Goal: Information Seeking & Learning: Learn about a topic

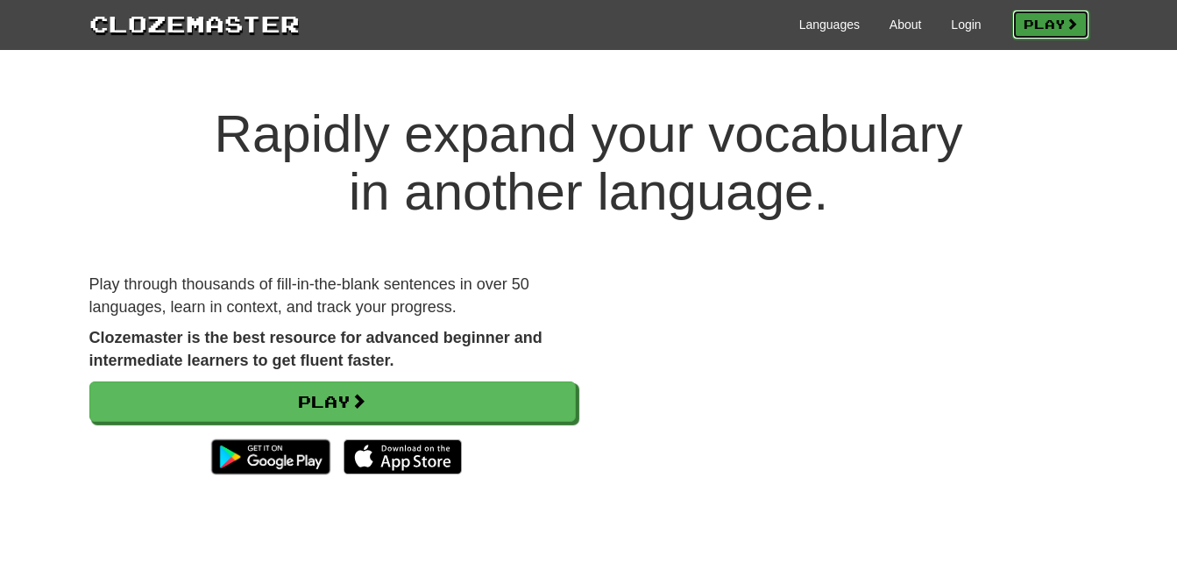
click at [1042, 22] on link "Play" at bounding box center [1051, 25] width 77 height 30
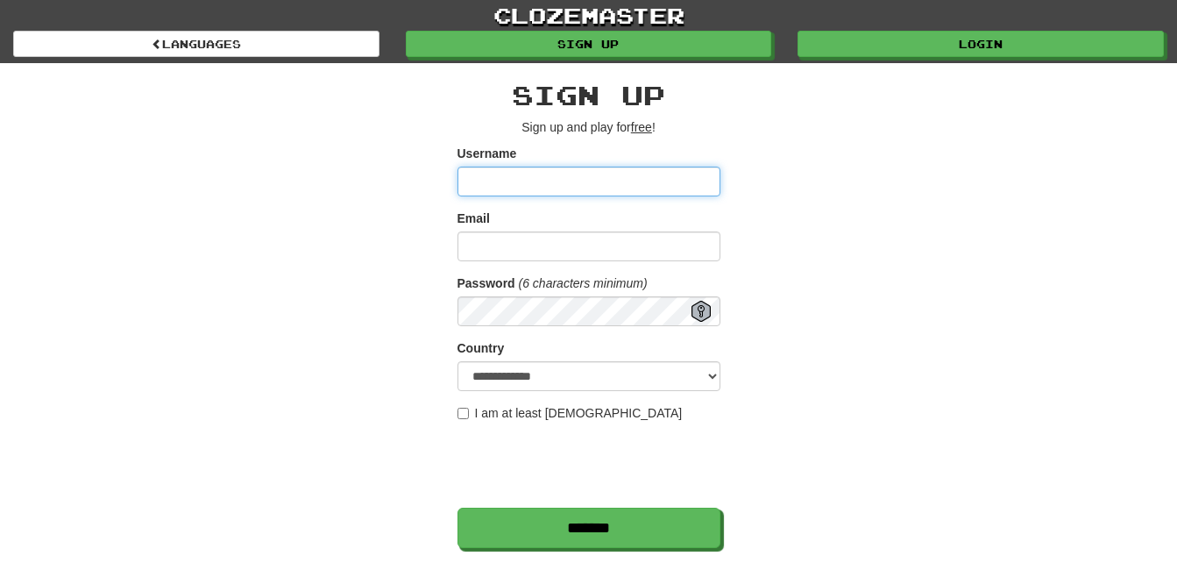
type input "*******"
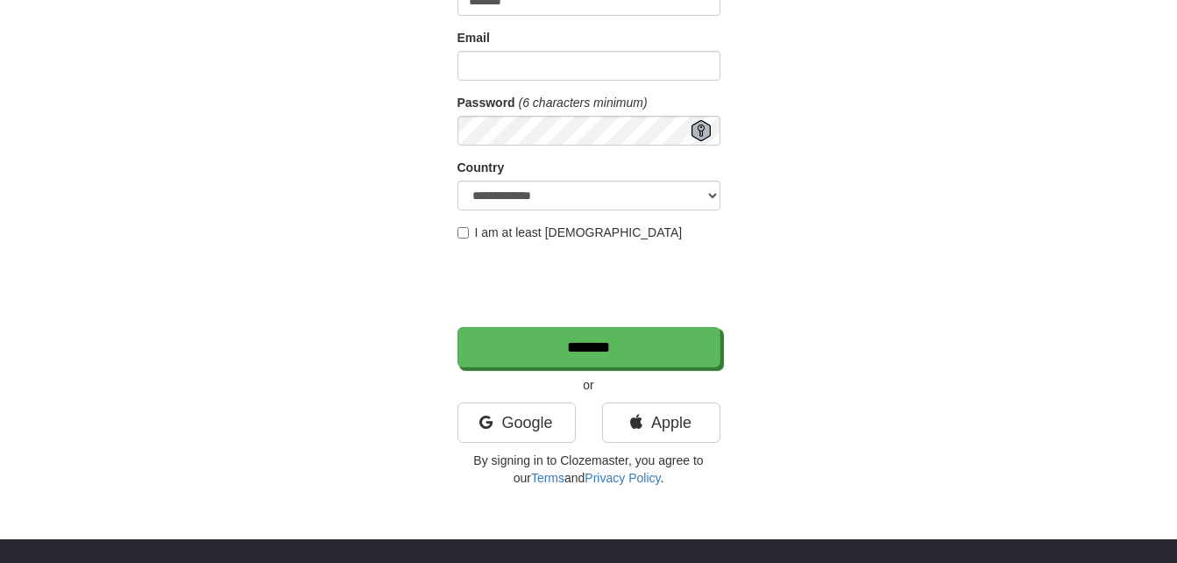
scroll to position [176, 0]
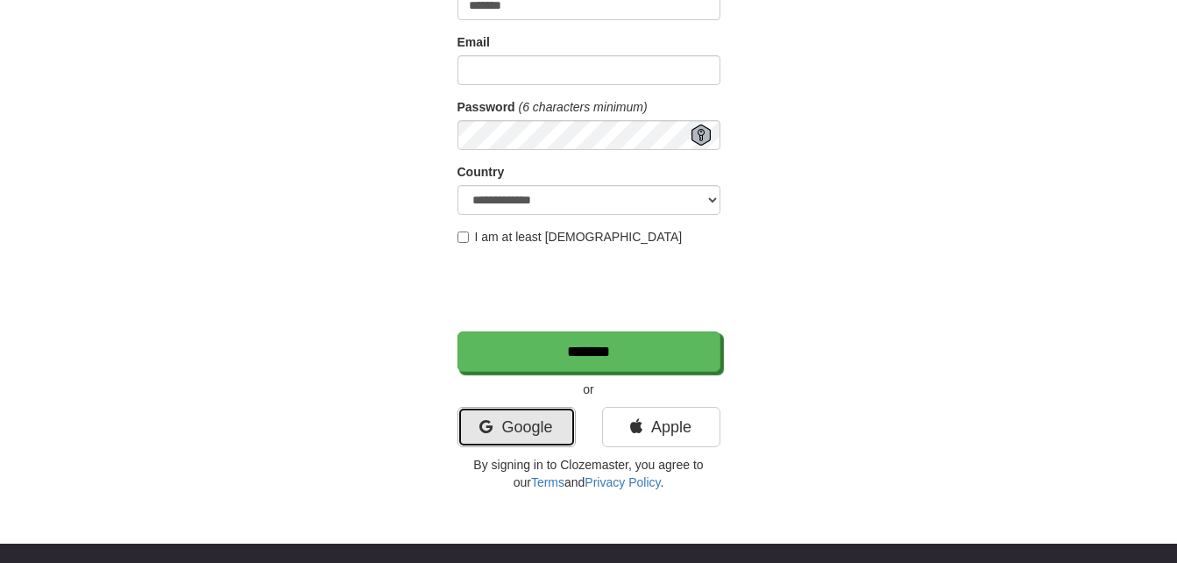
click at [521, 419] on link "Google" at bounding box center [517, 427] width 118 height 40
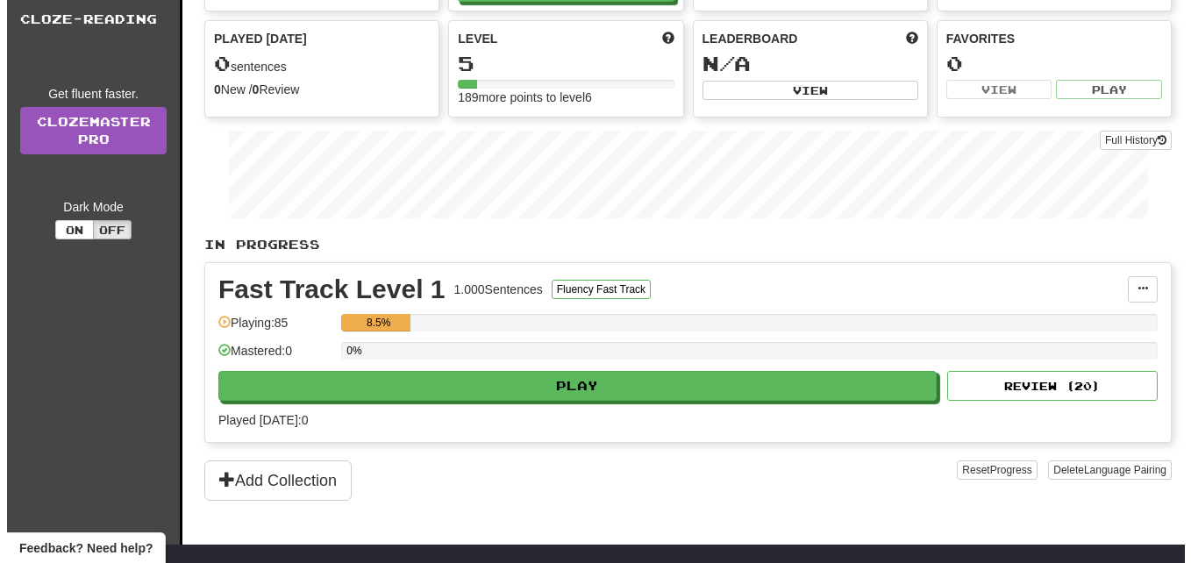
scroll to position [174, 0]
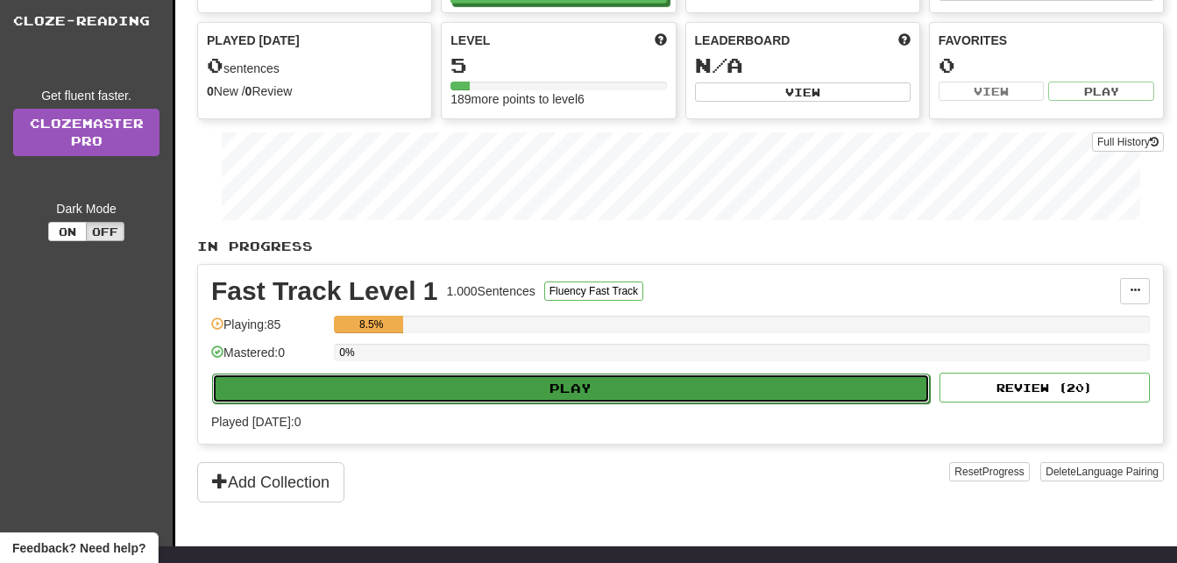
click at [682, 391] on button "Play" at bounding box center [571, 388] width 718 height 30
select select "**"
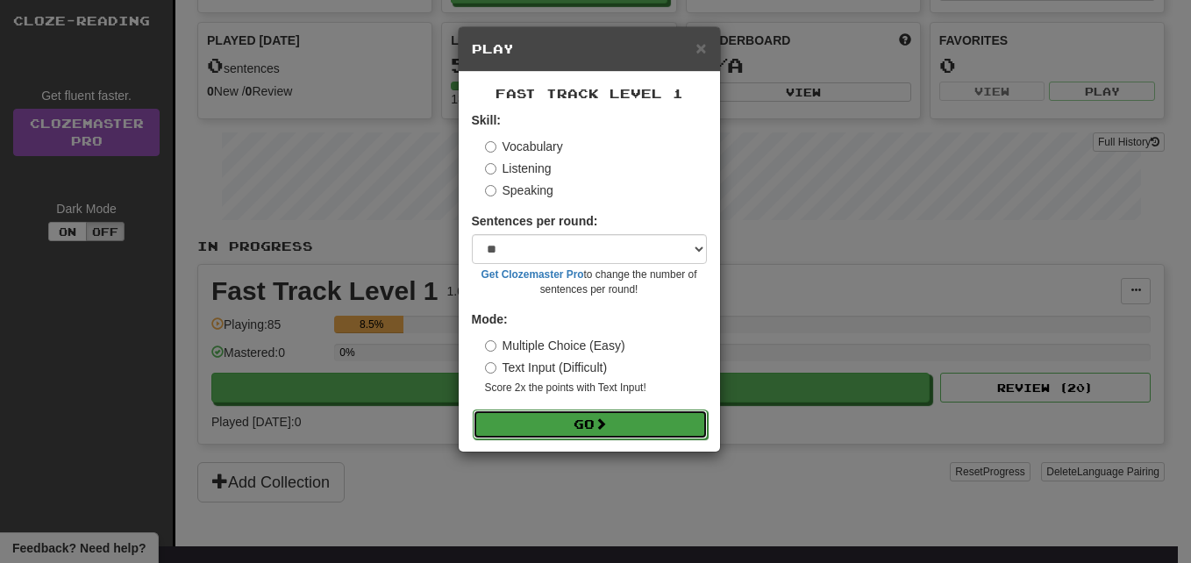
click at [583, 423] on button "Go" at bounding box center [590, 424] width 235 height 30
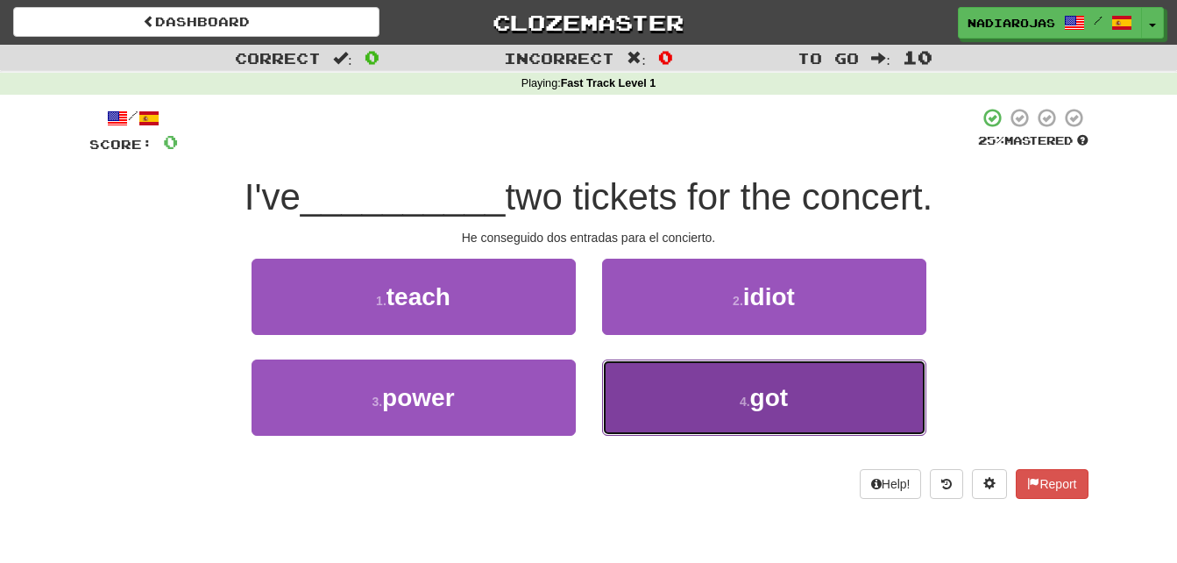
click at [815, 400] on button "4 . got" at bounding box center [764, 397] width 324 height 76
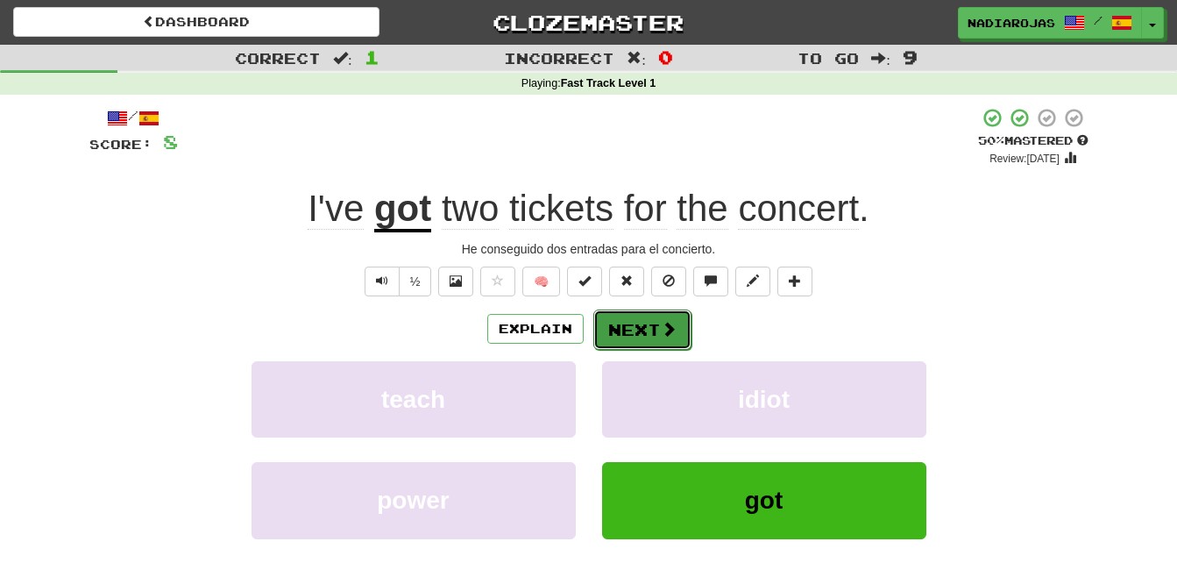
click at [654, 325] on button "Next" at bounding box center [643, 329] width 98 height 40
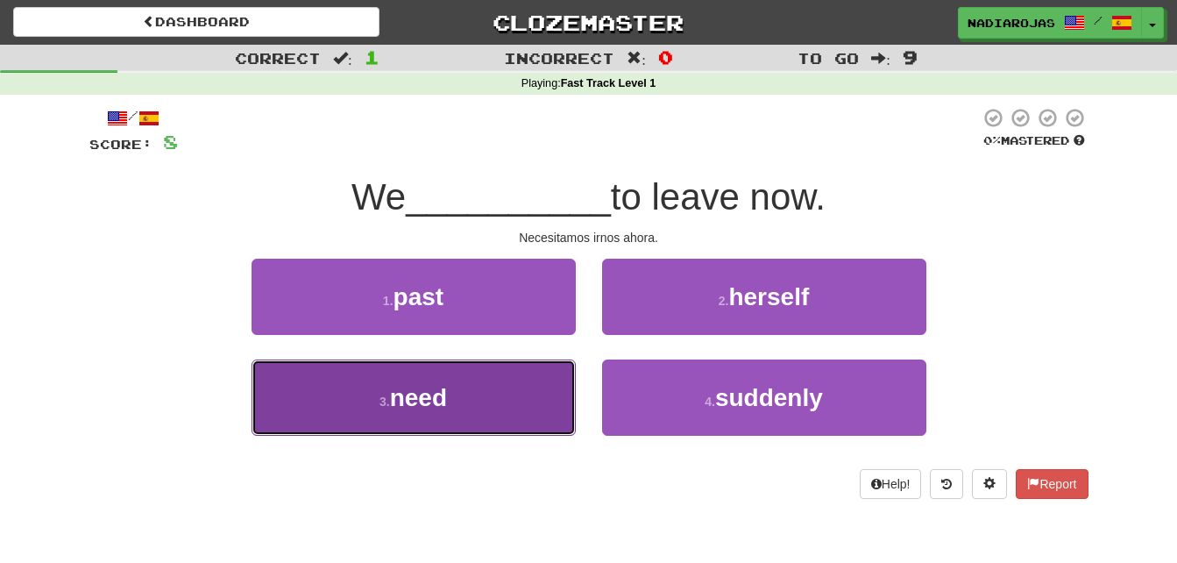
click at [523, 404] on button "3 . need" at bounding box center [414, 397] width 324 height 76
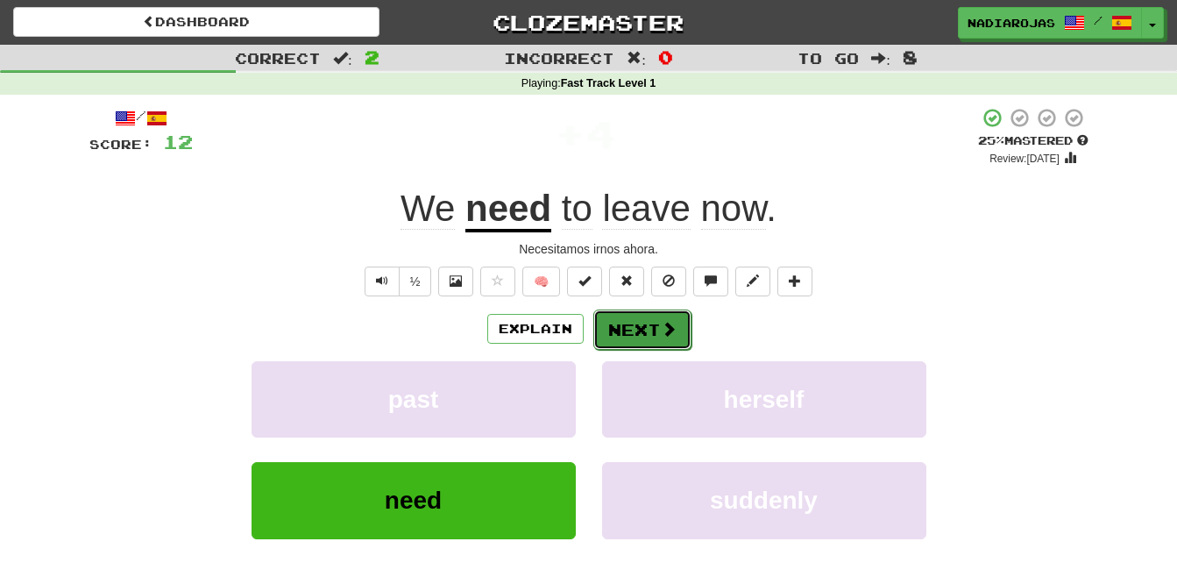
click at [634, 317] on button "Next" at bounding box center [643, 329] width 98 height 40
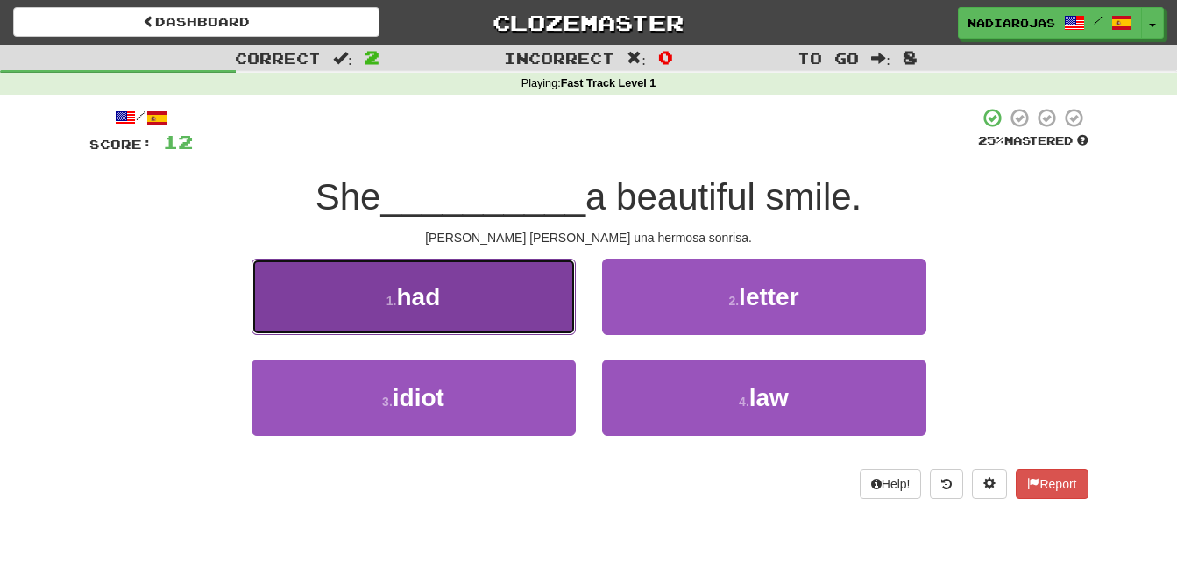
click at [510, 286] on button "1 . had" at bounding box center [414, 297] width 324 height 76
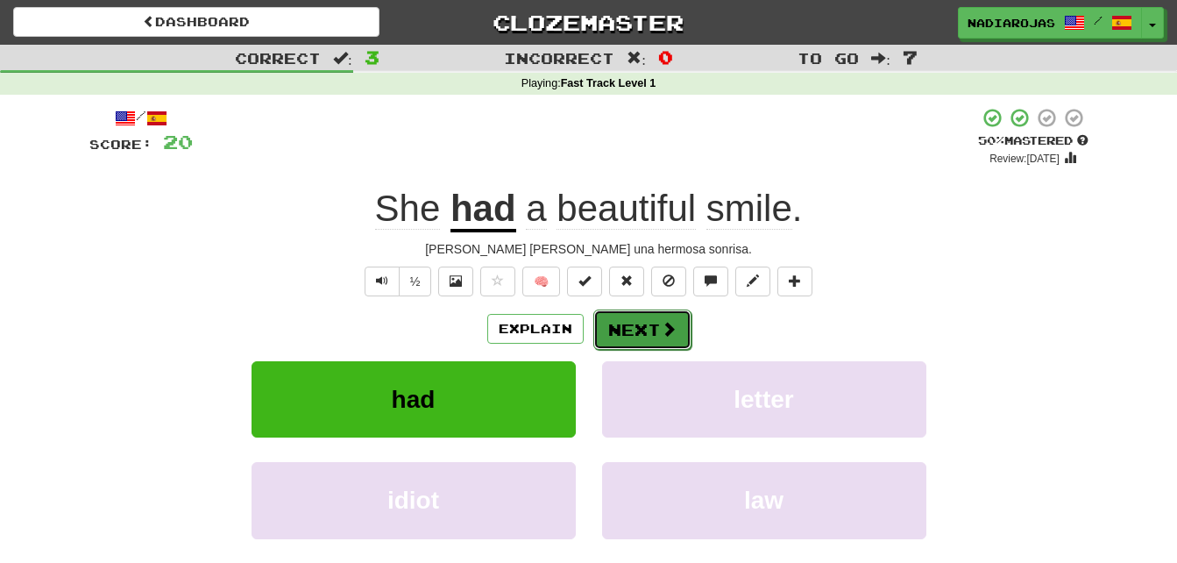
click at [663, 328] on span at bounding box center [669, 329] width 16 height 16
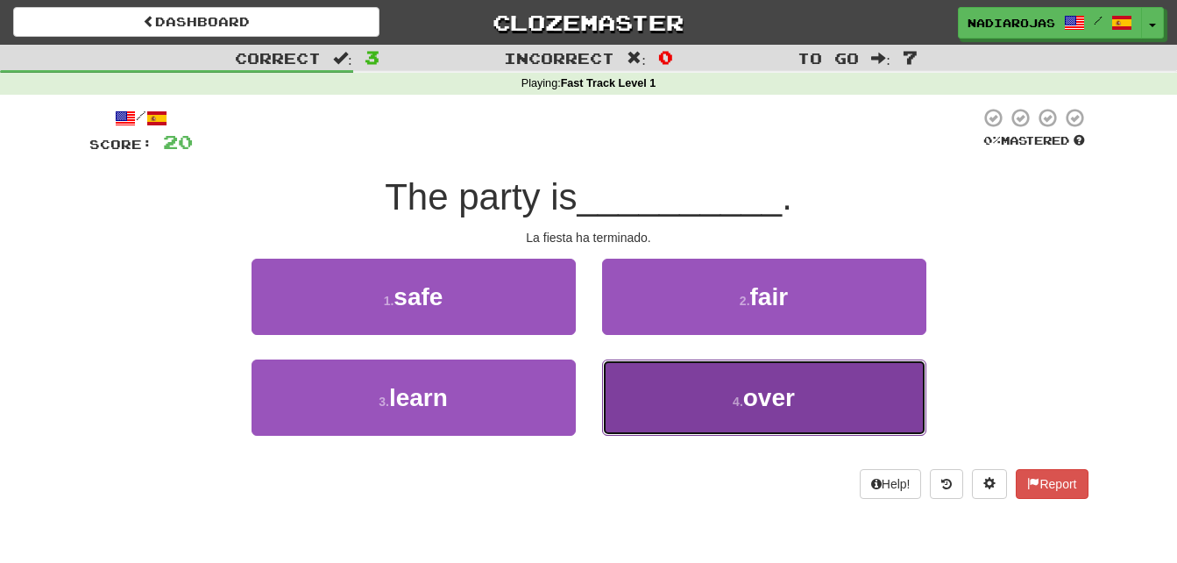
click at [716, 407] on button "4 . over" at bounding box center [764, 397] width 324 height 76
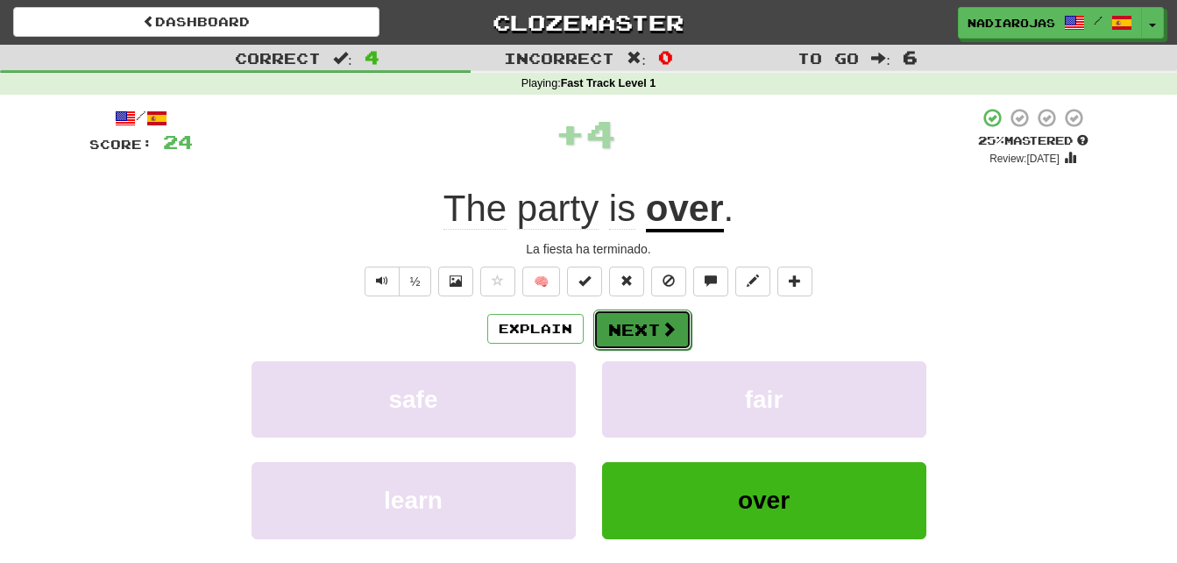
click at [640, 331] on button "Next" at bounding box center [643, 329] width 98 height 40
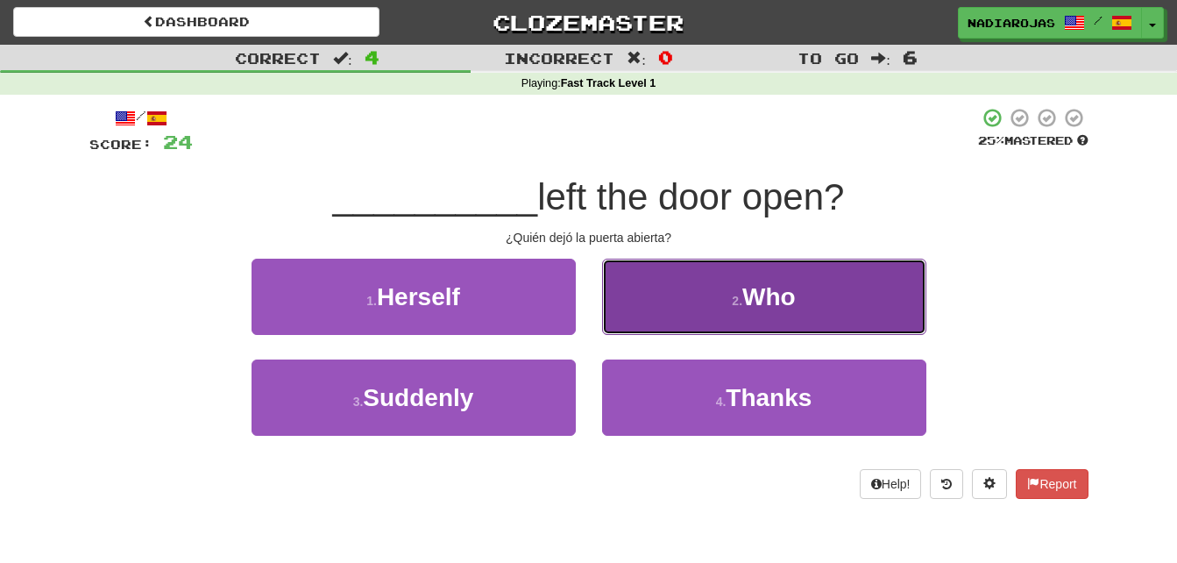
click at [747, 311] on button "2 . Who" at bounding box center [764, 297] width 324 height 76
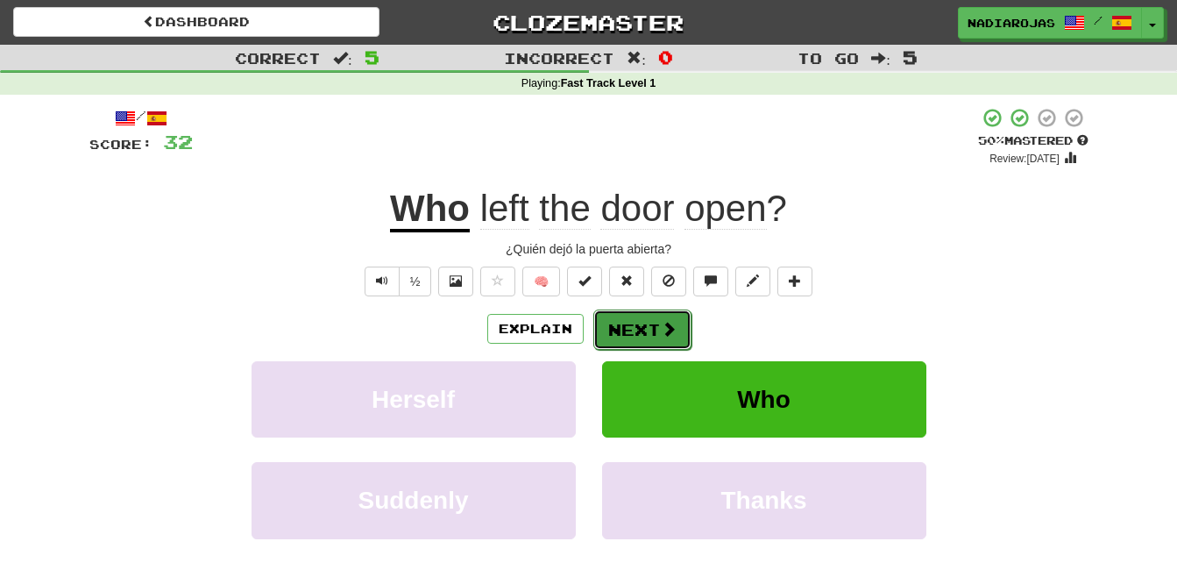
click at [648, 330] on button "Next" at bounding box center [643, 329] width 98 height 40
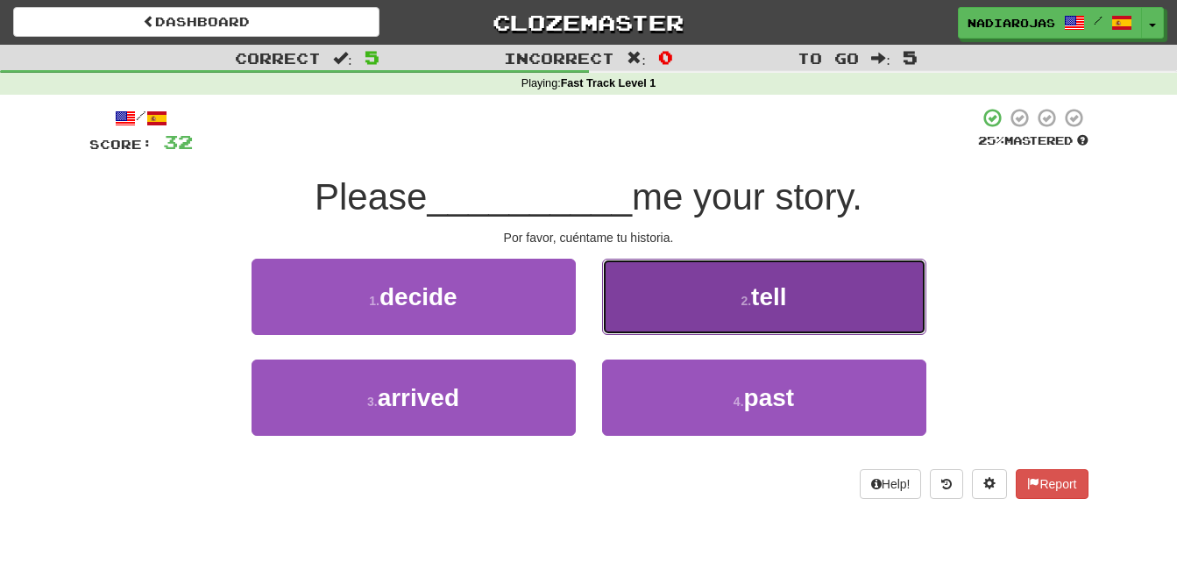
click at [742, 306] on small "2 ." at bounding box center [746, 301] width 11 height 14
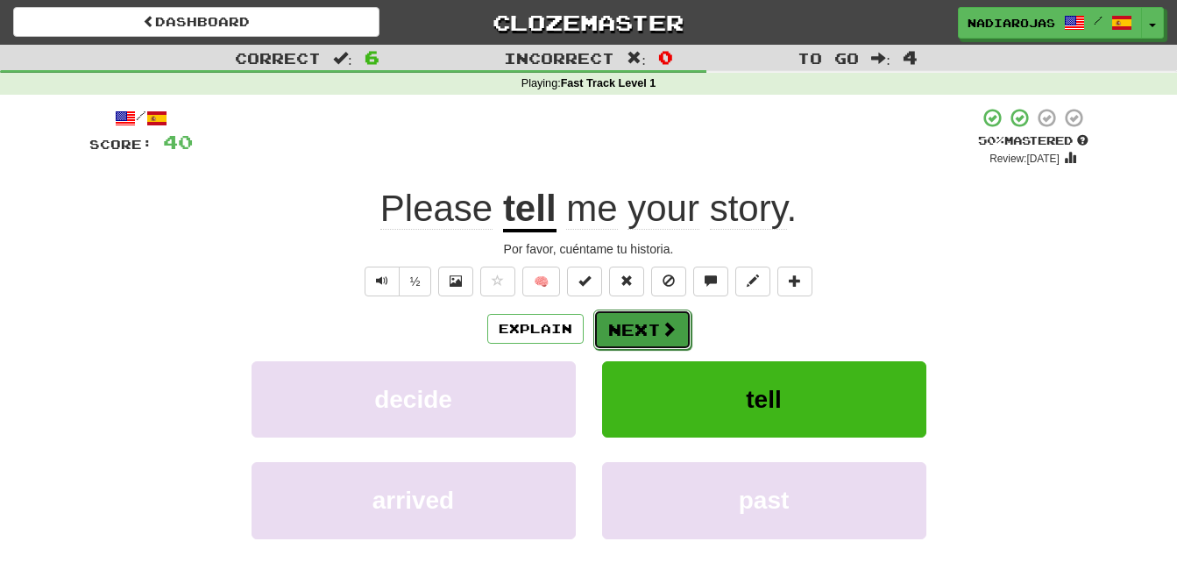
click at [623, 339] on button "Next" at bounding box center [643, 329] width 98 height 40
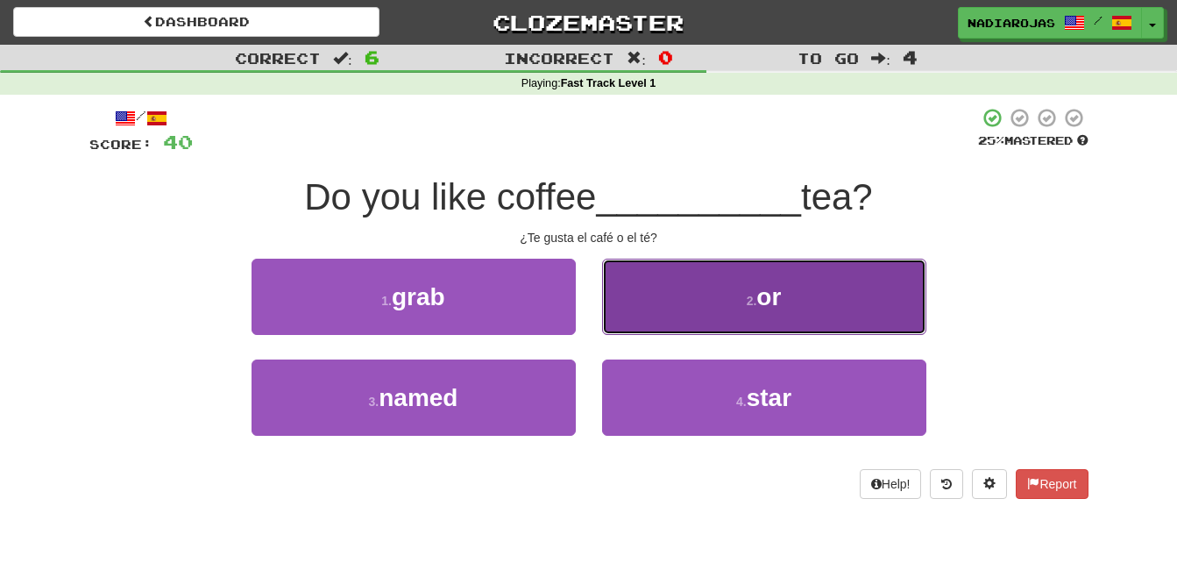
click at [743, 305] on button "2 . or" at bounding box center [764, 297] width 324 height 76
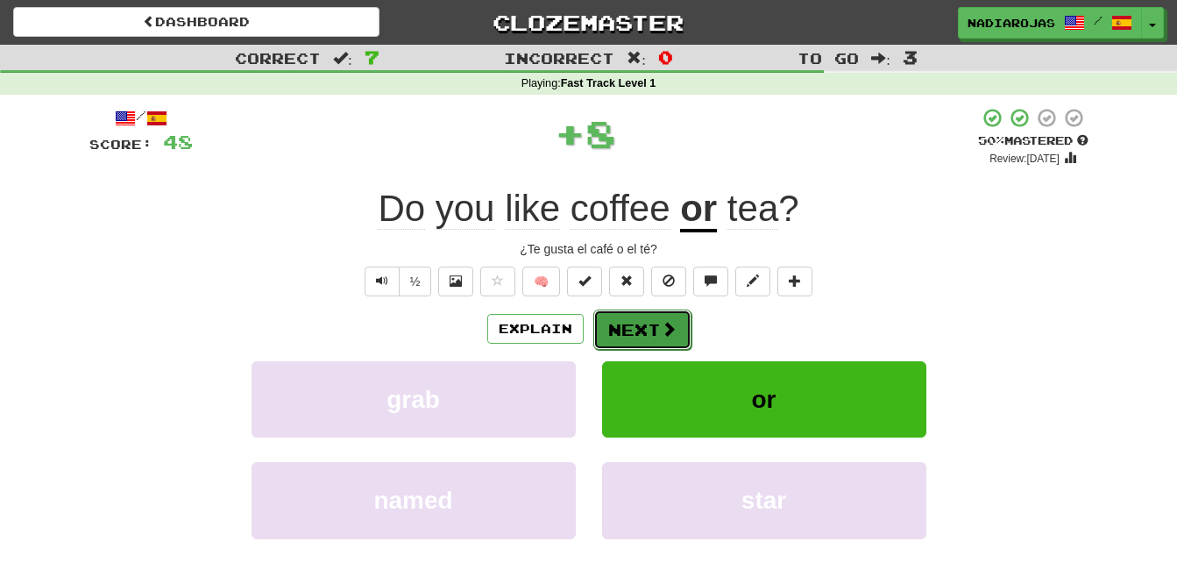
click at [661, 330] on span at bounding box center [669, 329] width 16 height 16
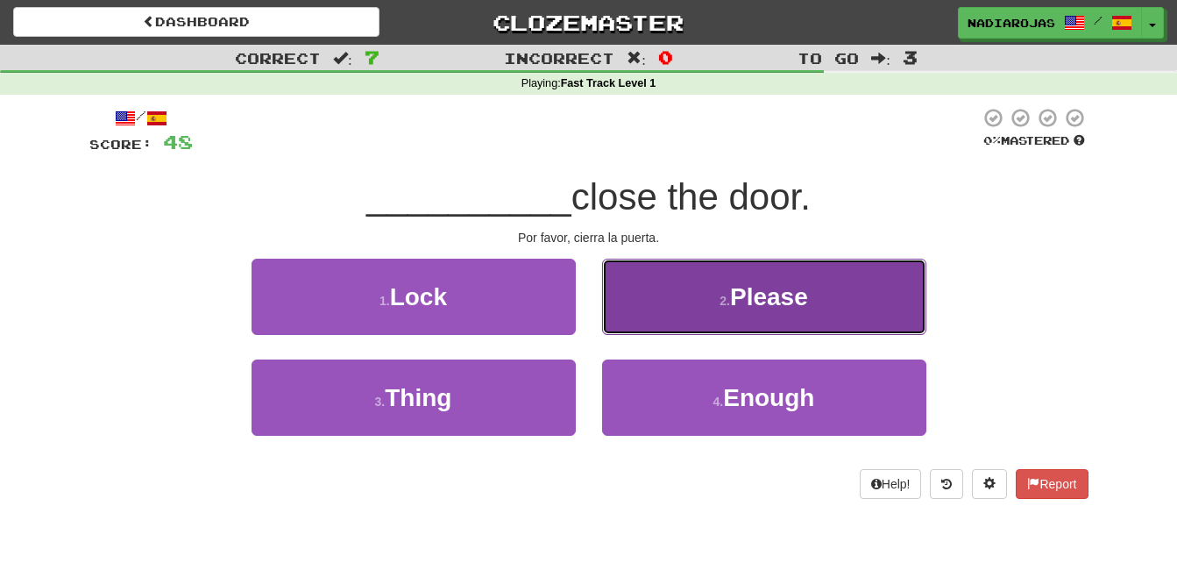
click at [760, 317] on button "2 . Please" at bounding box center [764, 297] width 324 height 76
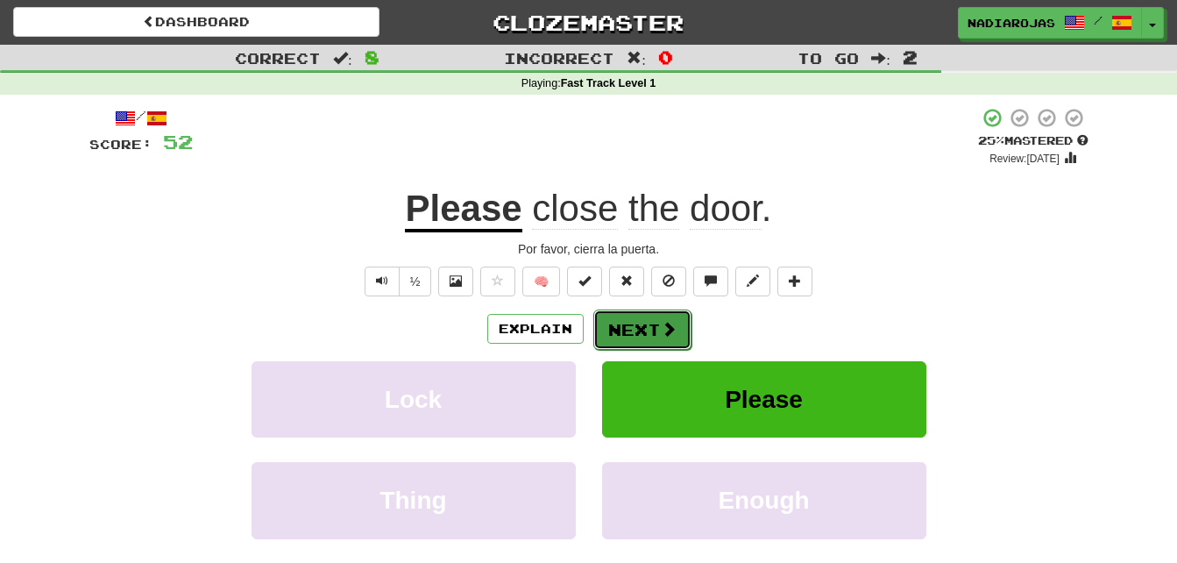
click at [648, 329] on button "Next" at bounding box center [643, 329] width 98 height 40
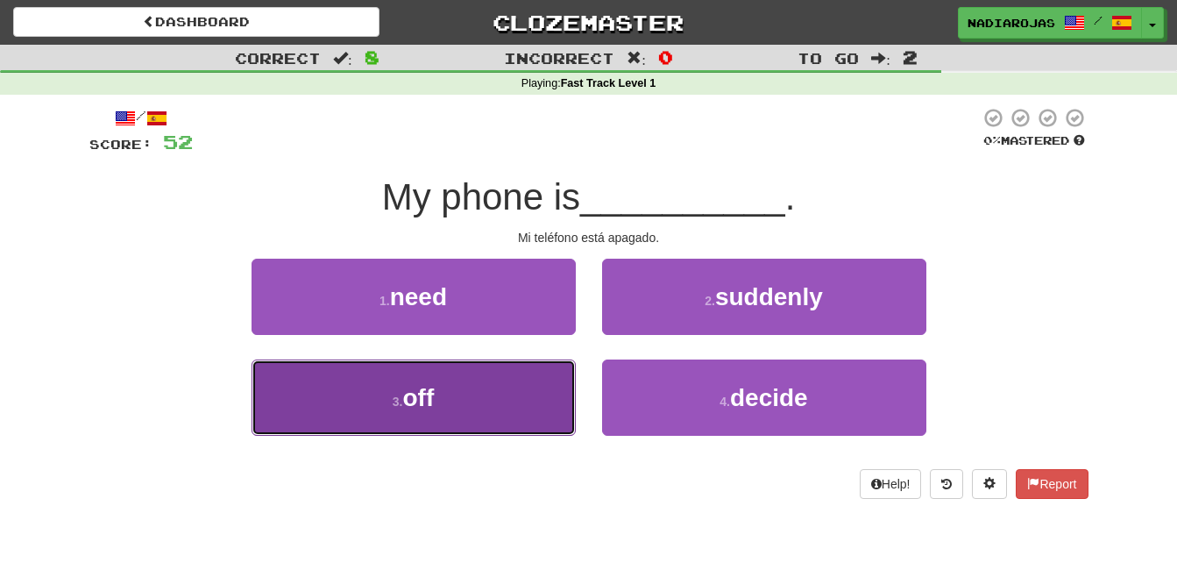
click at [525, 390] on button "3 . off" at bounding box center [414, 397] width 324 height 76
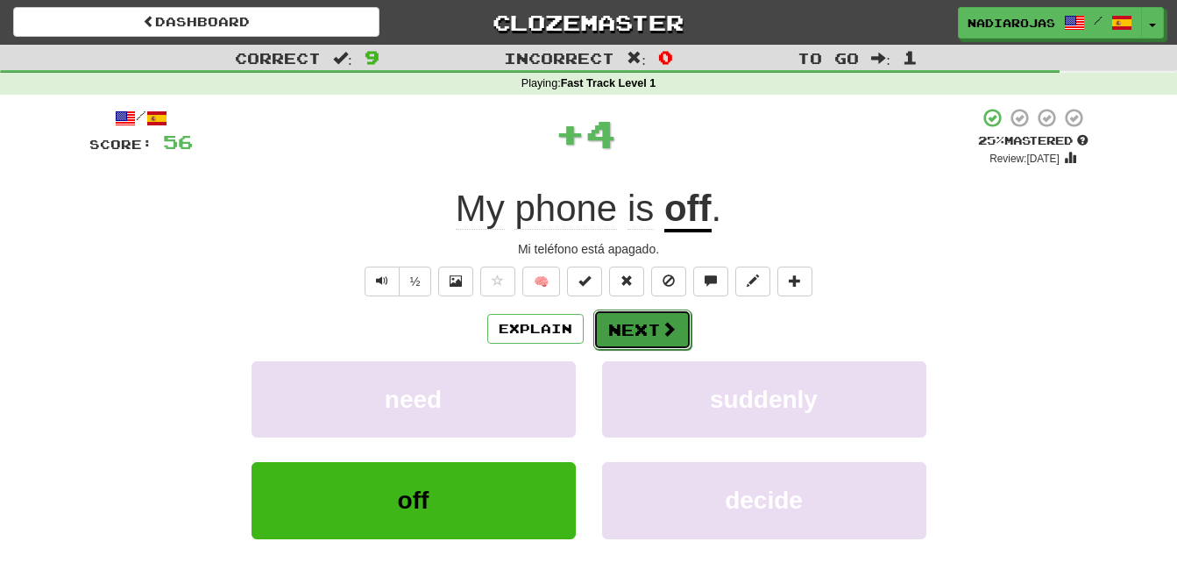
click at [661, 332] on span at bounding box center [669, 329] width 16 height 16
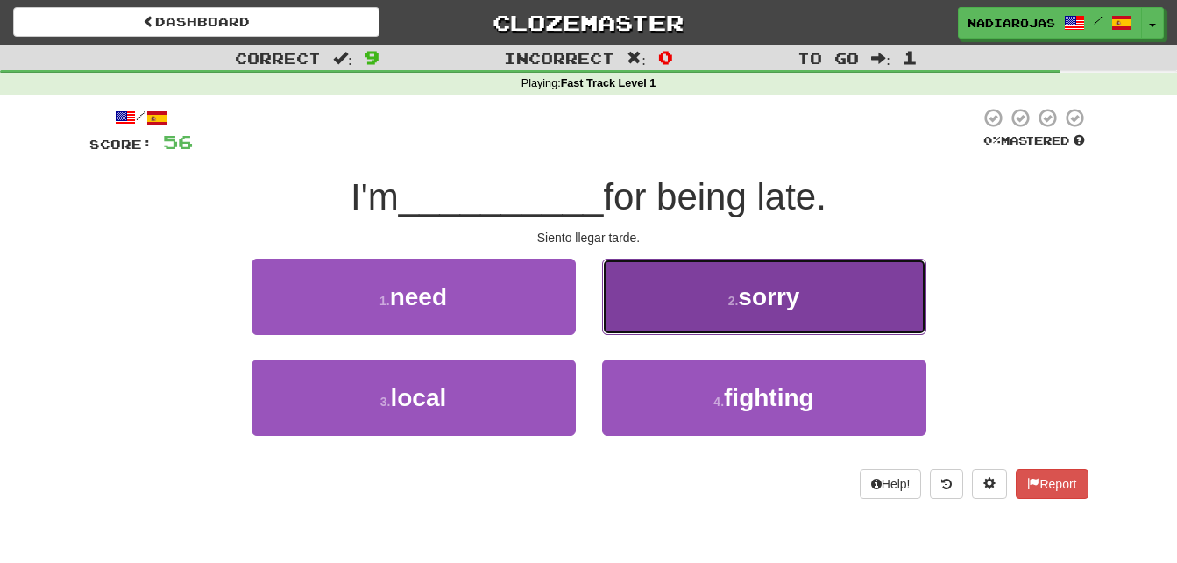
click at [839, 288] on button "2 . sorry" at bounding box center [764, 297] width 324 height 76
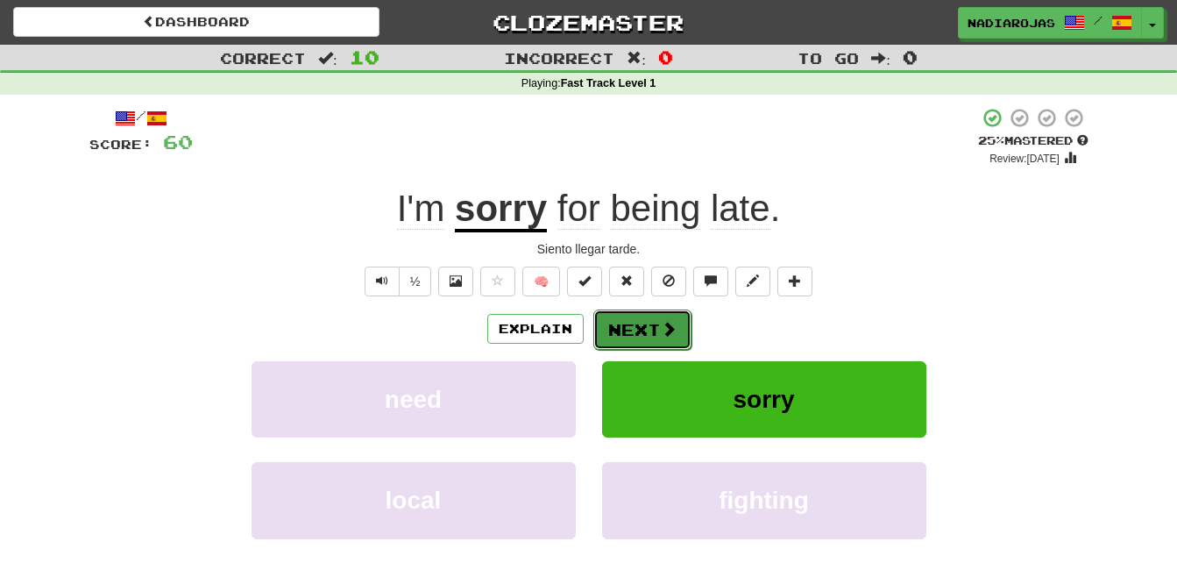
click at [648, 330] on button "Next" at bounding box center [643, 329] width 98 height 40
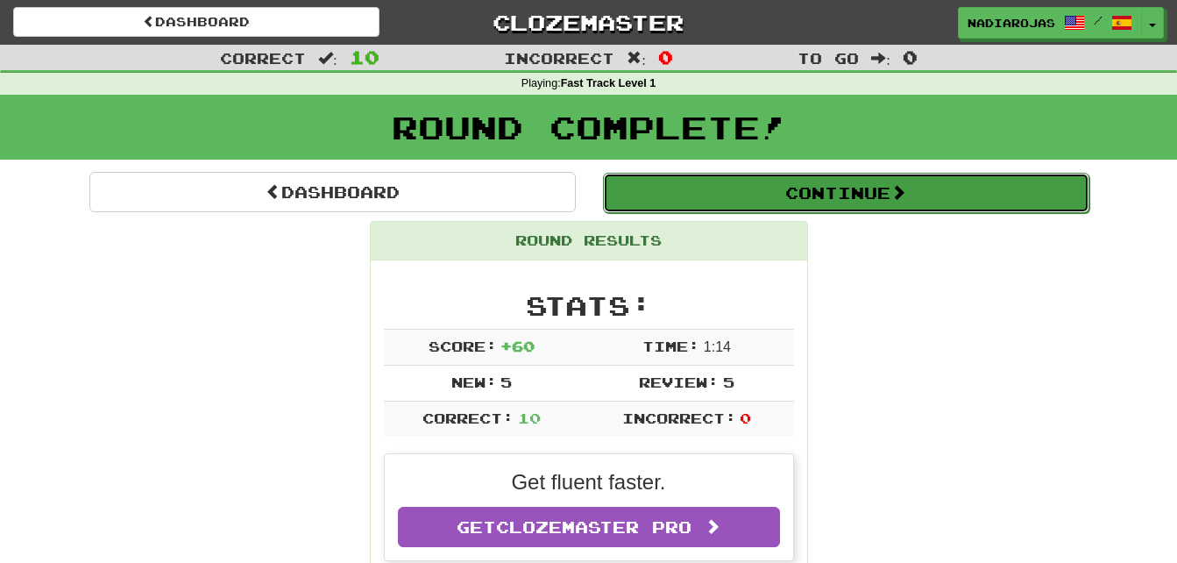
click at [955, 189] on button "Continue" at bounding box center [846, 193] width 487 height 40
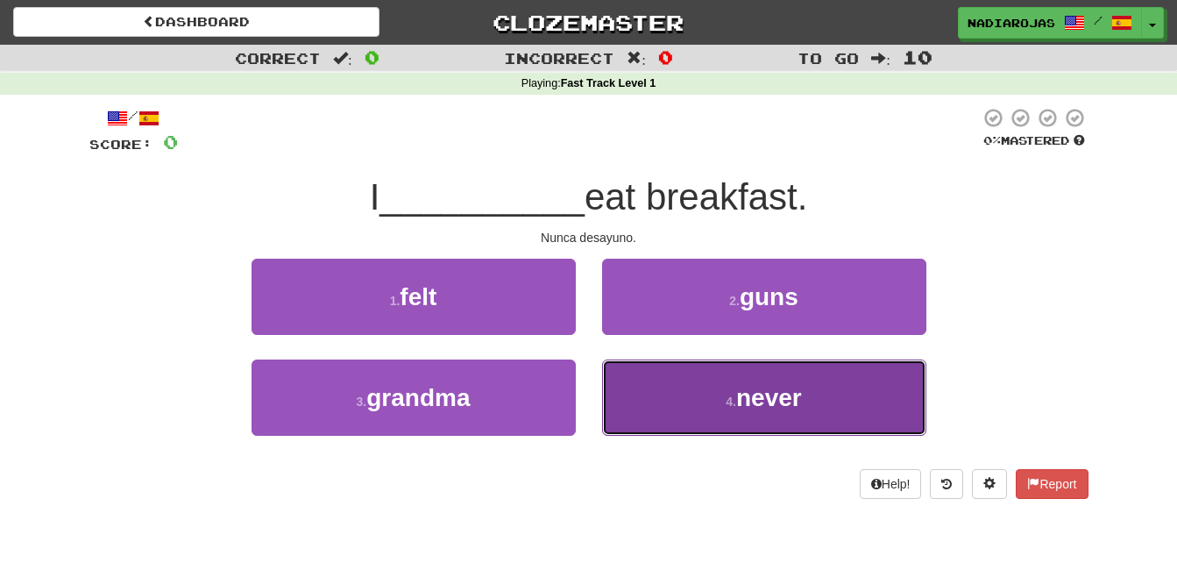
click at [693, 394] on button "4 . never" at bounding box center [764, 397] width 324 height 76
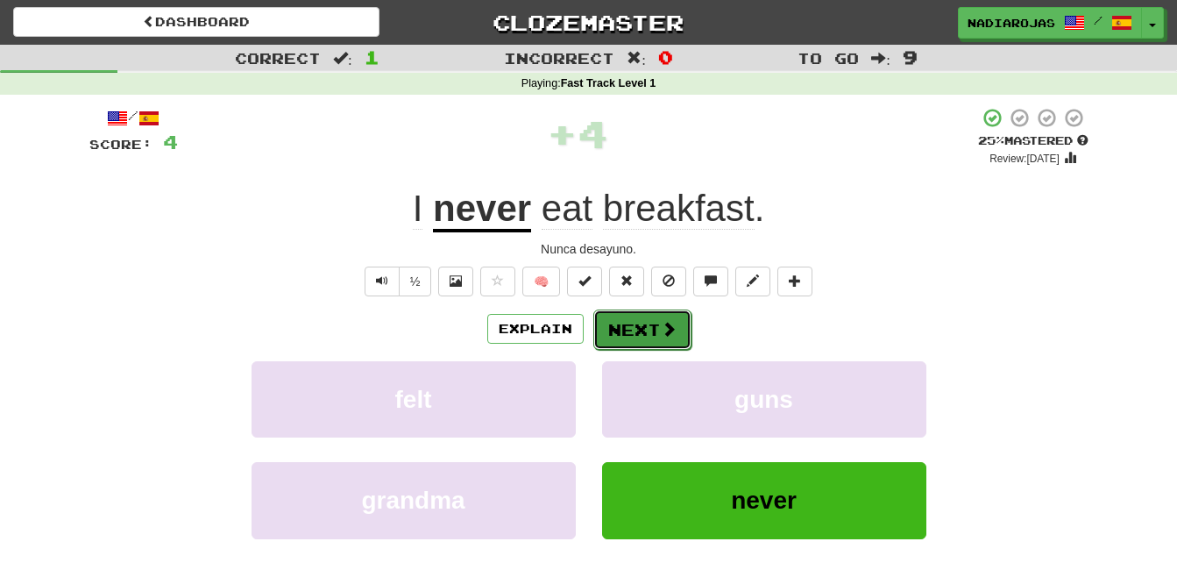
click at [650, 328] on button "Next" at bounding box center [643, 329] width 98 height 40
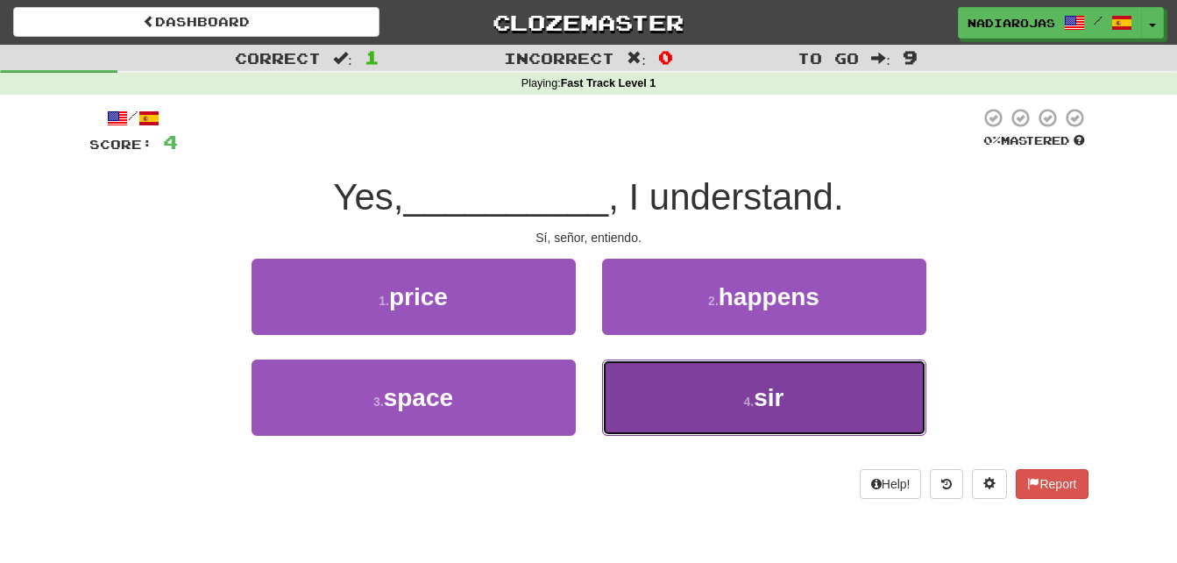
click at [711, 398] on button "4 . sir" at bounding box center [764, 397] width 324 height 76
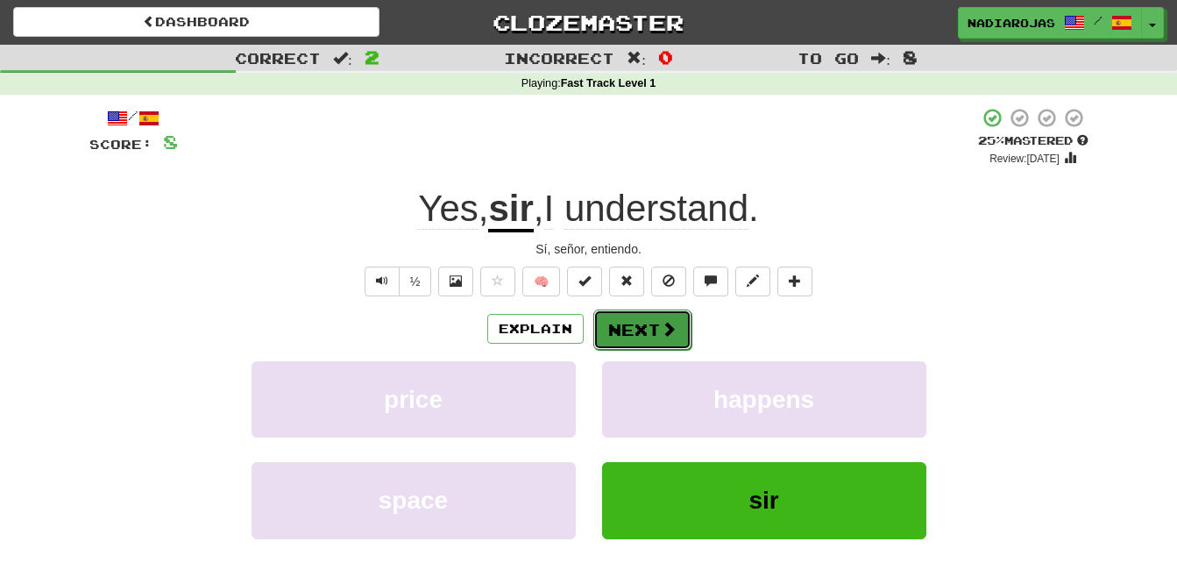
click at [637, 324] on button "Next" at bounding box center [643, 329] width 98 height 40
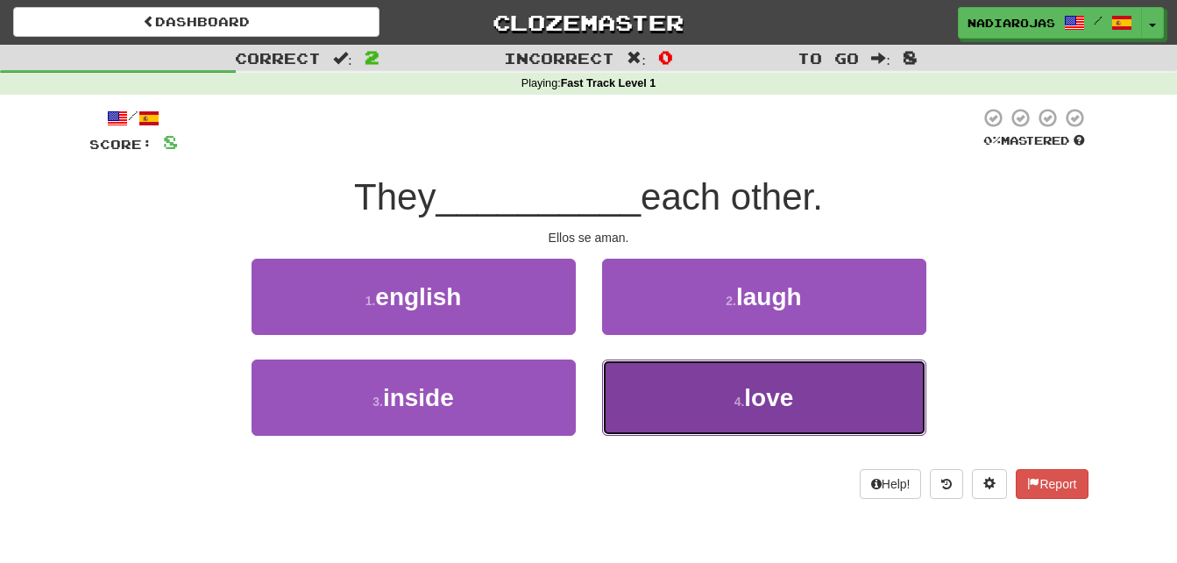
click at [793, 402] on span "love" at bounding box center [768, 397] width 49 height 27
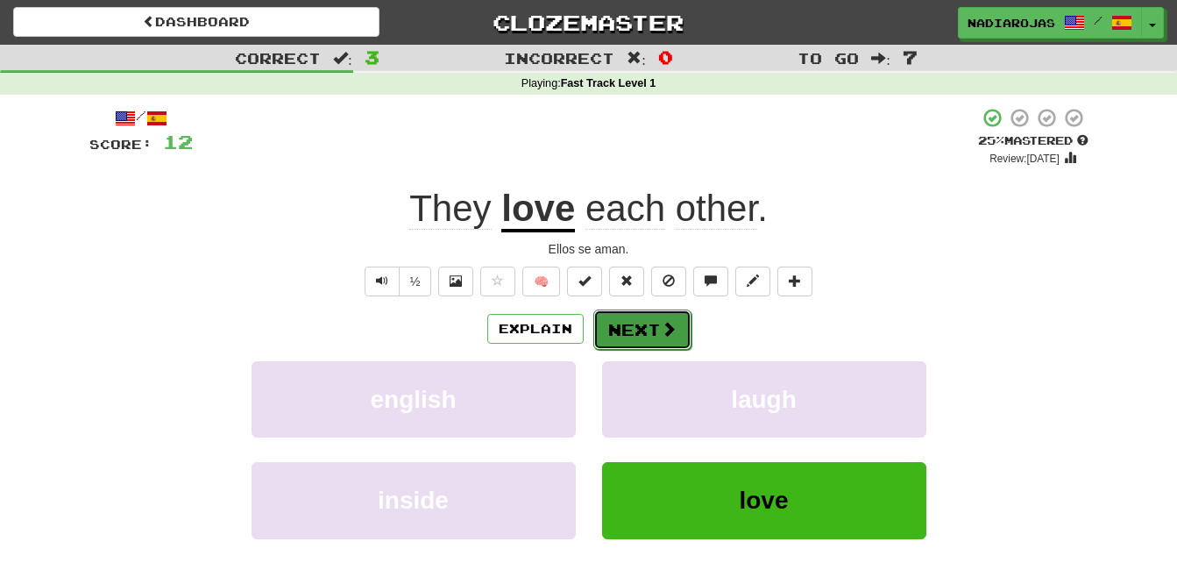
click at [661, 331] on span at bounding box center [669, 329] width 16 height 16
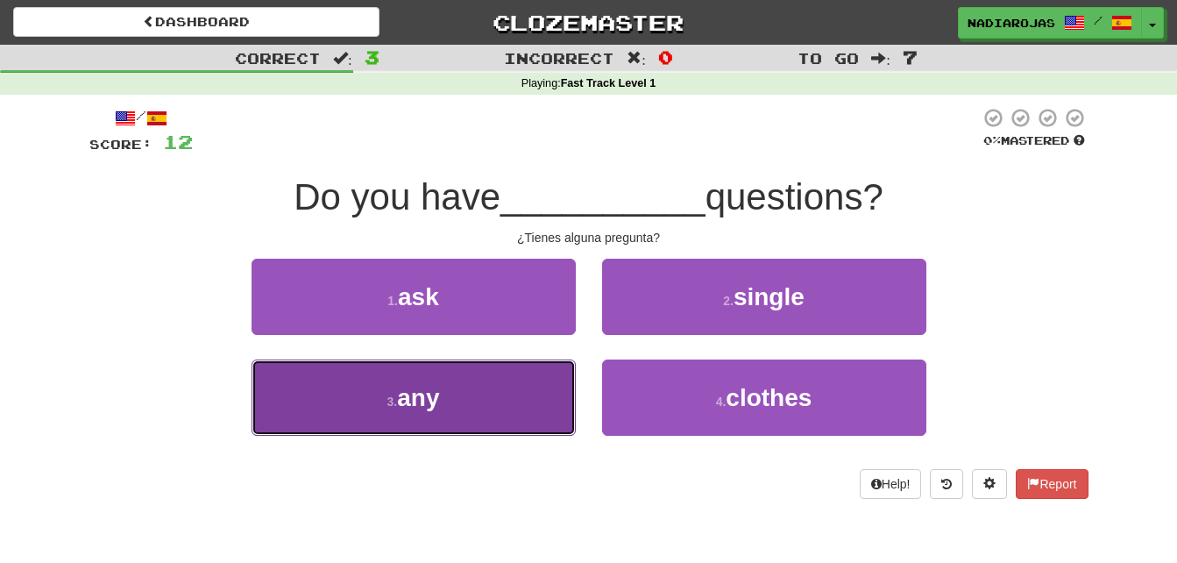
click at [490, 402] on button "3 . any" at bounding box center [414, 397] width 324 height 76
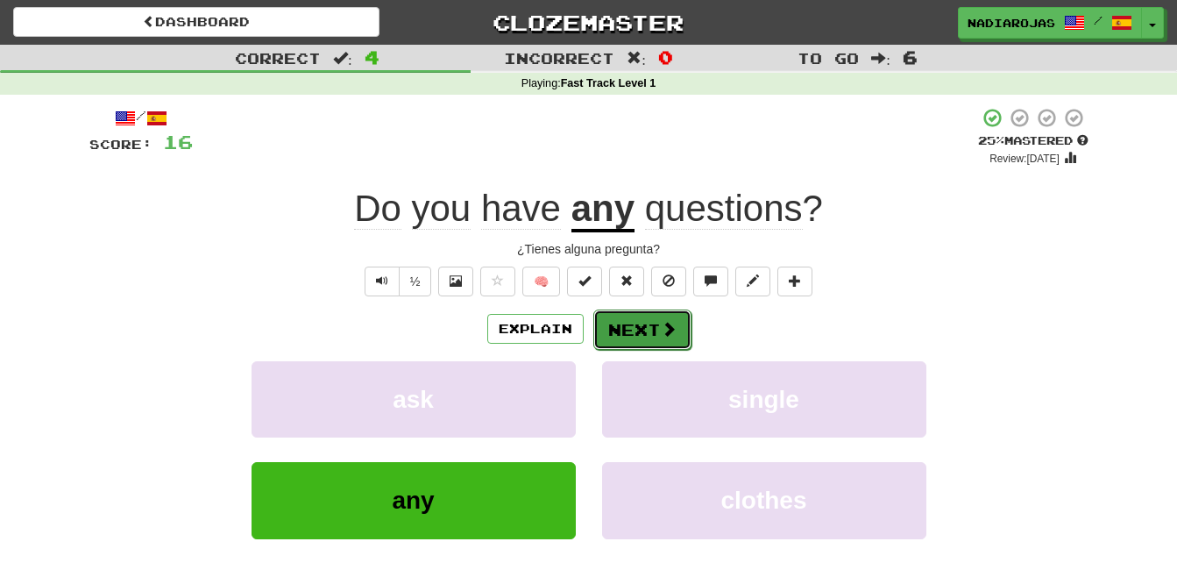
click at [654, 320] on button "Next" at bounding box center [643, 329] width 98 height 40
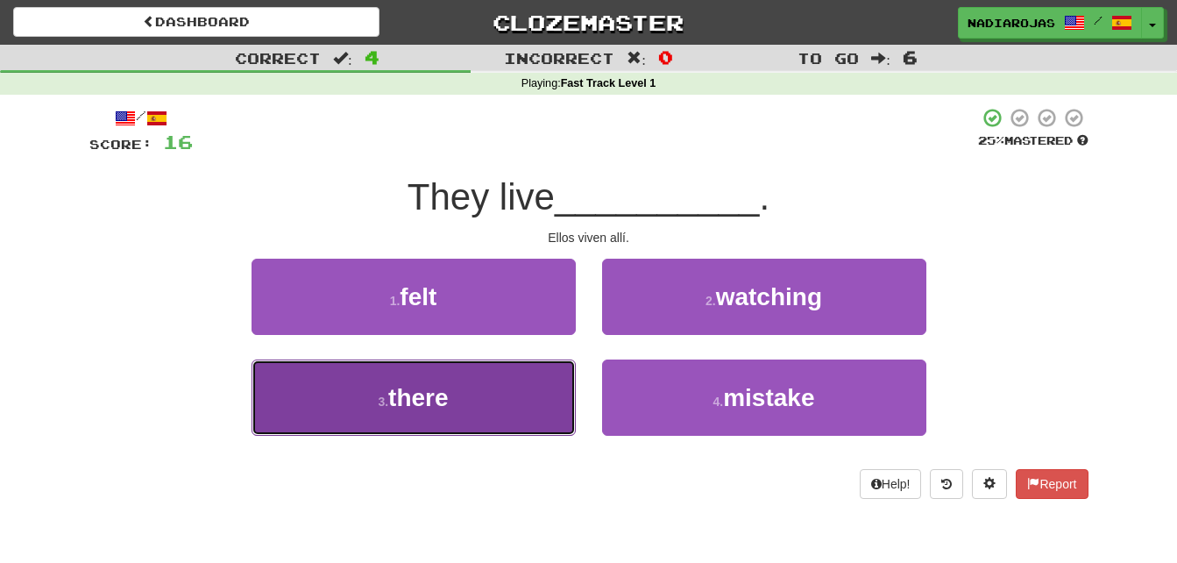
click at [478, 414] on button "3 . there" at bounding box center [414, 397] width 324 height 76
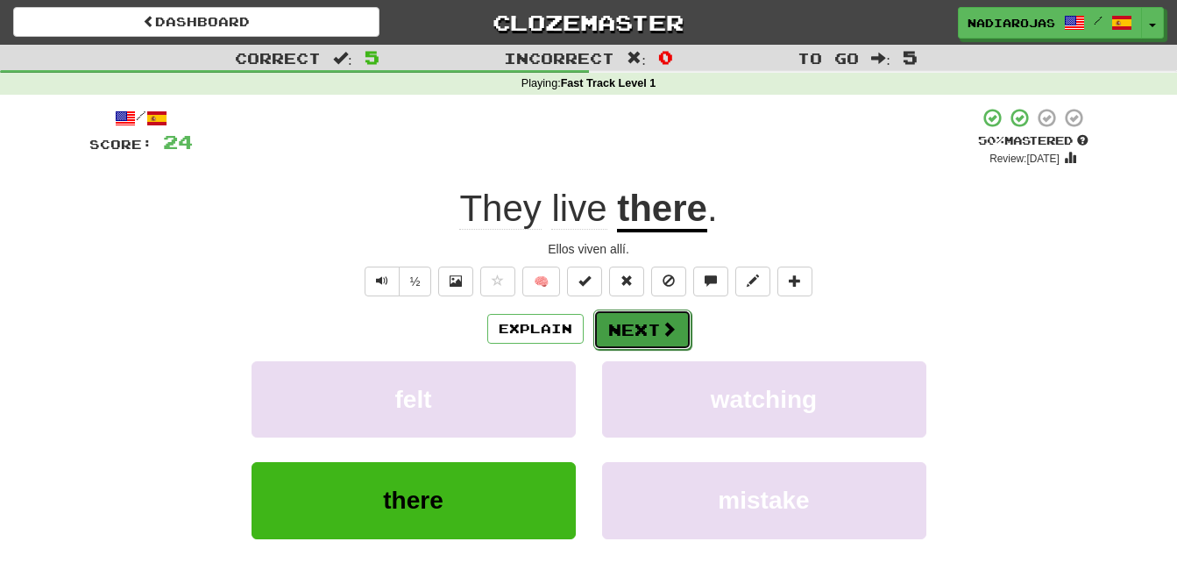
click at [636, 332] on button "Next" at bounding box center [643, 329] width 98 height 40
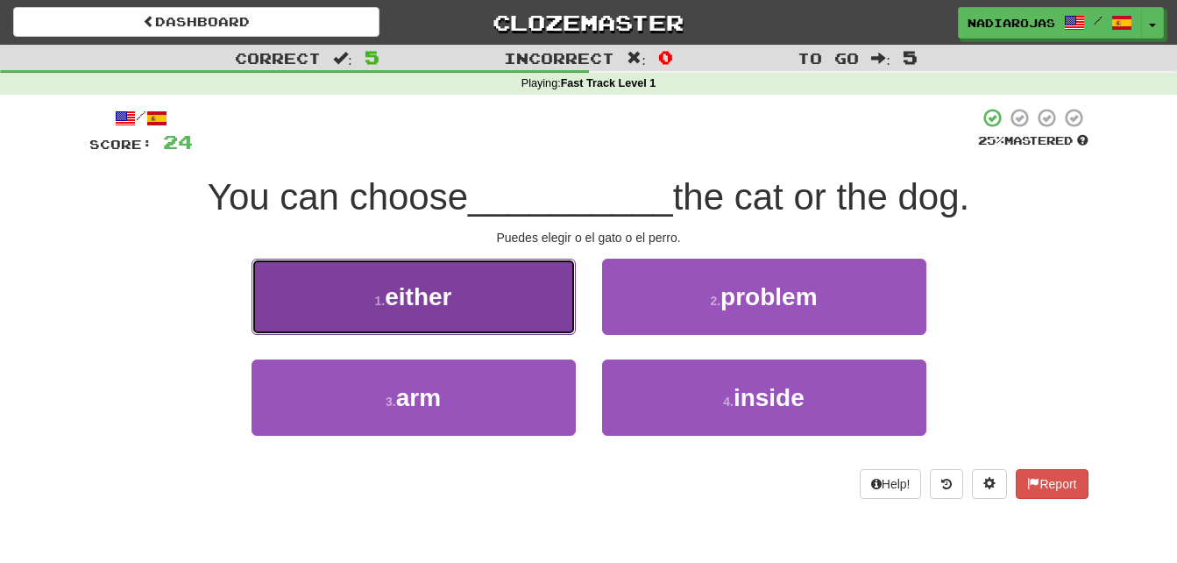
click at [477, 296] on button "1 . either" at bounding box center [414, 297] width 324 height 76
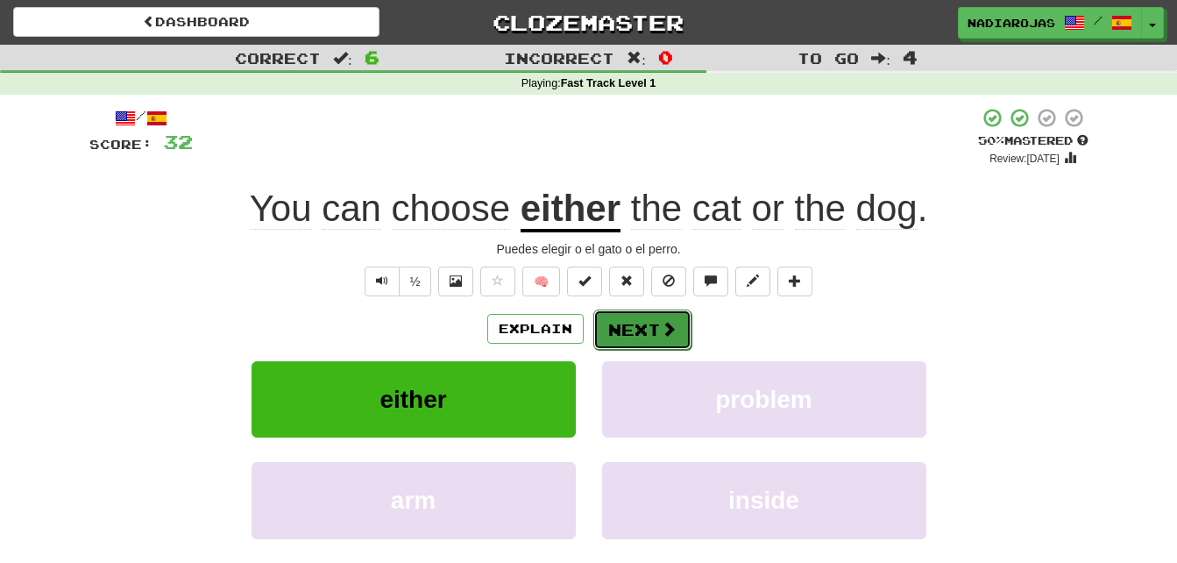
click at [649, 319] on button "Next" at bounding box center [643, 329] width 98 height 40
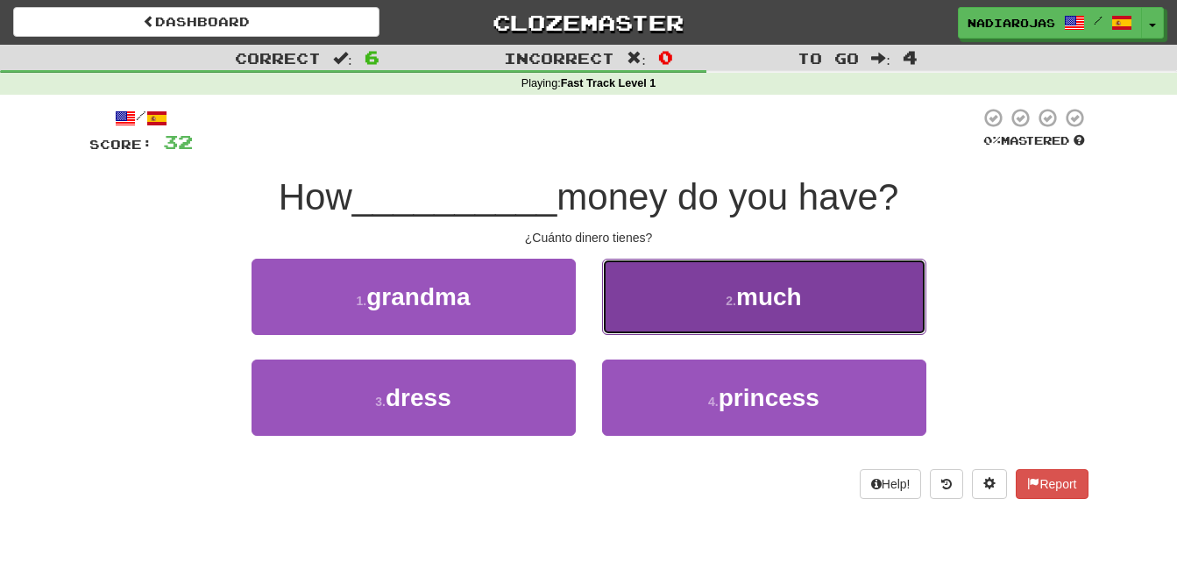
click at [717, 305] on button "2 . much" at bounding box center [764, 297] width 324 height 76
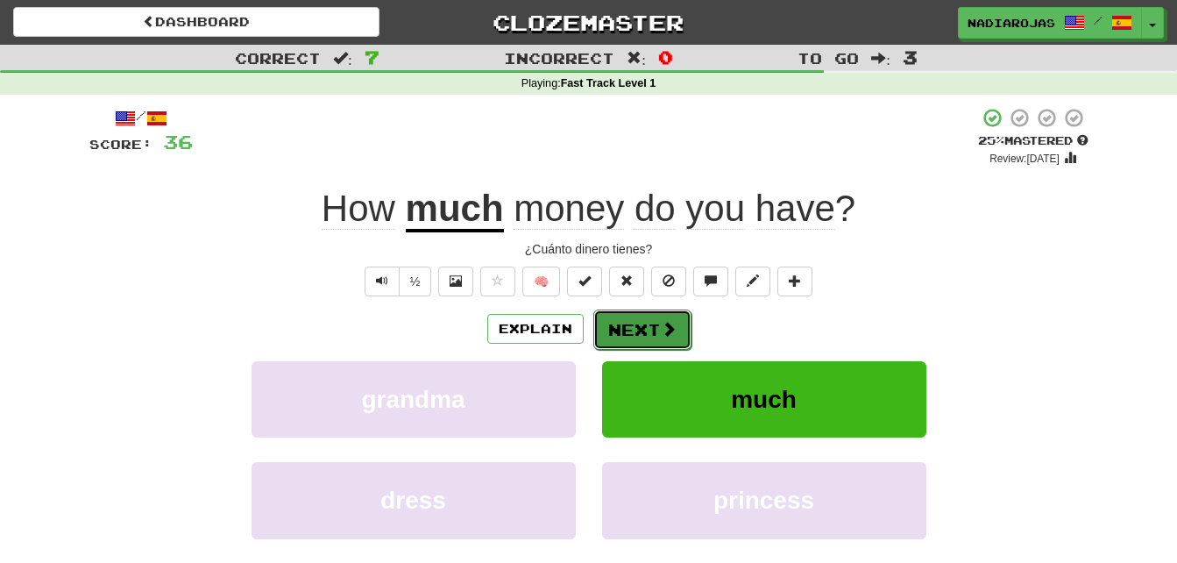
click at [645, 328] on button "Next" at bounding box center [643, 329] width 98 height 40
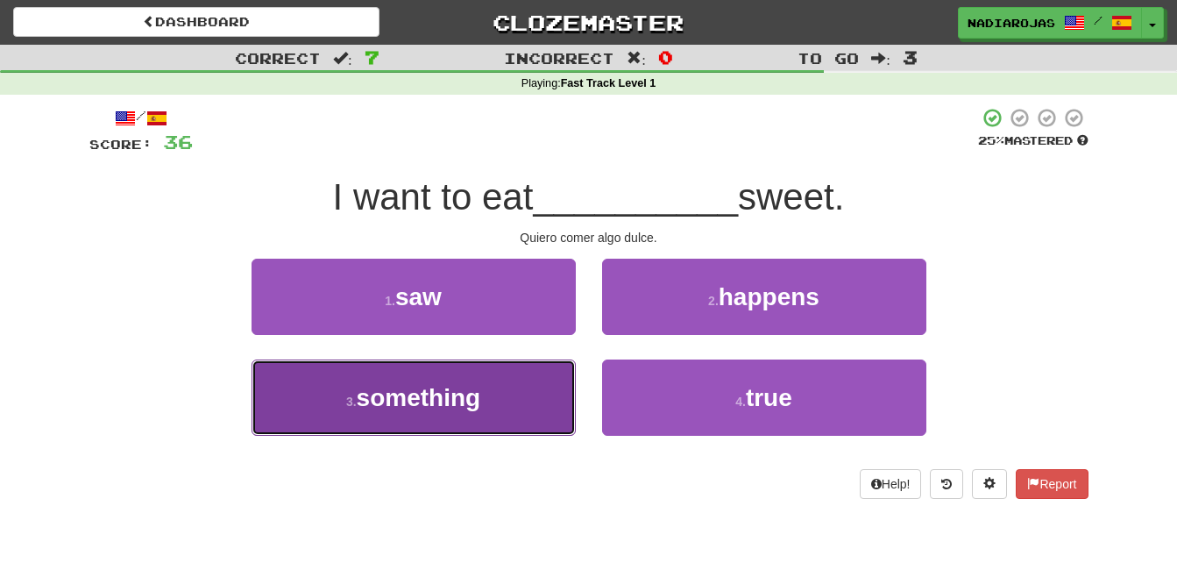
click at [507, 381] on button "3 . something" at bounding box center [414, 397] width 324 height 76
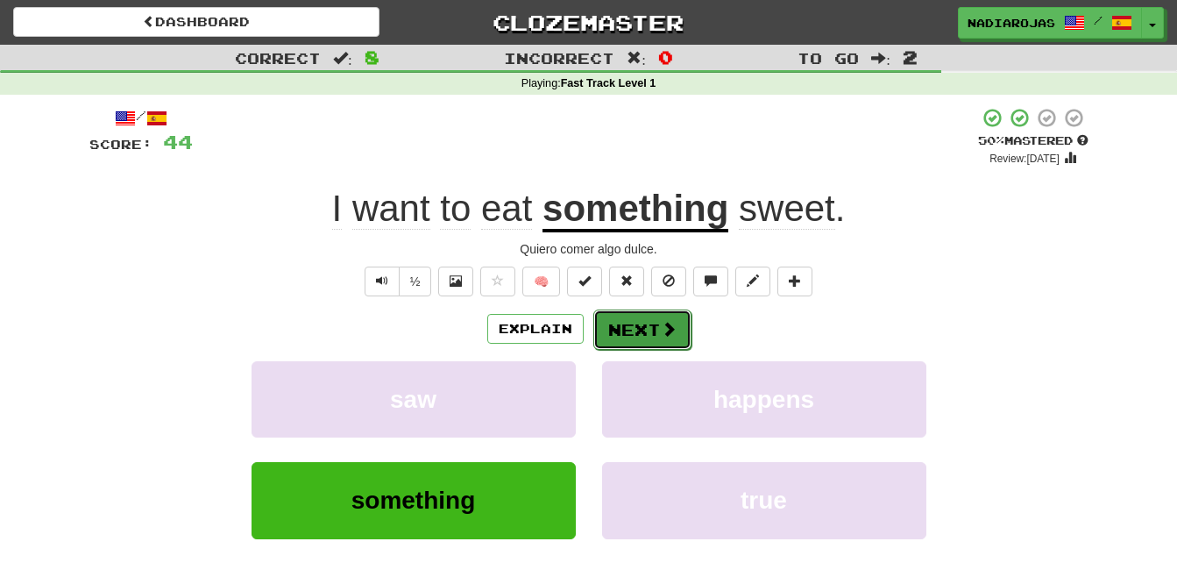
click at [657, 330] on button "Next" at bounding box center [643, 329] width 98 height 40
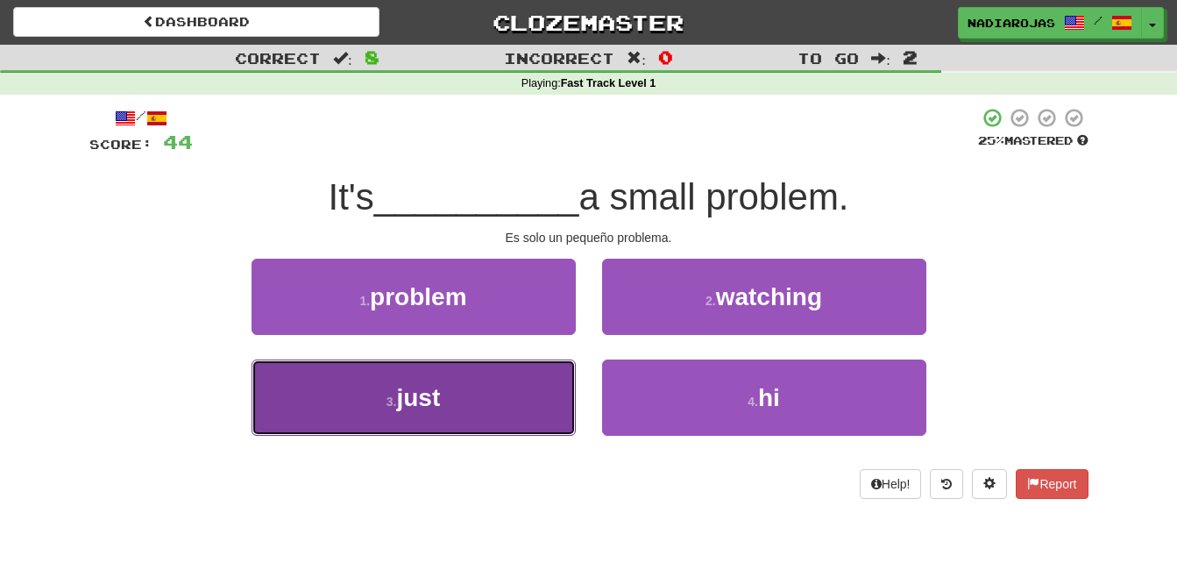
click at [484, 402] on button "3 . just" at bounding box center [414, 397] width 324 height 76
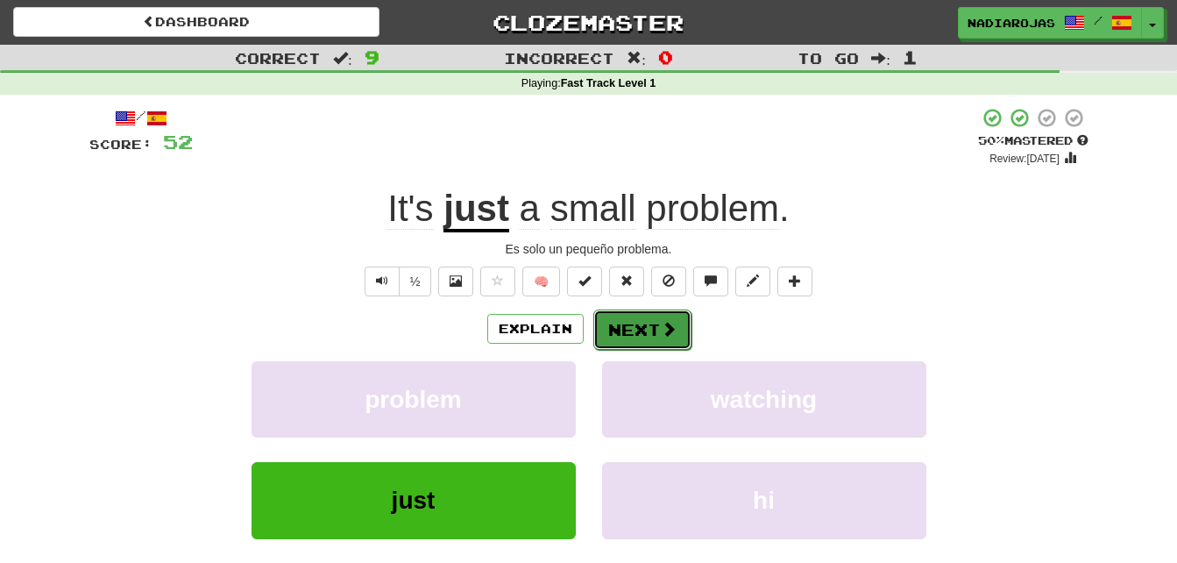
click at [645, 331] on button "Next" at bounding box center [643, 329] width 98 height 40
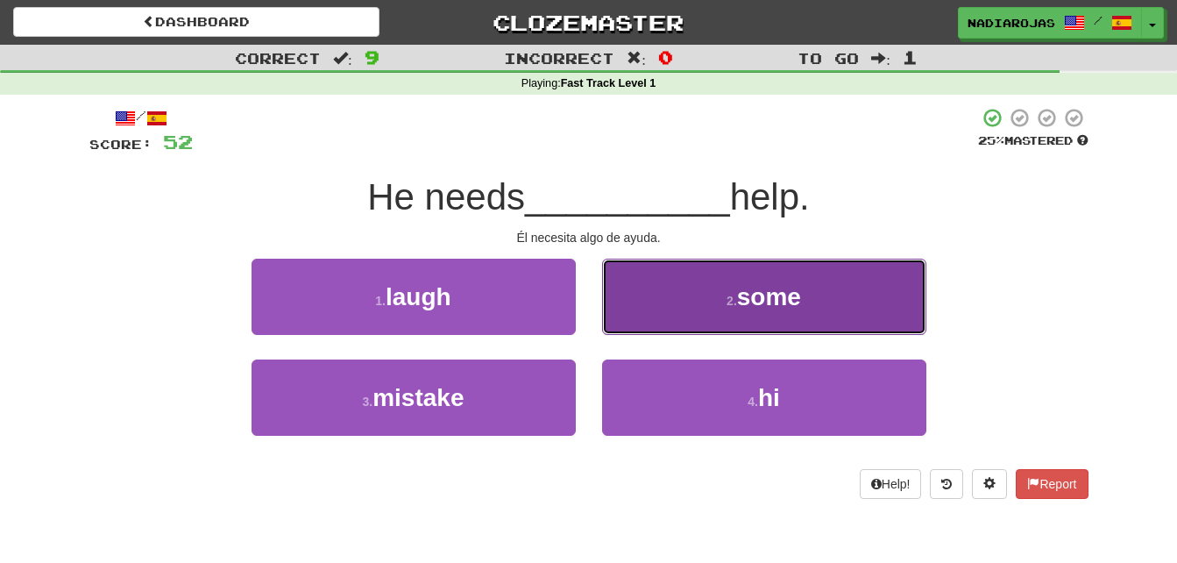
click at [704, 309] on button "2 . some" at bounding box center [764, 297] width 324 height 76
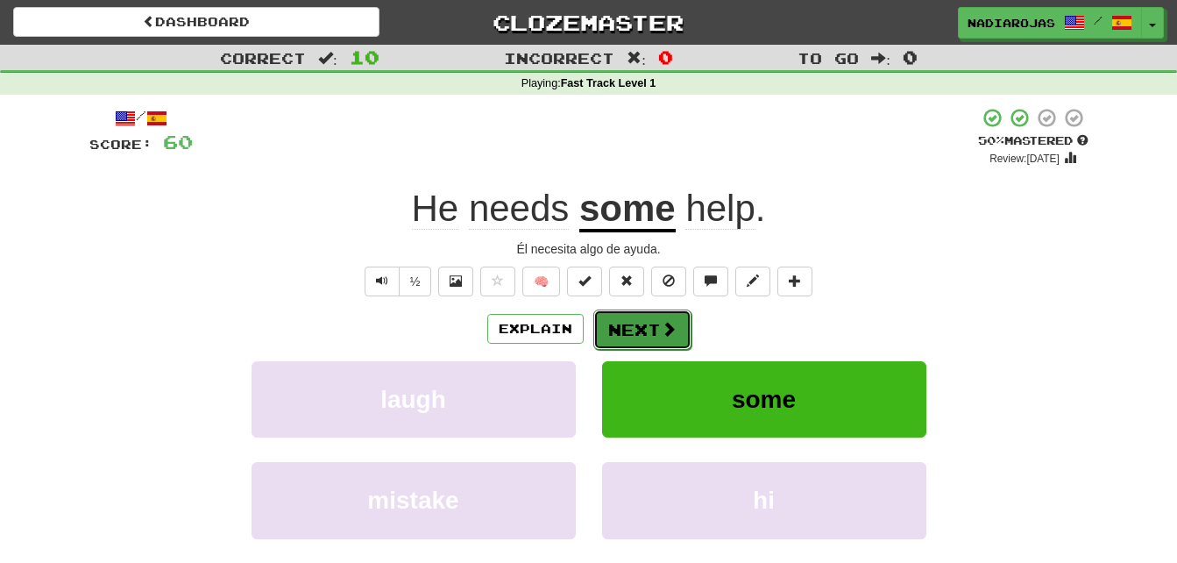
click at [651, 333] on button "Next" at bounding box center [643, 329] width 98 height 40
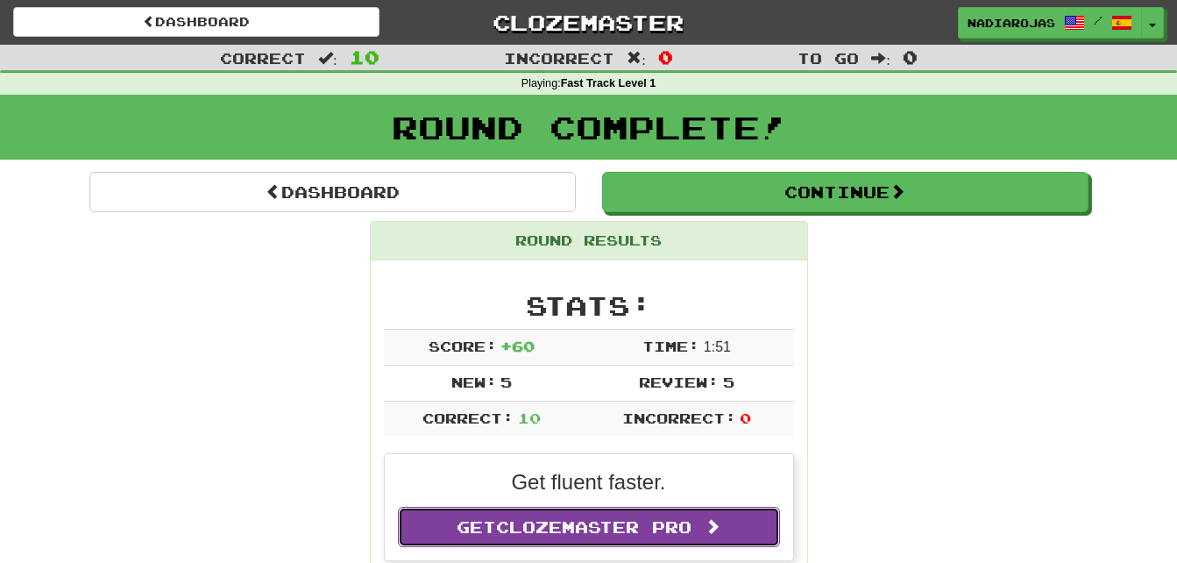
click at [636, 516] on link "Get Clozemaster Pro" at bounding box center [589, 527] width 382 height 40
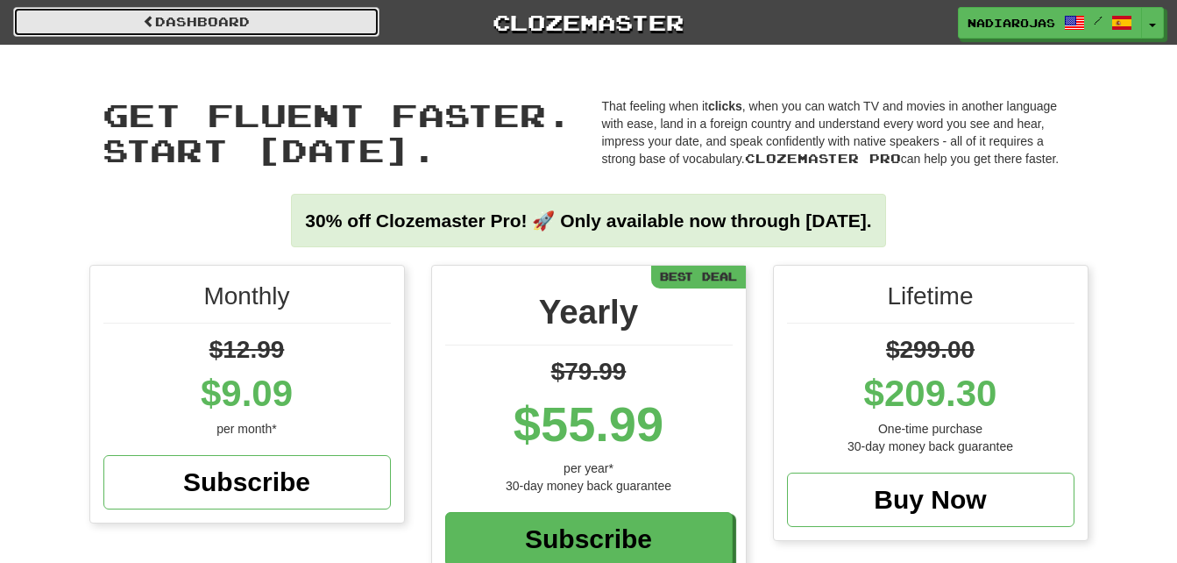
click at [115, 26] on link "Dashboard" at bounding box center [196, 22] width 366 height 30
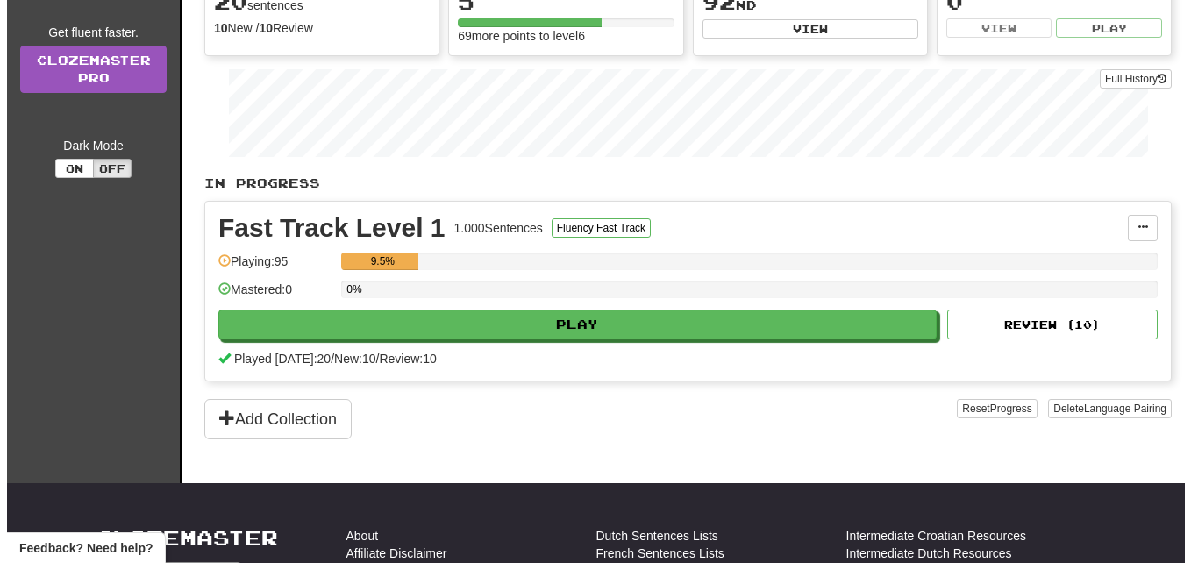
scroll to position [246, 0]
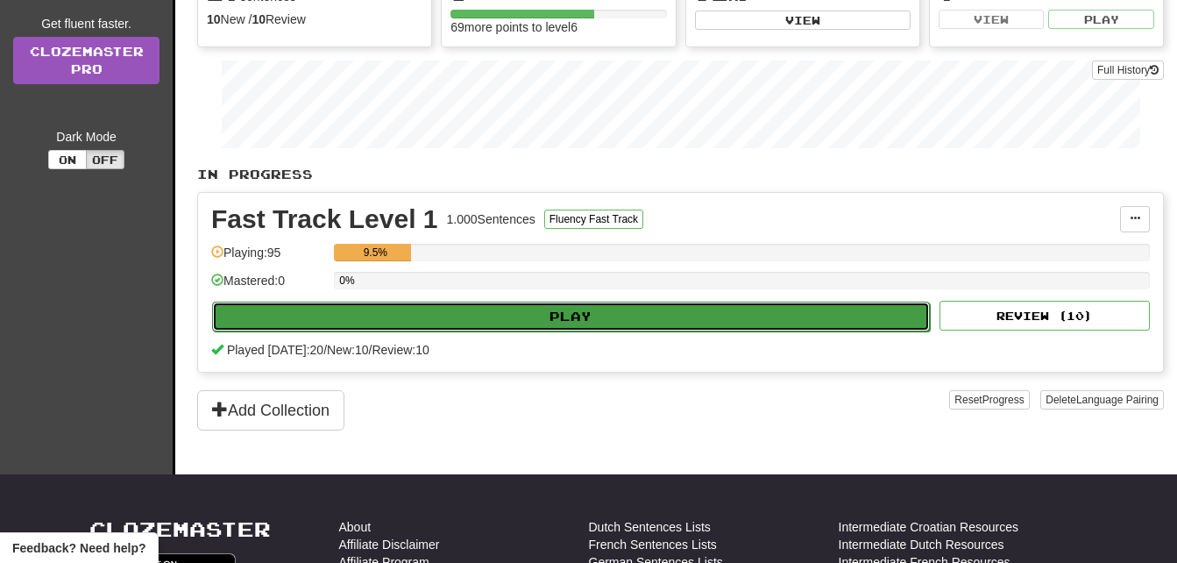
click at [597, 320] on button "Play" at bounding box center [571, 317] width 718 height 30
select select "**"
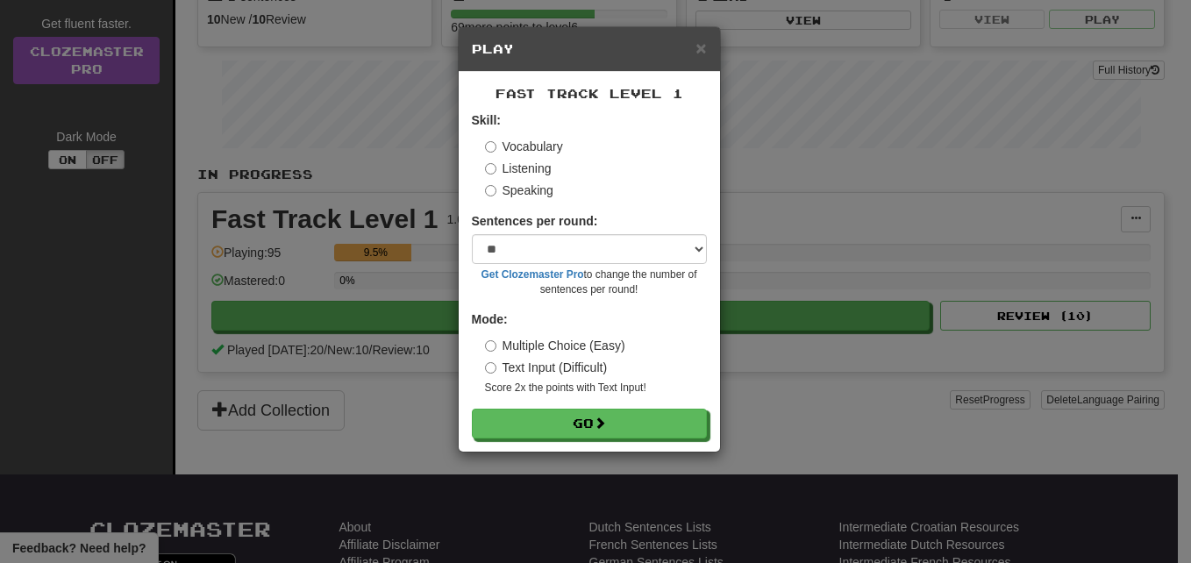
click at [516, 167] on label "Listening" at bounding box center [518, 169] width 67 height 18
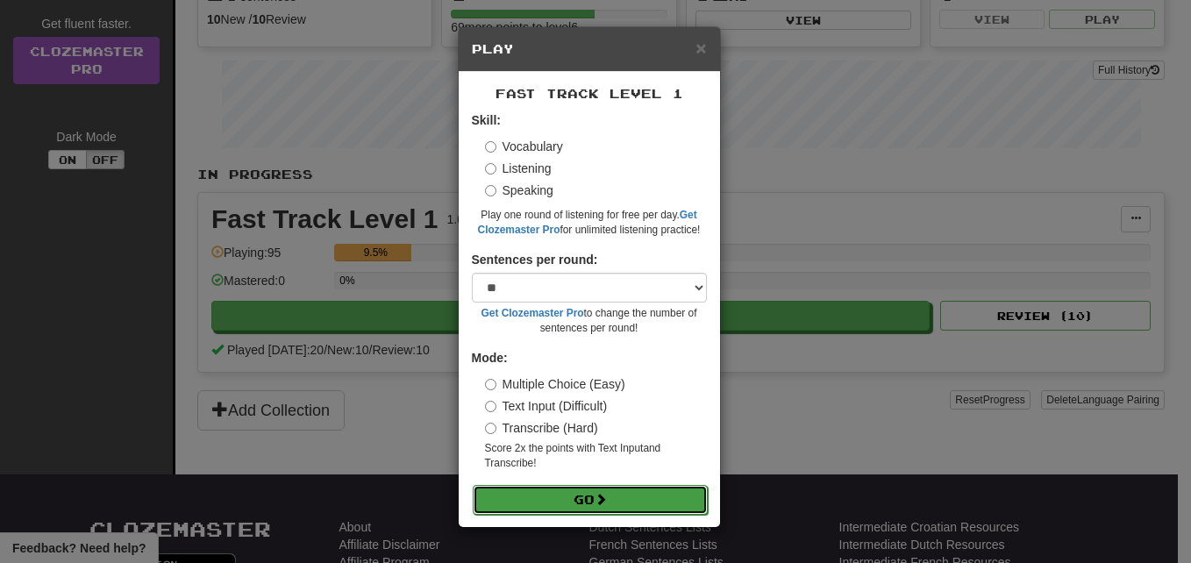
click at [590, 503] on button "Go" at bounding box center [590, 500] width 235 height 30
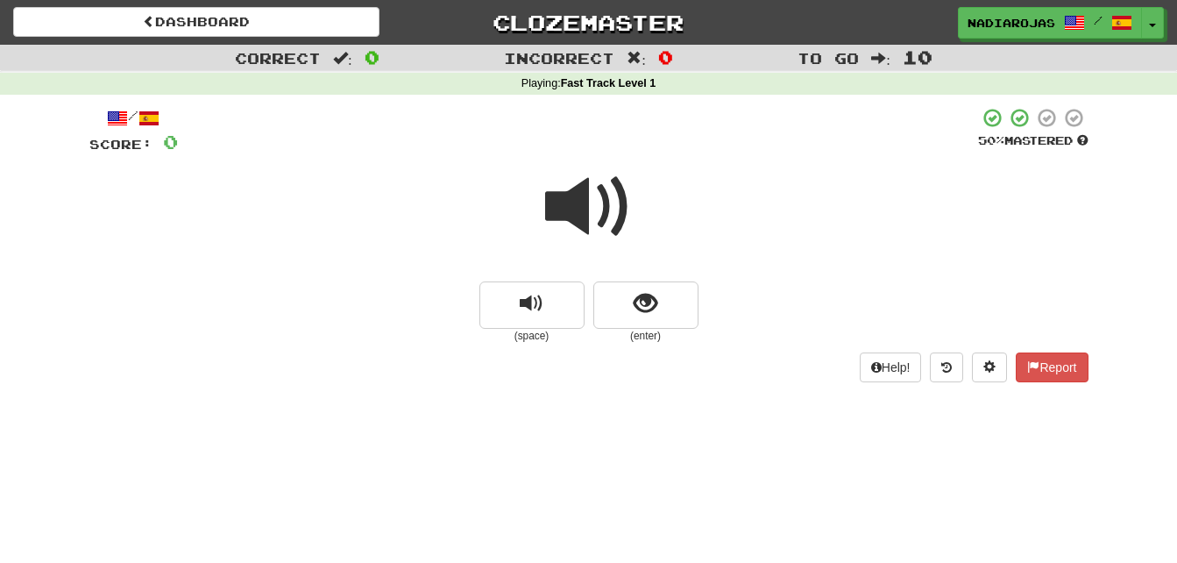
click at [584, 212] on span at bounding box center [589, 207] width 88 height 88
click at [543, 301] on span "replay audio" at bounding box center [532, 304] width 24 height 24
click at [539, 301] on span "replay audio" at bounding box center [532, 304] width 24 height 24
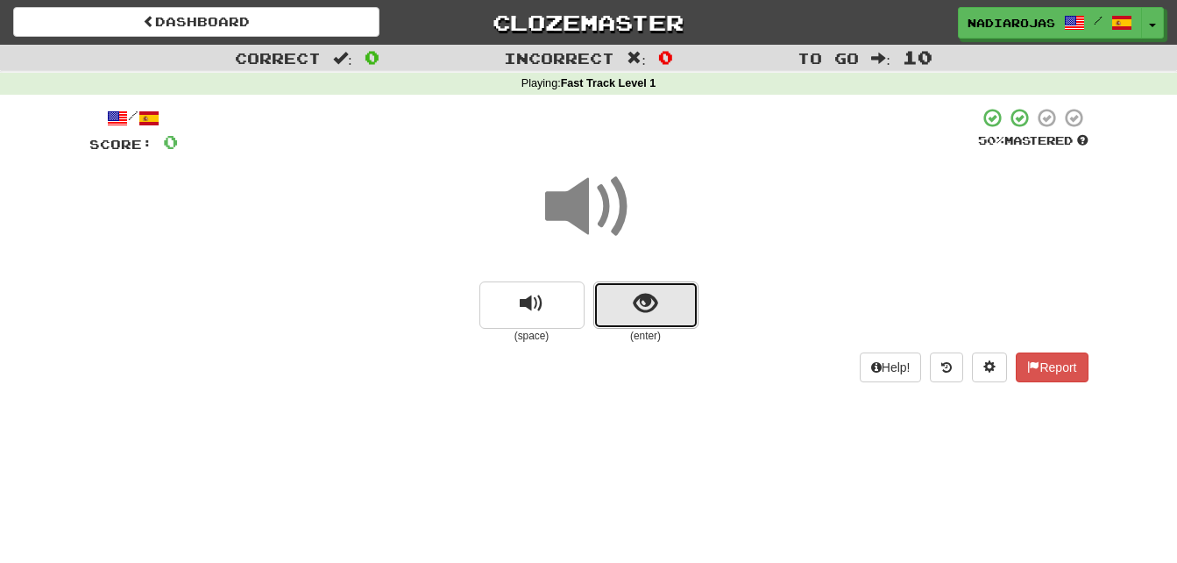
click at [639, 306] on span "show sentence" at bounding box center [646, 304] width 24 height 24
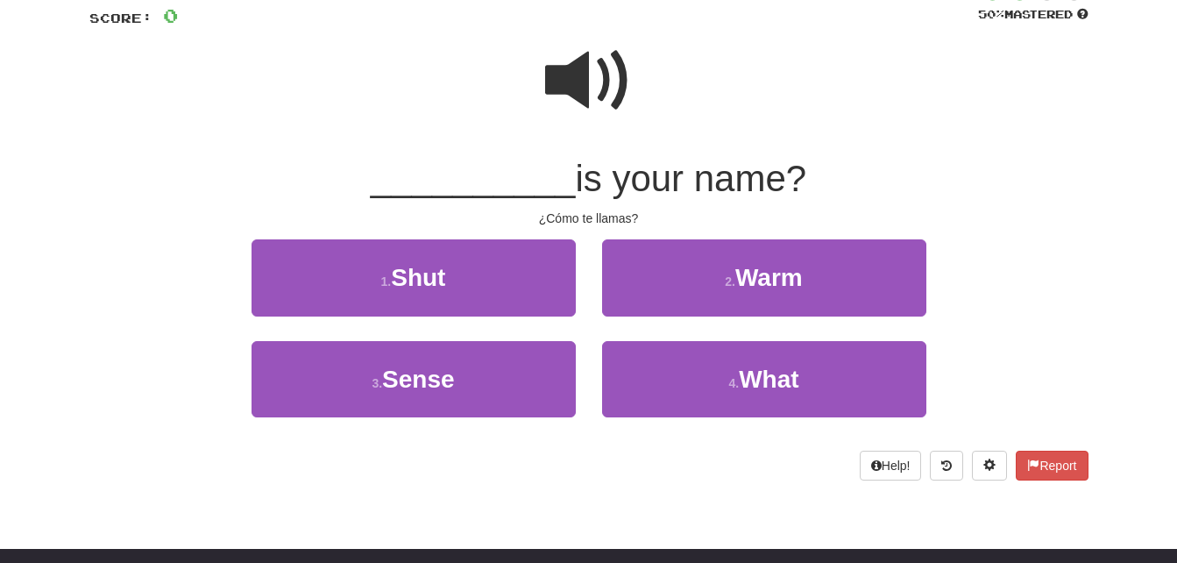
scroll to position [150, 0]
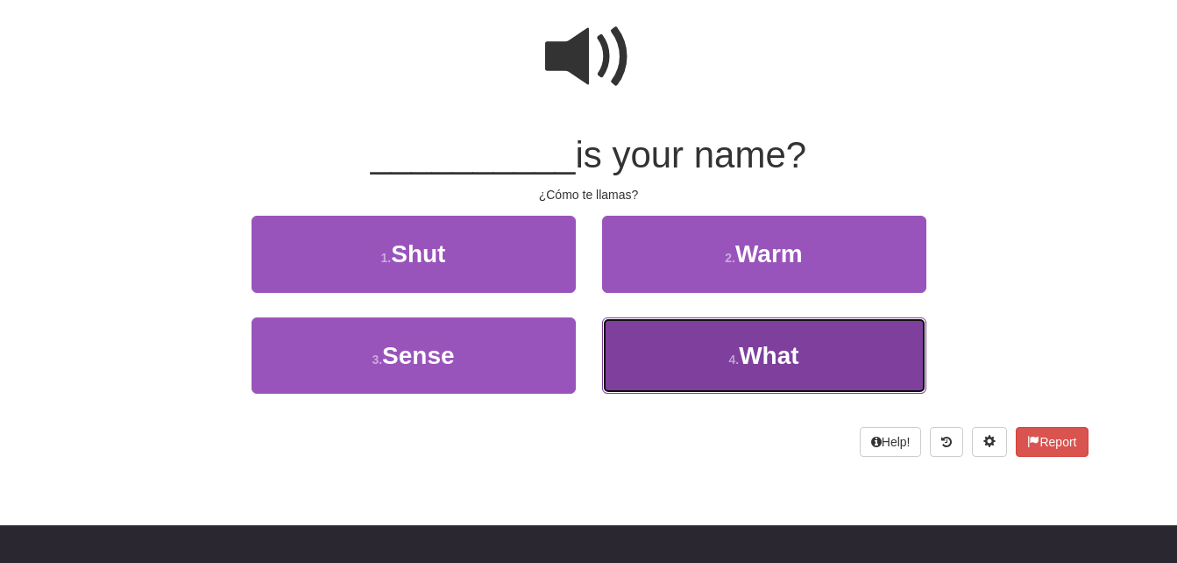
click at [793, 359] on span "What" at bounding box center [769, 355] width 60 height 27
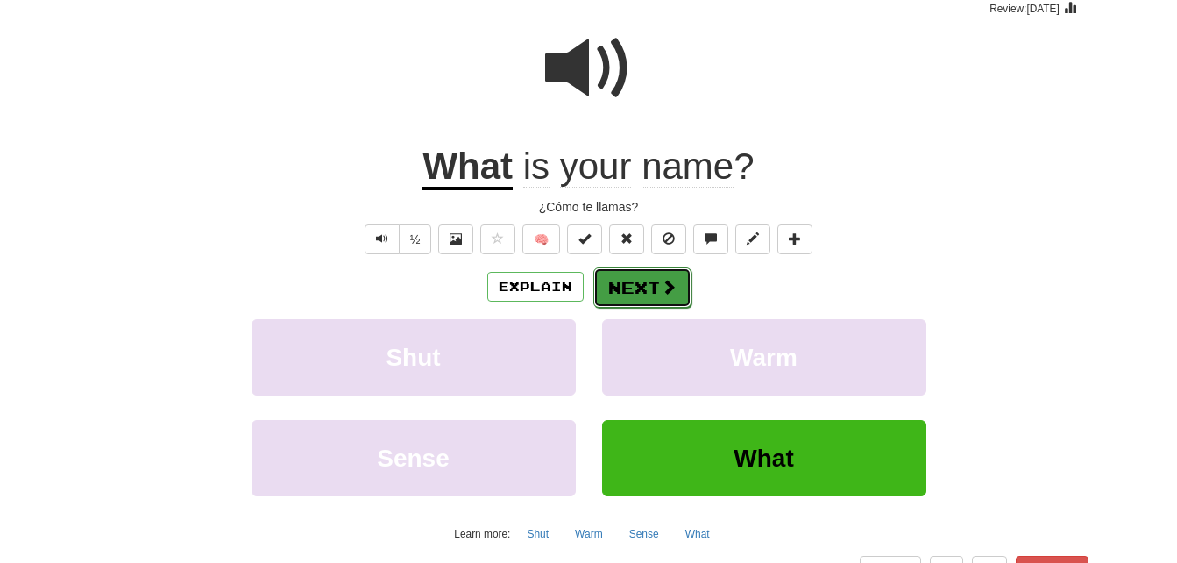
click at [643, 288] on button "Next" at bounding box center [643, 287] width 98 height 40
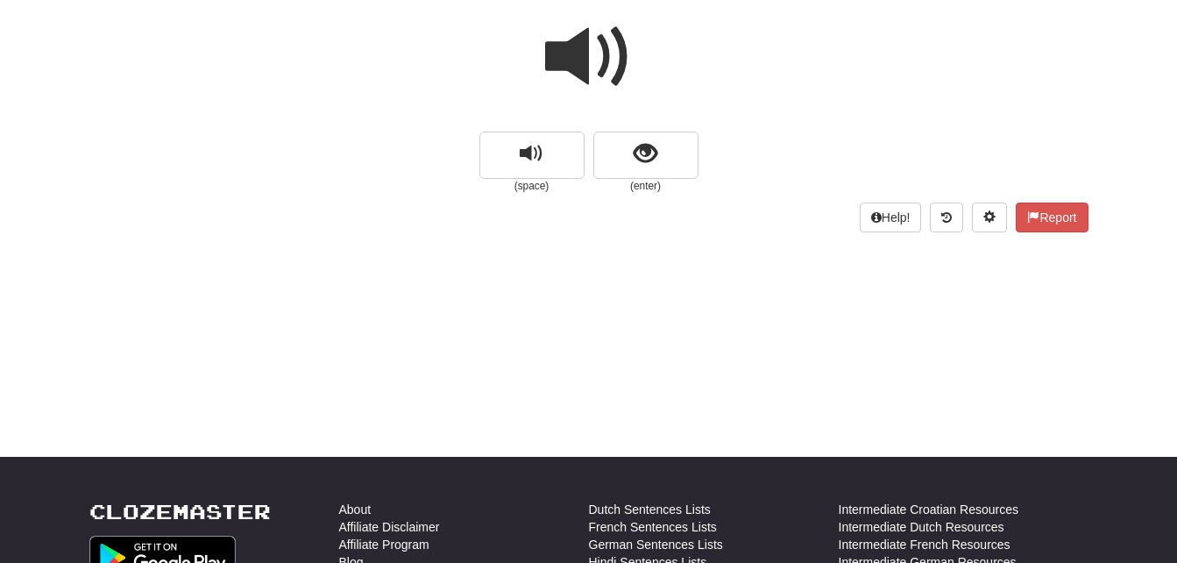
click at [573, 53] on span at bounding box center [589, 57] width 88 height 88
click at [651, 152] on span "show sentence" at bounding box center [646, 154] width 24 height 24
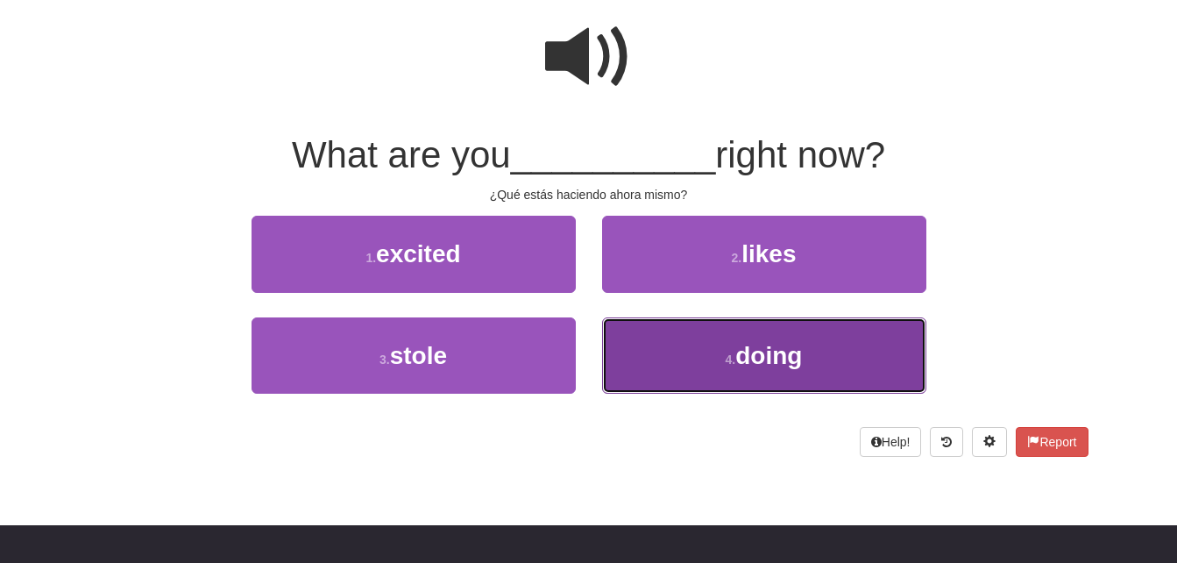
click at [740, 362] on span "doing" at bounding box center [769, 355] width 67 height 27
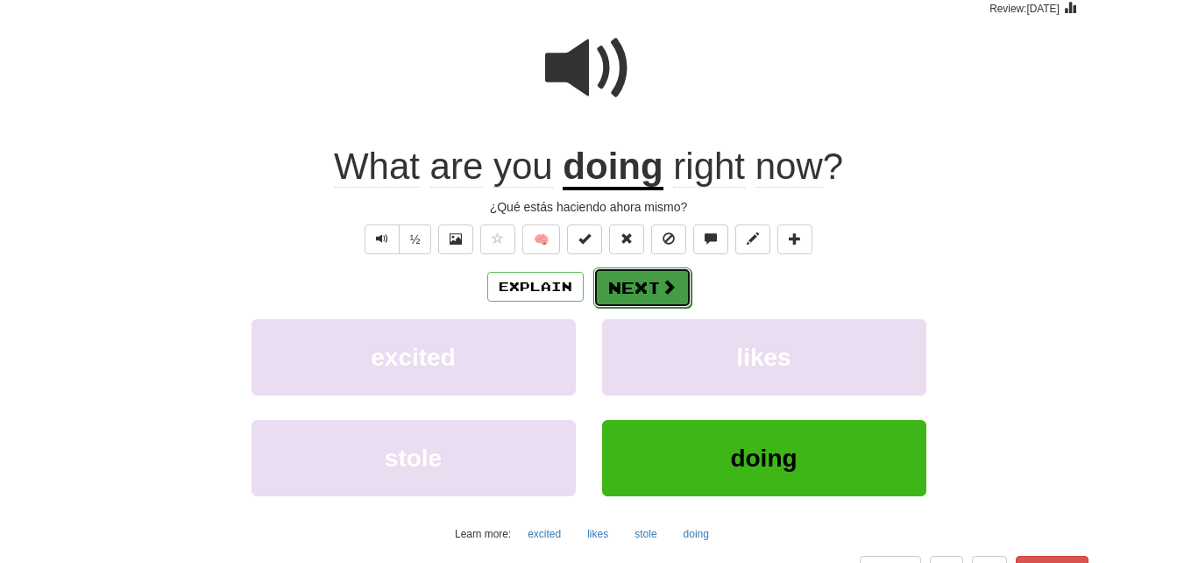
click at [662, 288] on span at bounding box center [669, 287] width 16 height 16
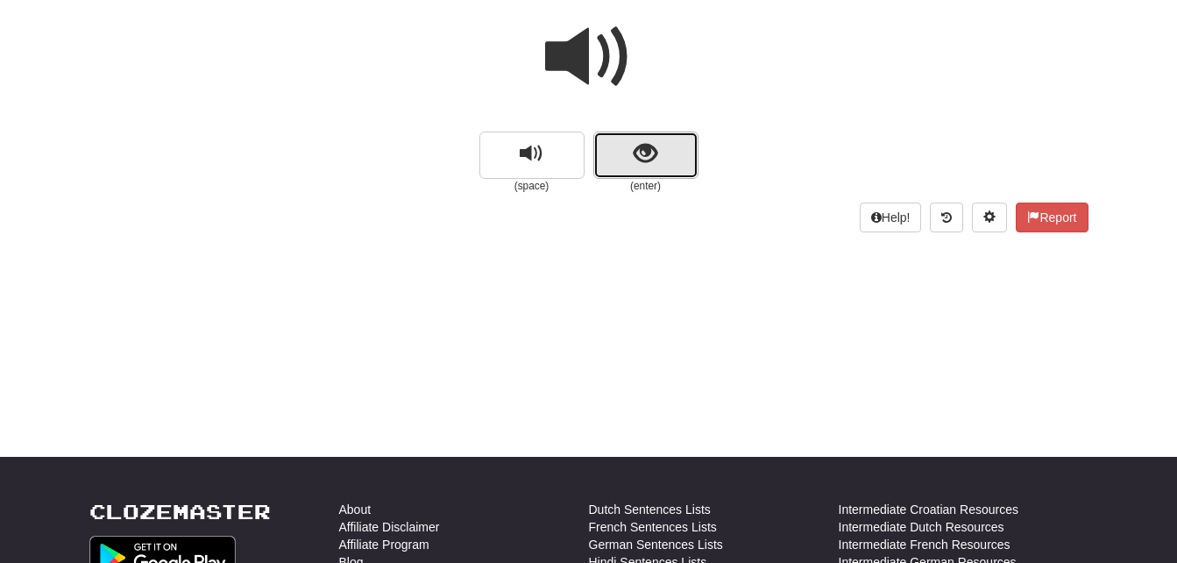
click at [635, 153] on span "show sentence" at bounding box center [646, 154] width 24 height 24
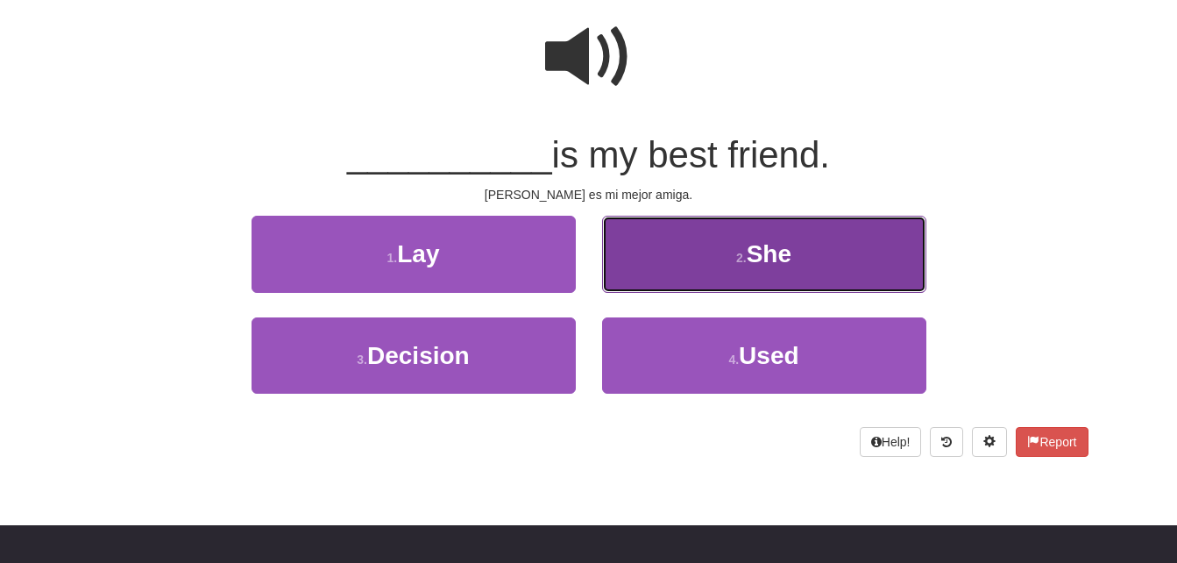
click at [709, 261] on button "2 . She" at bounding box center [764, 254] width 324 height 76
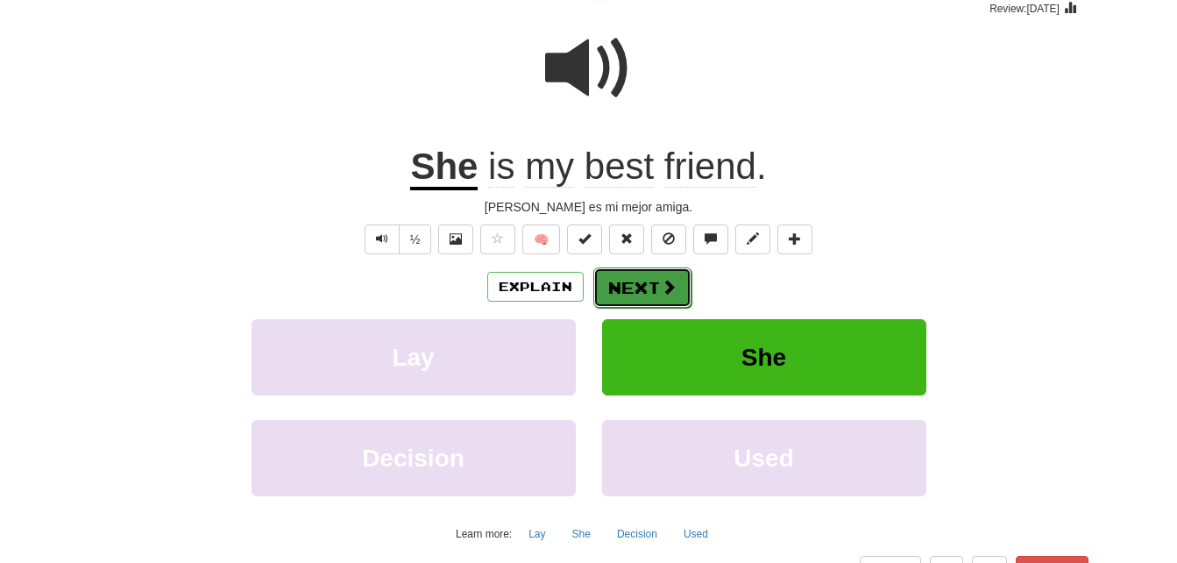
click at [661, 281] on span at bounding box center [669, 287] width 16 height 16
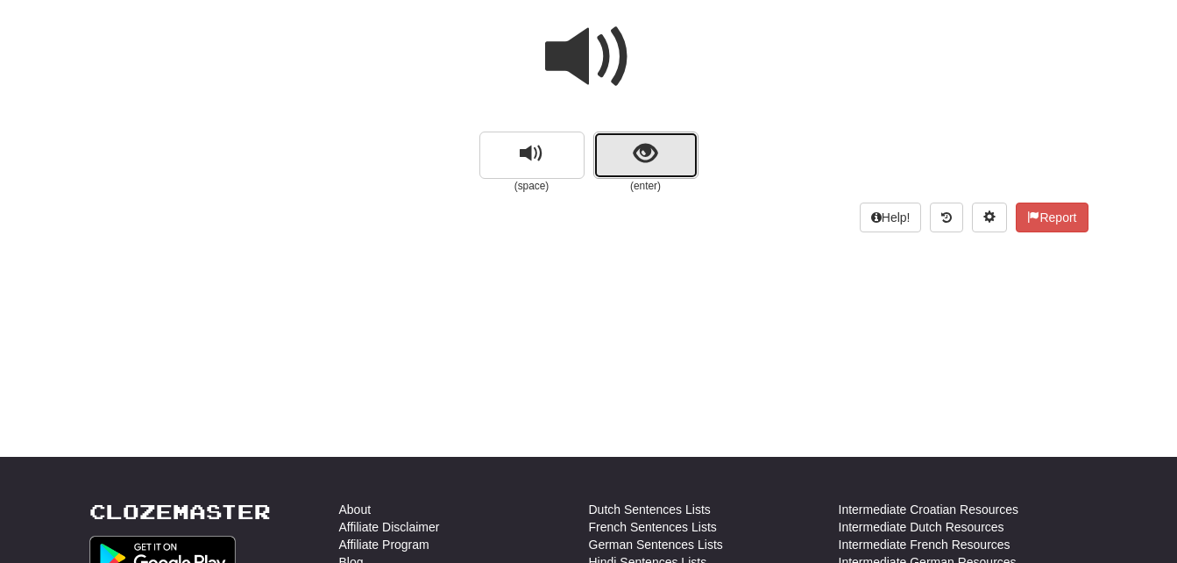
click at [673, 153] on button "show sentence" at bounding box center [646, 155] width 105 height 47
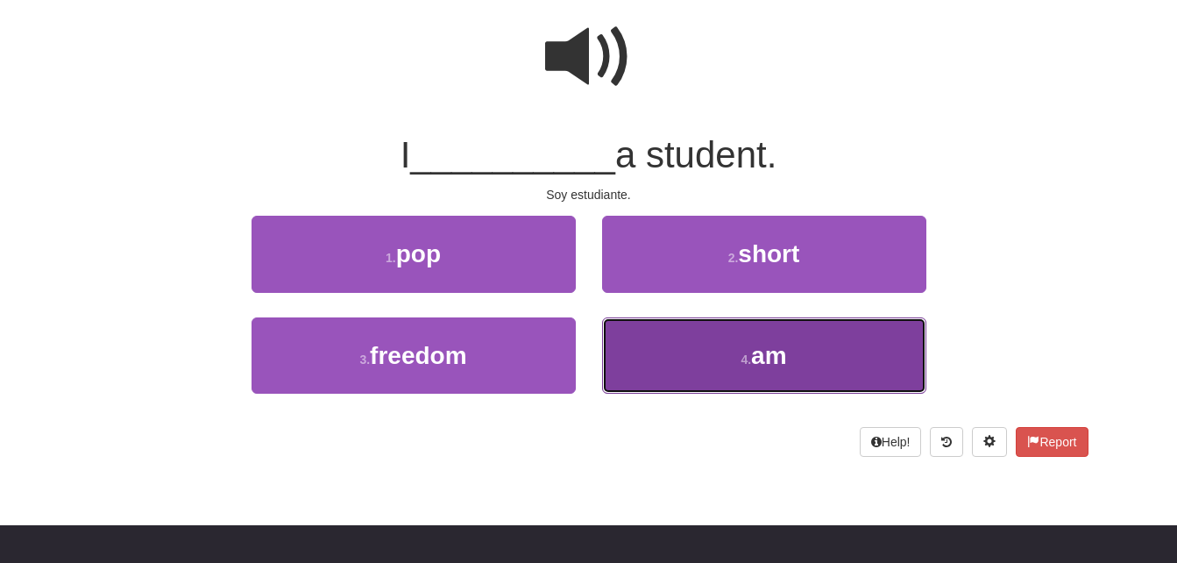
click at [694, 361] on button "4 . am" at bounding box center [764, 355] width 324 height 76
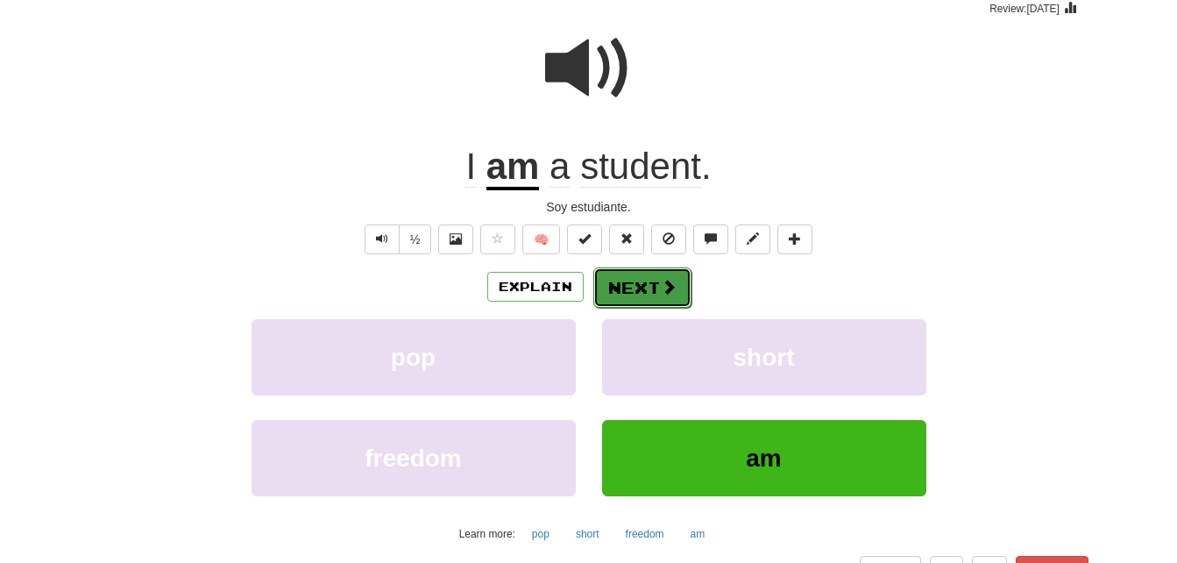
click at [641, 275] on button "Next" at bounding box center [643, 287] width 98 height 40
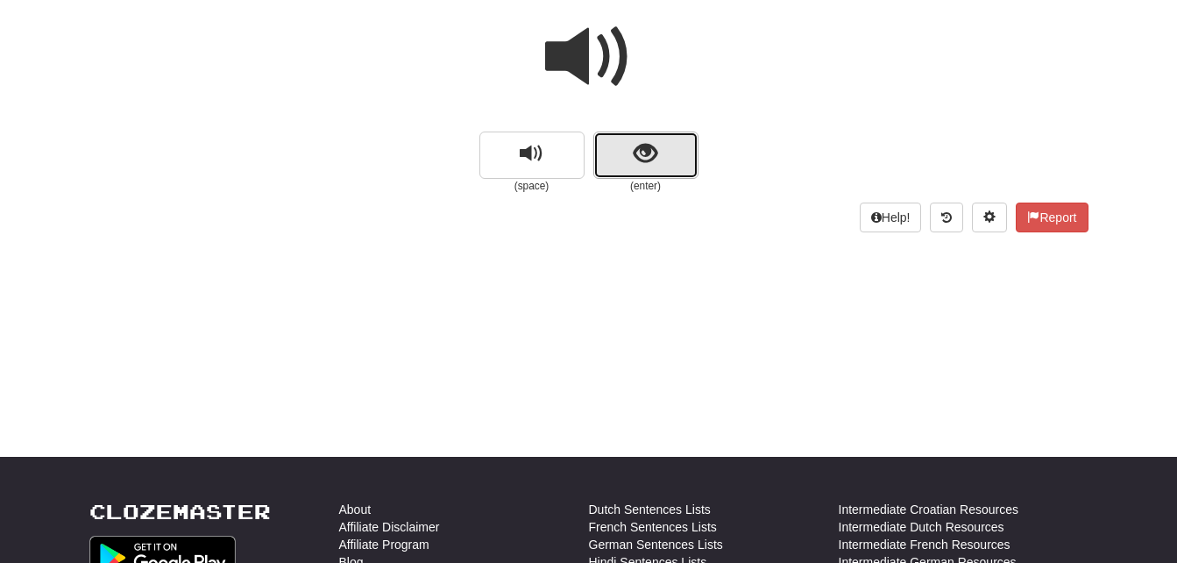
click at [649, 160] on span "show sentence" at bounding box center [646, 154] width 24 height 24
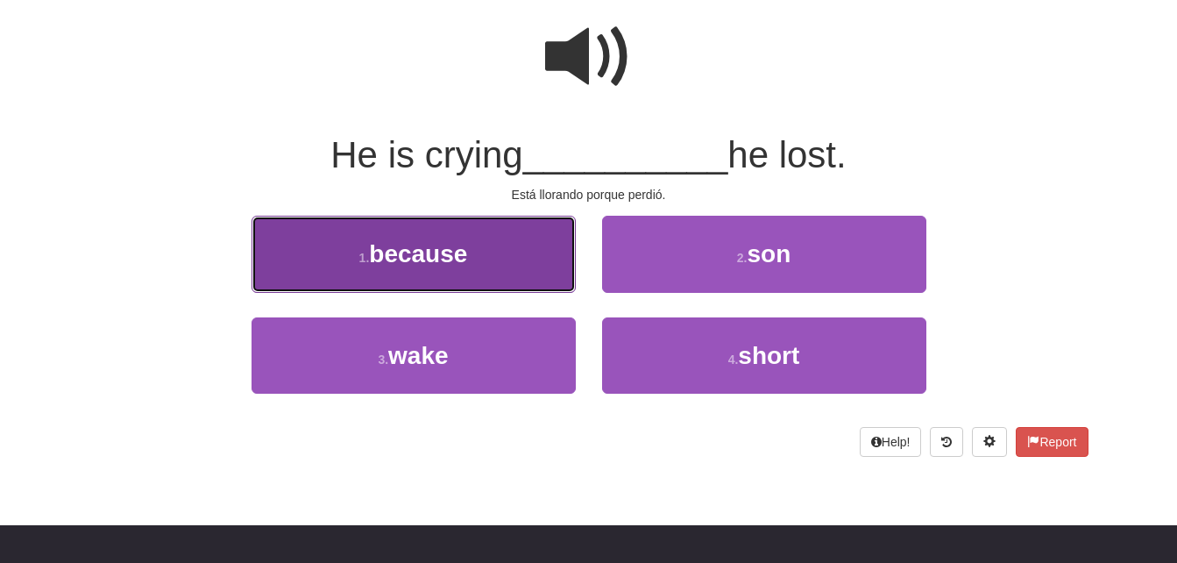
click at [479, 246] on button "1 . because" at bounding box center [414, 254] width 324 height 76
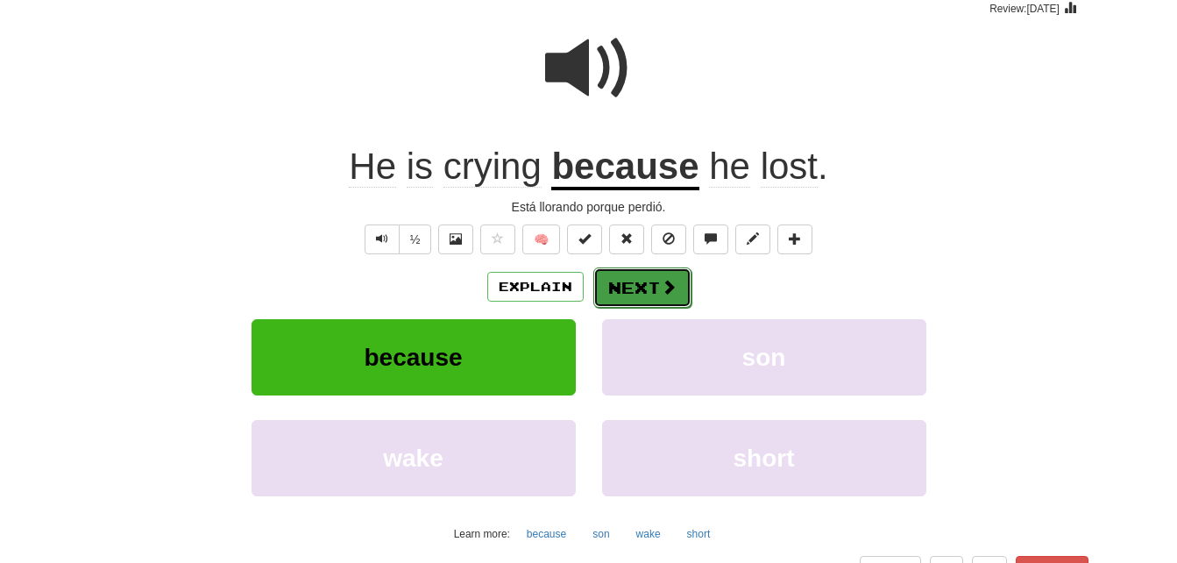
click at [647, 287] on button "Next" at bounding box center [643, 287] width 98 height 40
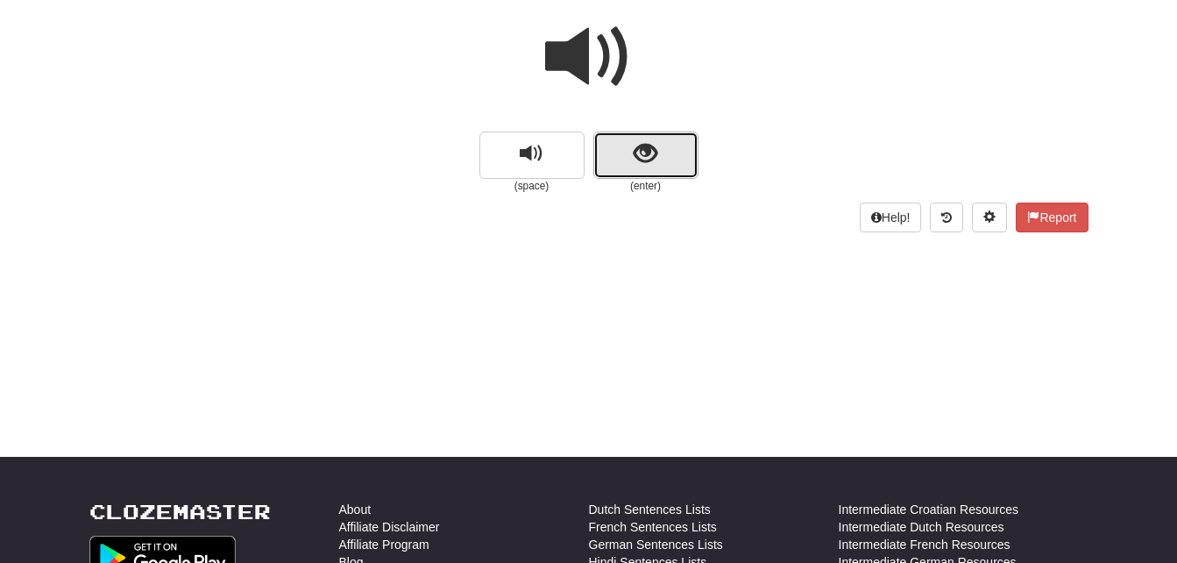
click at [656, 164] on span "show sentence" at bounding box center [646, 154] width 24 height 24
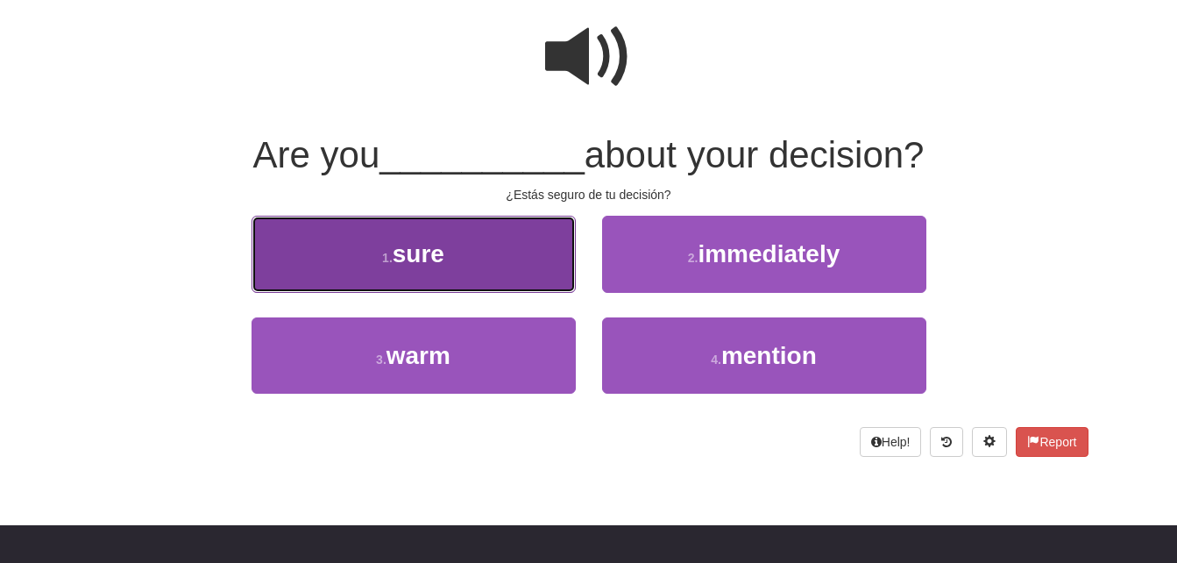
click at [488, 245] on button "1 . sure" at bounding box center [414, 254] width 324 height 76
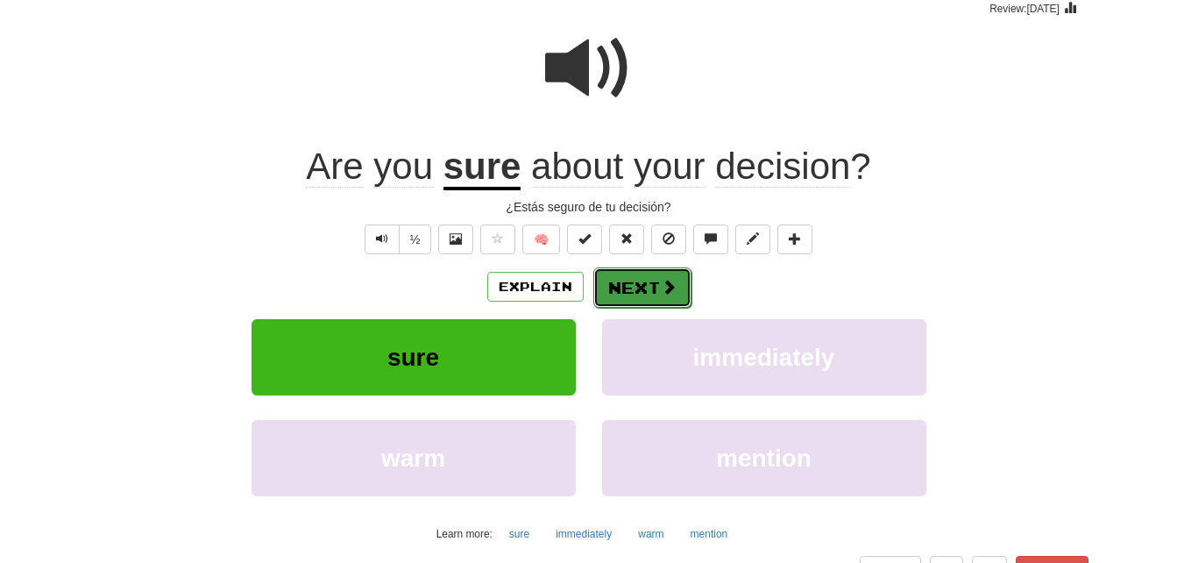
click at [644, 285] on button "Next" at bounding box center [643, 287] width 98 height 40
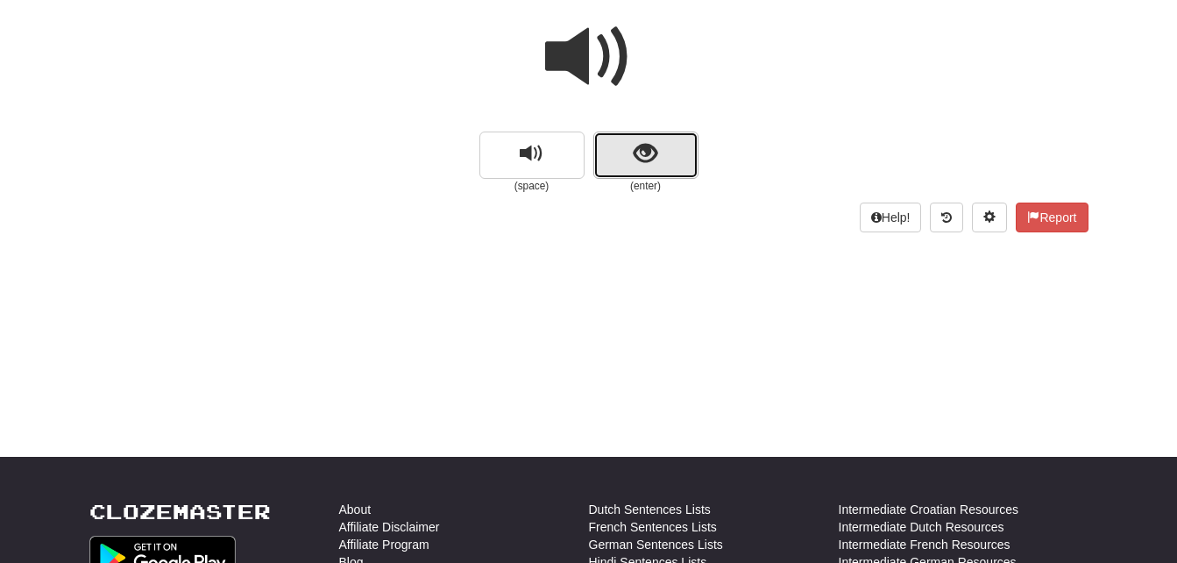
click at [641, 164] on span "show sentence" at bounding box center [646, 154] width 24 height 24
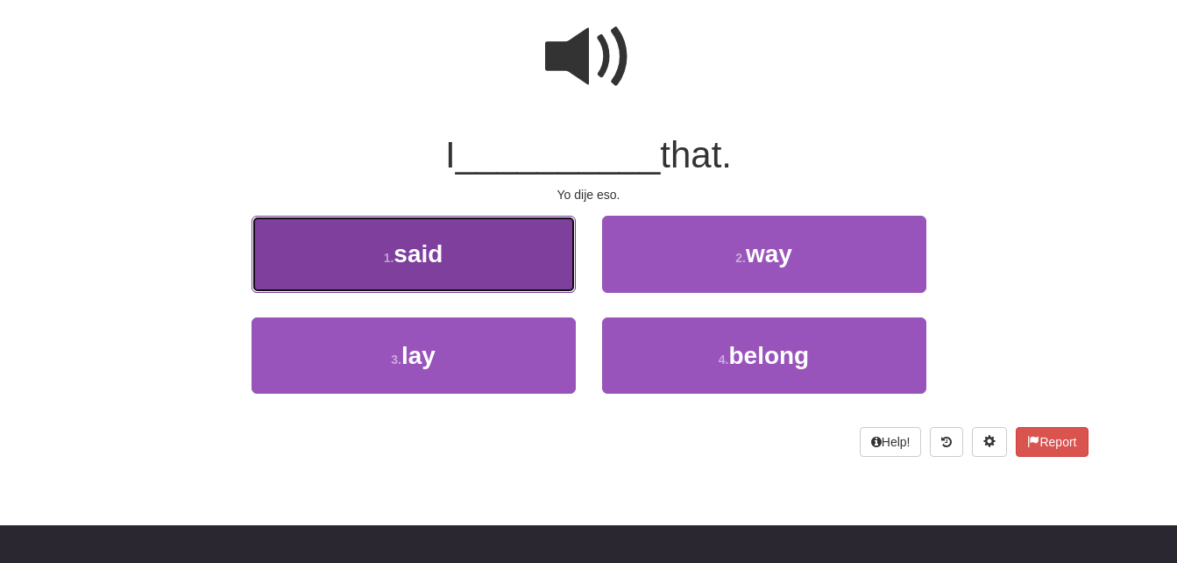
click at [487, 253] on button "1 . said" at bounding box center [414, 254] width 324 height 76
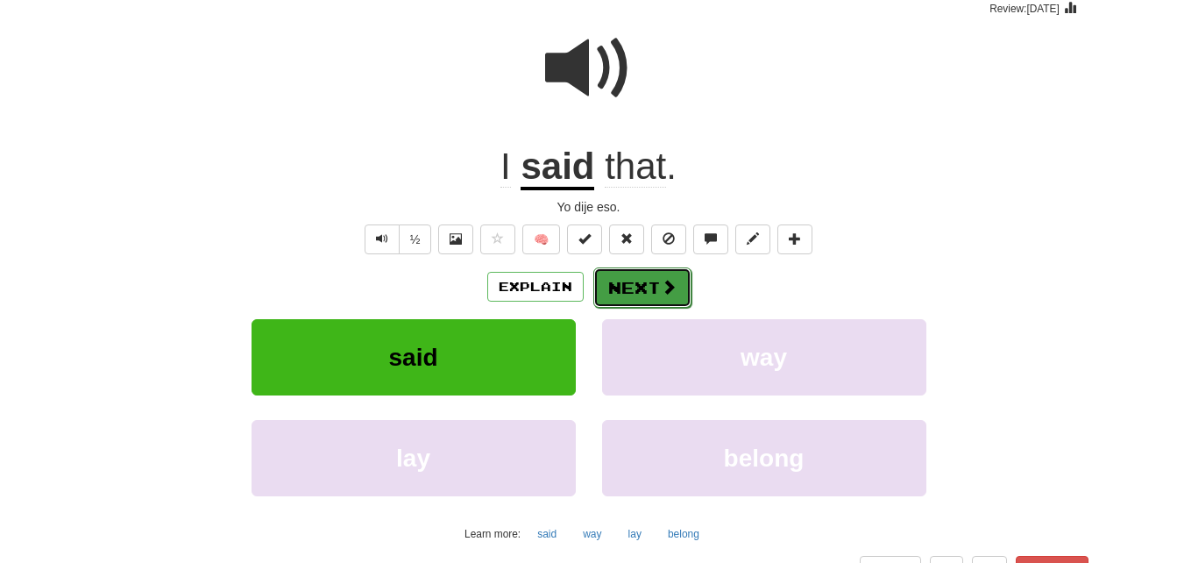
click at [665, 285] on span at bounding box center [669, 287] width 16 height 16
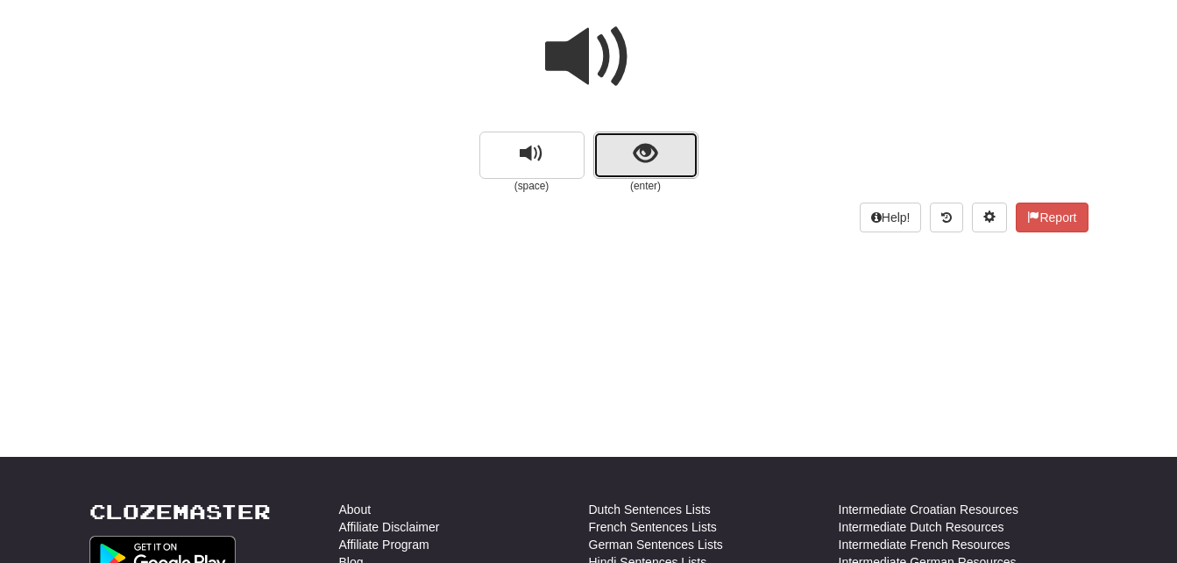
click at [672, 161] on button "show sentence" at bounding box center [646, 155] width 105 height 47
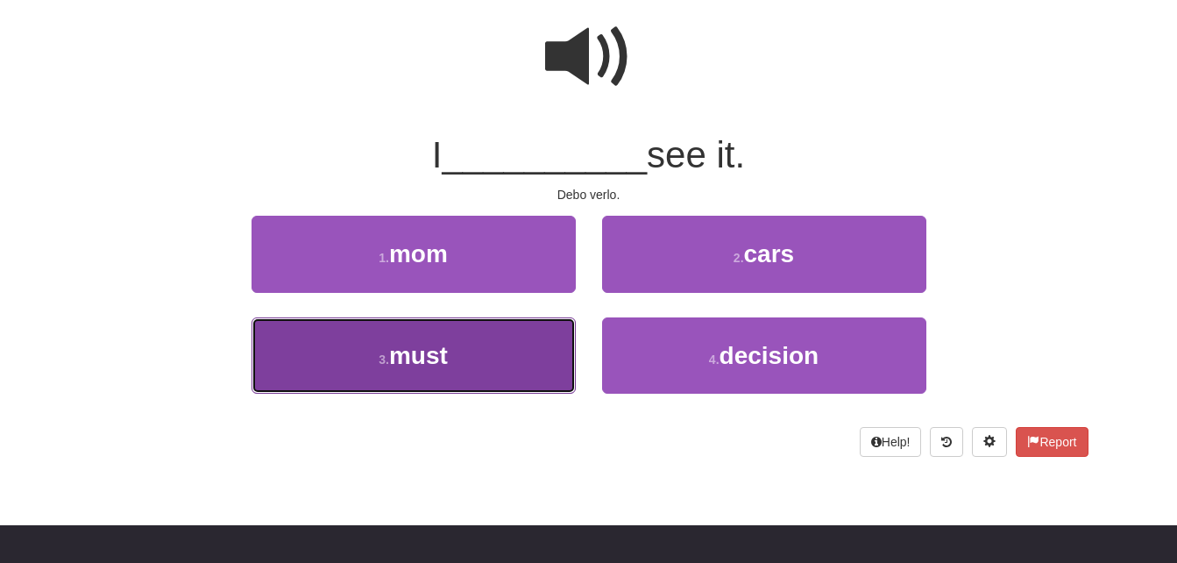
click at [530, 366] on button "3 . must" at bounding box center [414, 355] width 324 height 76
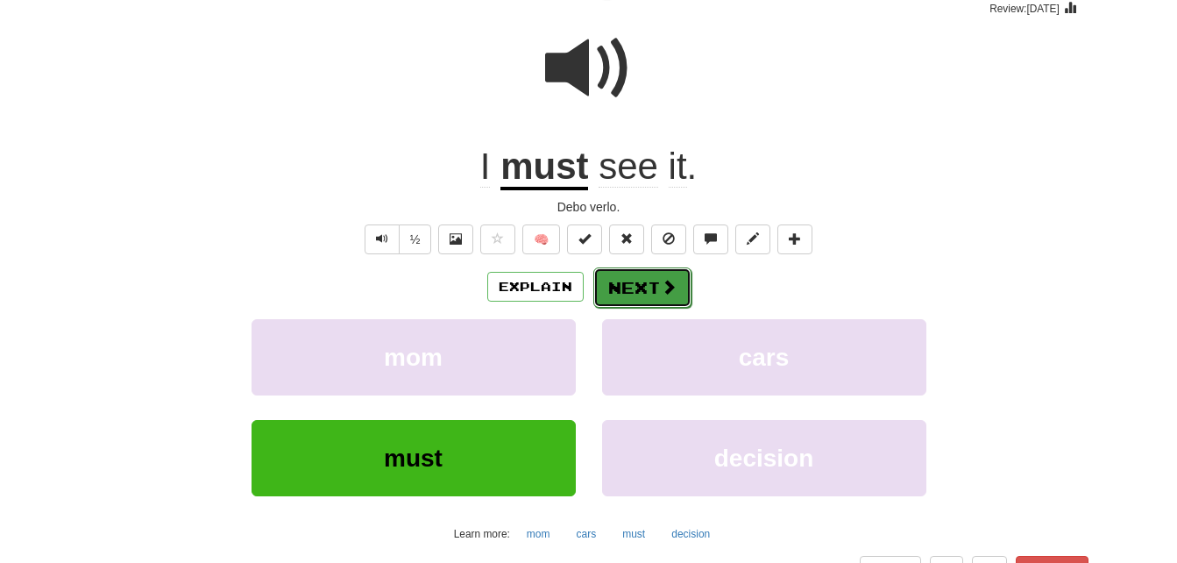
click at [644, 282] on button "Next" at bounding box center [643, 287] width 98 height 40
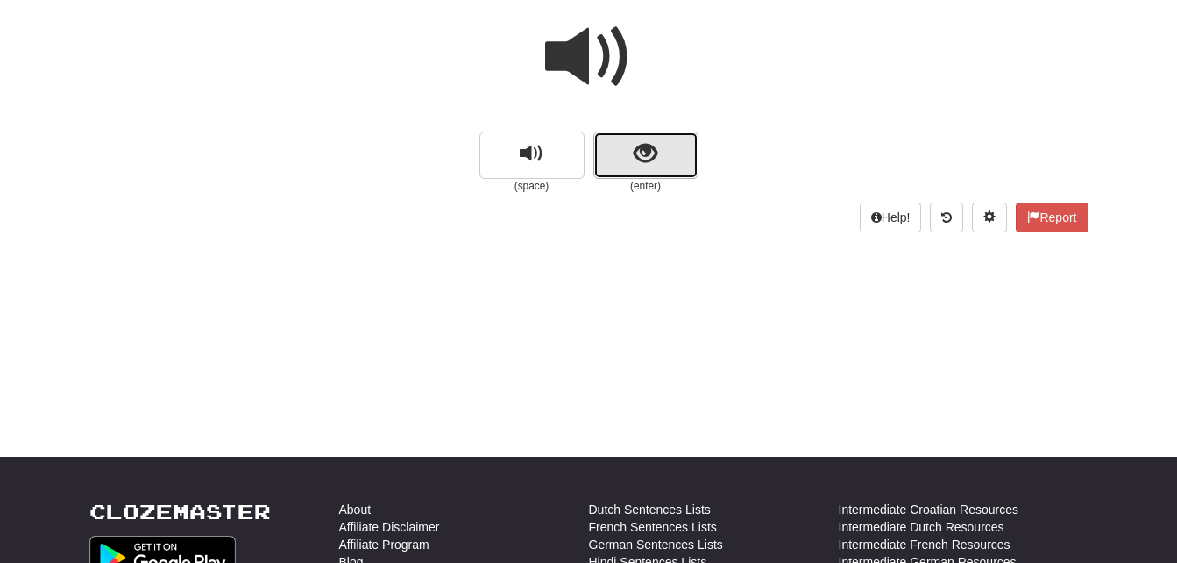
click at [663, 160] on button "show sentence" at bounding box center [646, 155] width 105 height 47
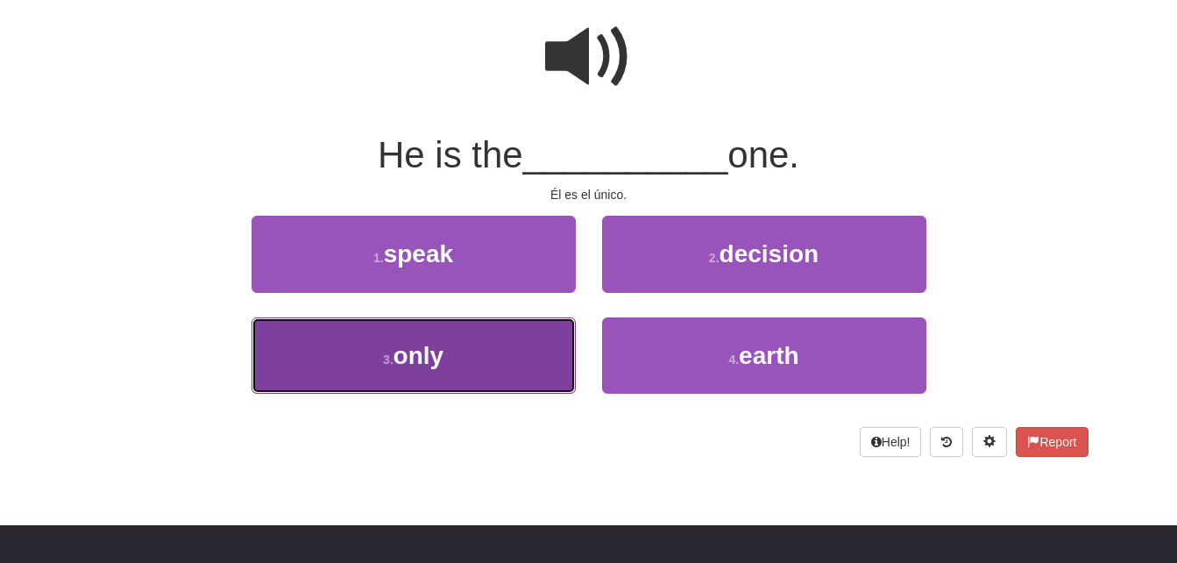
click at [509, 354] on button "3 . only" at bounding box center [414, 355] width 324 height 76
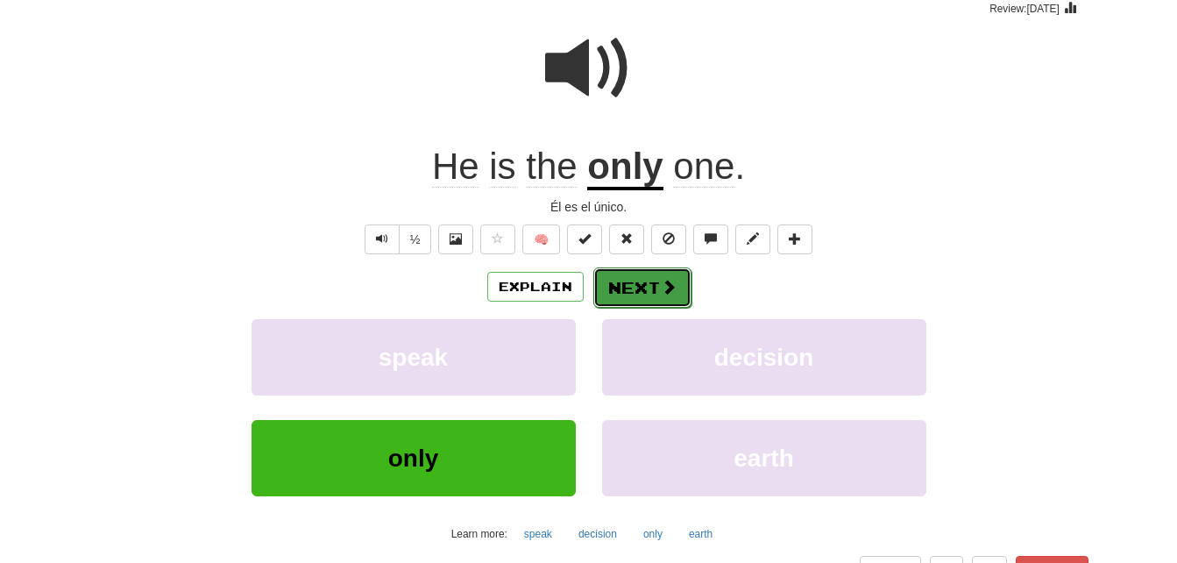
click at [652, 282] on button "Next" at bounding box center [643, 287] width 98 height 40
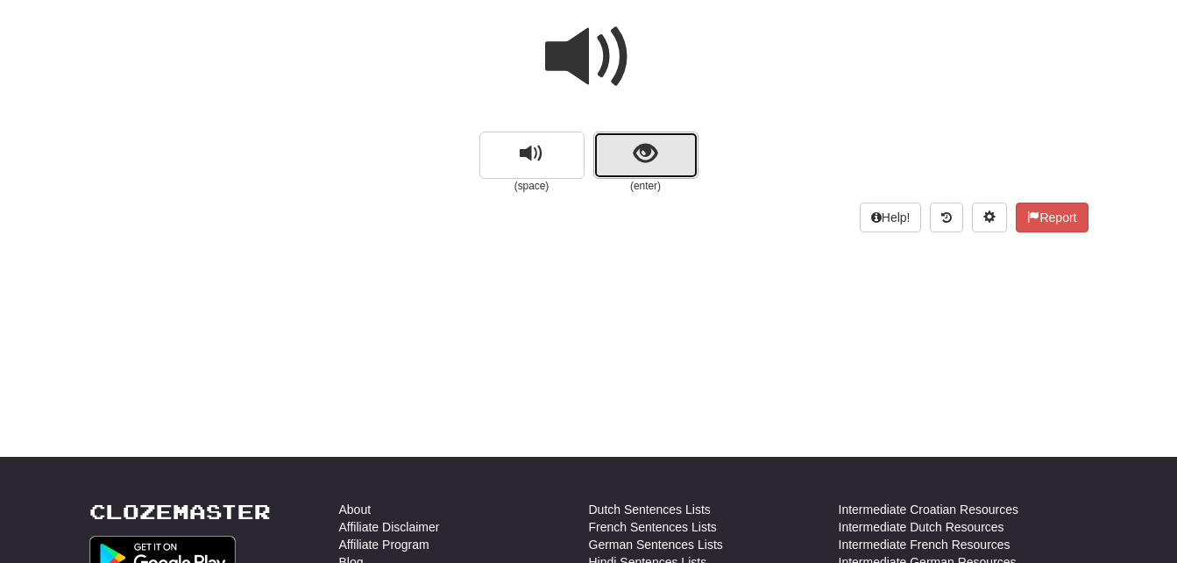
click at [641, 161] on span "show sentence" at bounding box center [646, 154] width 24 height 24
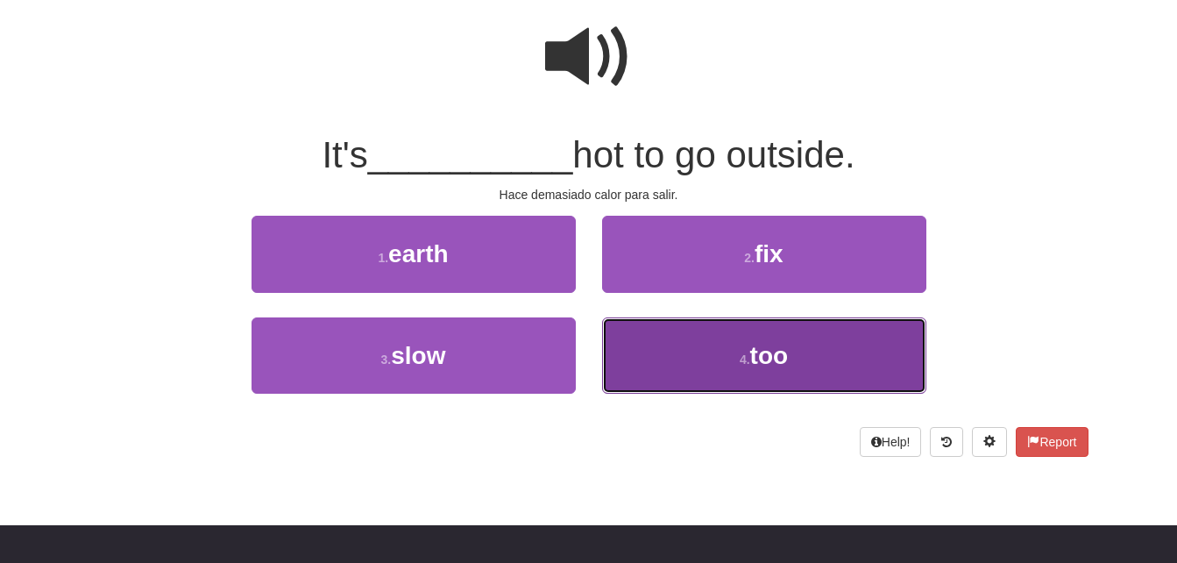
click at [710, 354] on button "4 . too" at bounding box center [764, 355] width 324 height 76
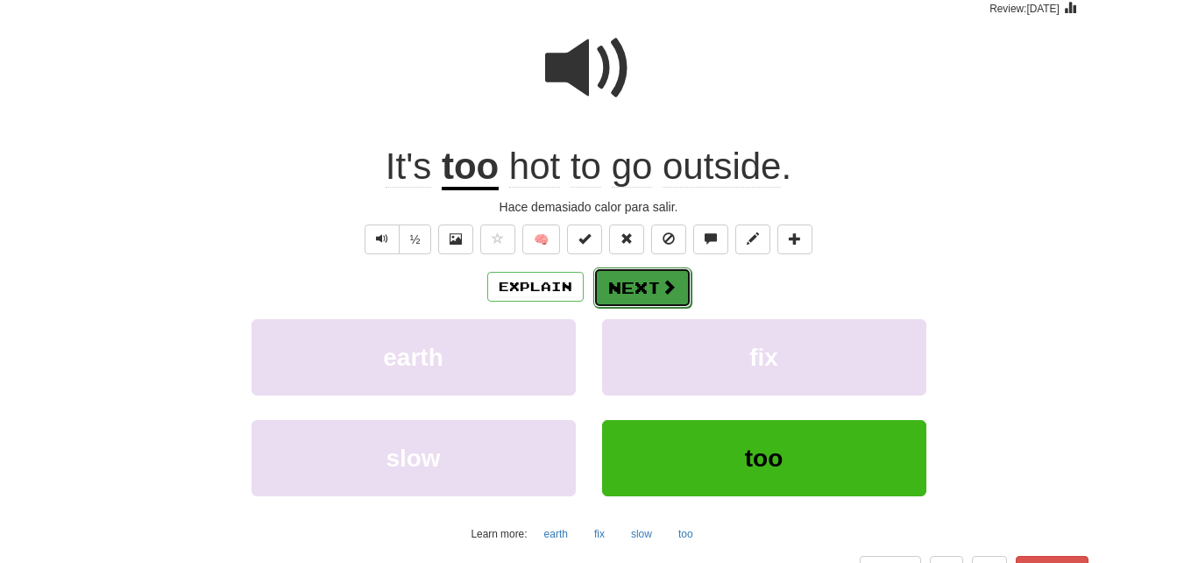
click at [665, 281] on span at bounding box center [669, 287] width 16 height 16
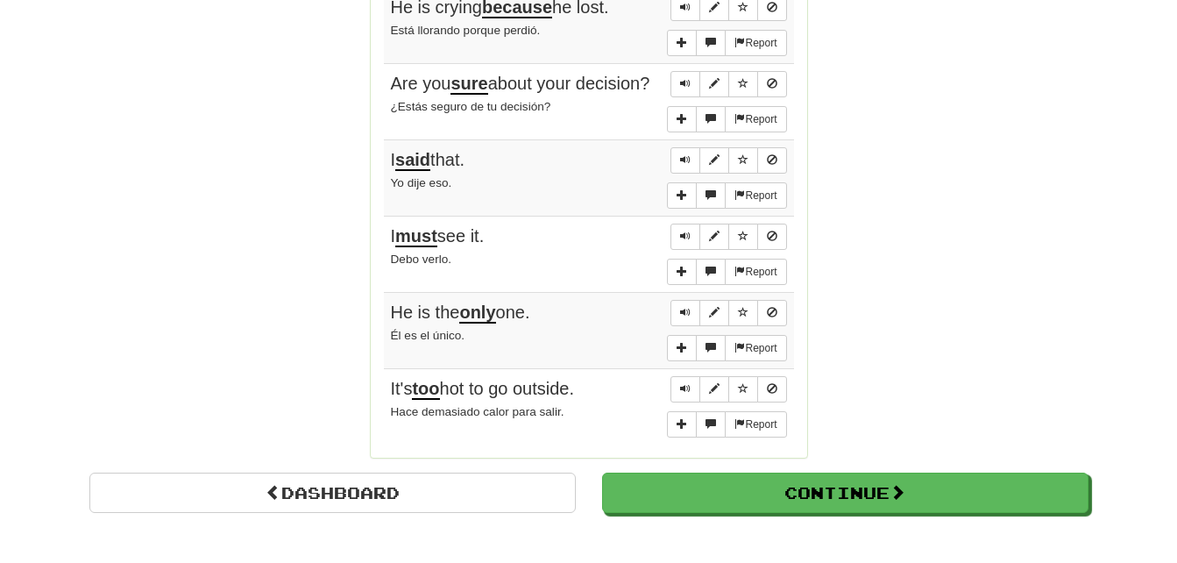
scroll to position [1389, 0]
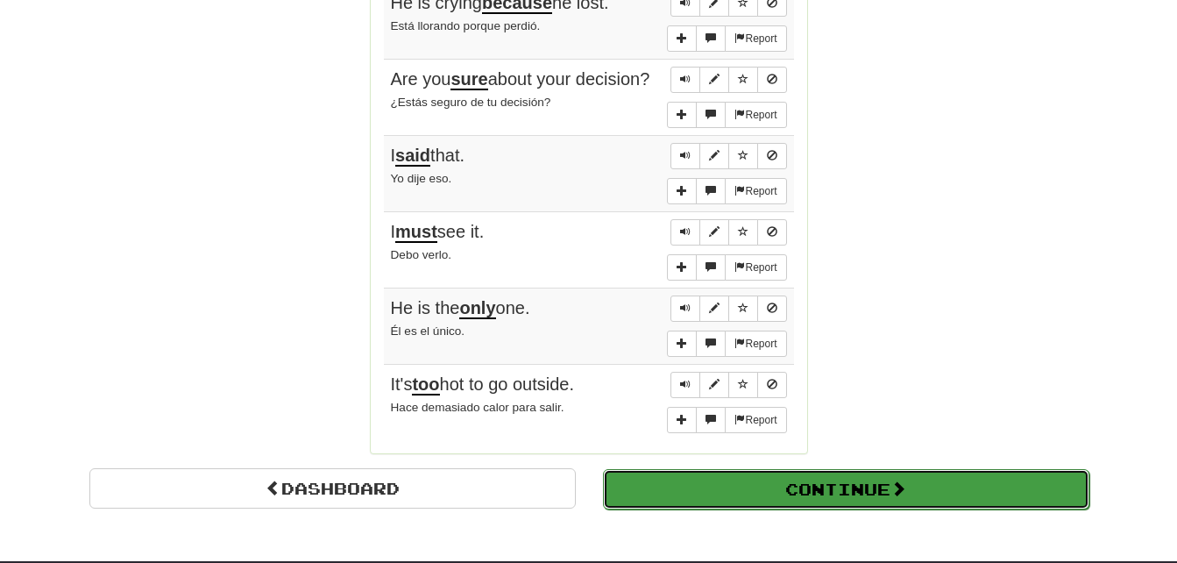
click at [900, 494] on span at bounding box center [899, 488] width 16 height 16
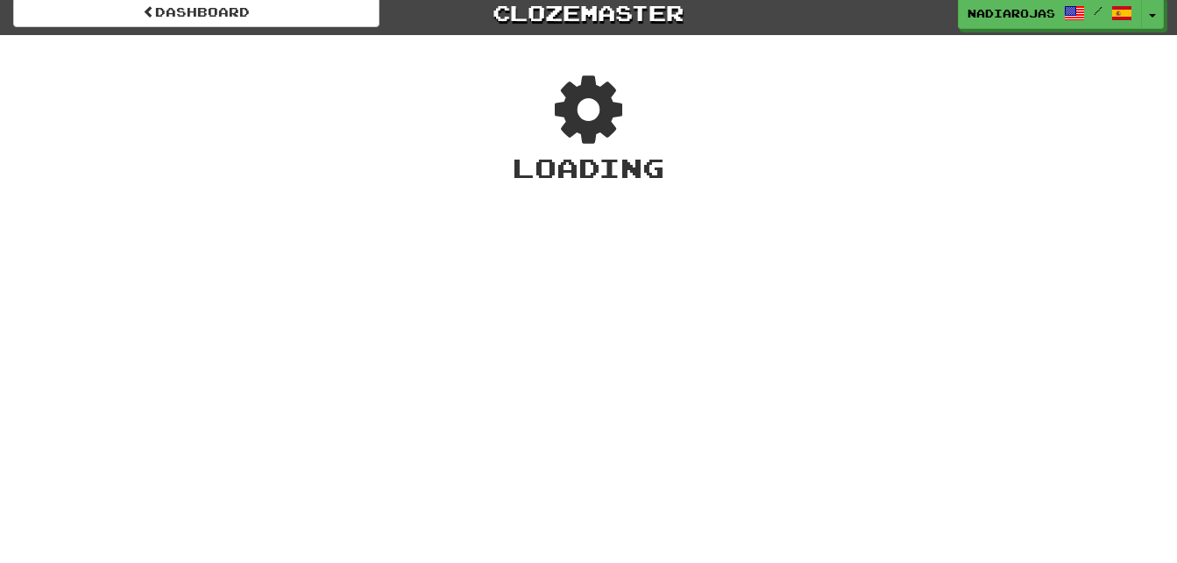
scroll to position [0, 0]
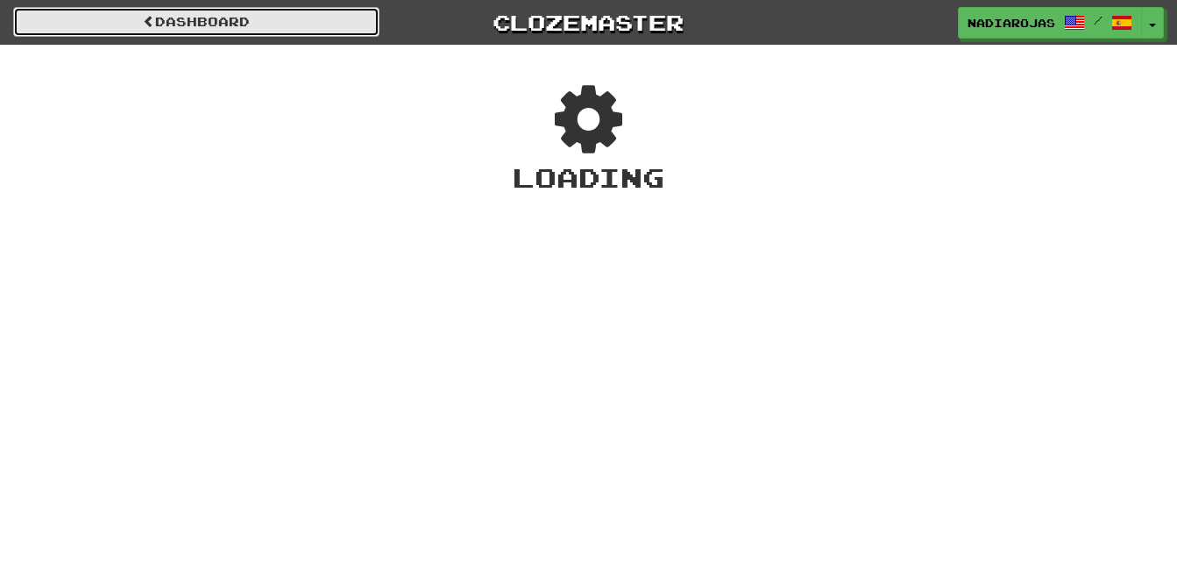
click at [267, 25] on link "Dashboard" at bounding box center [196, 22] width 366 height 30
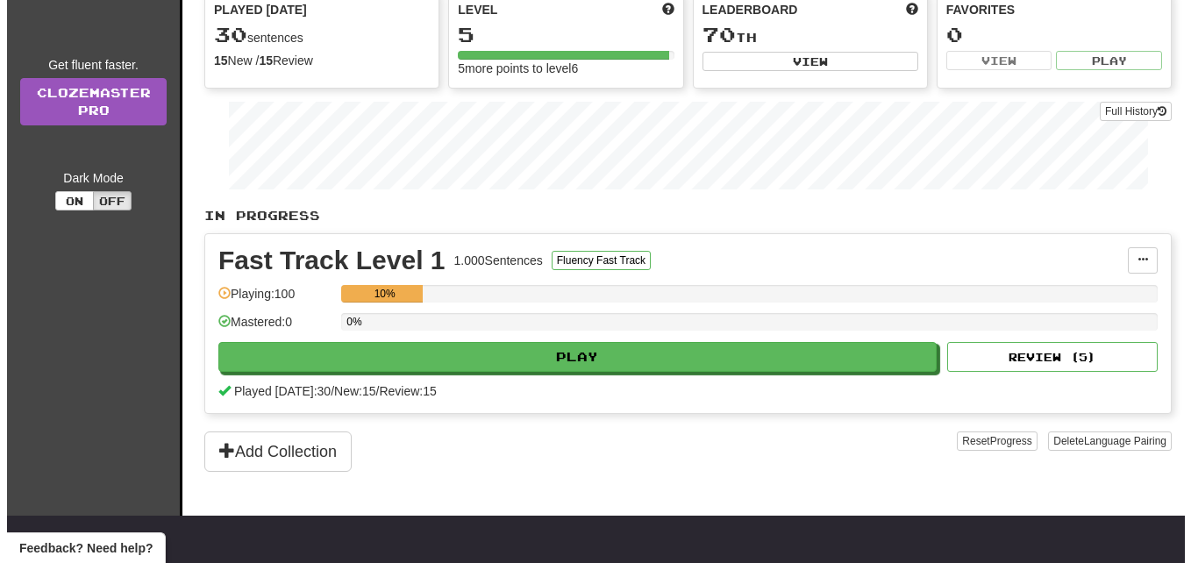
scroll to position [214, 0]
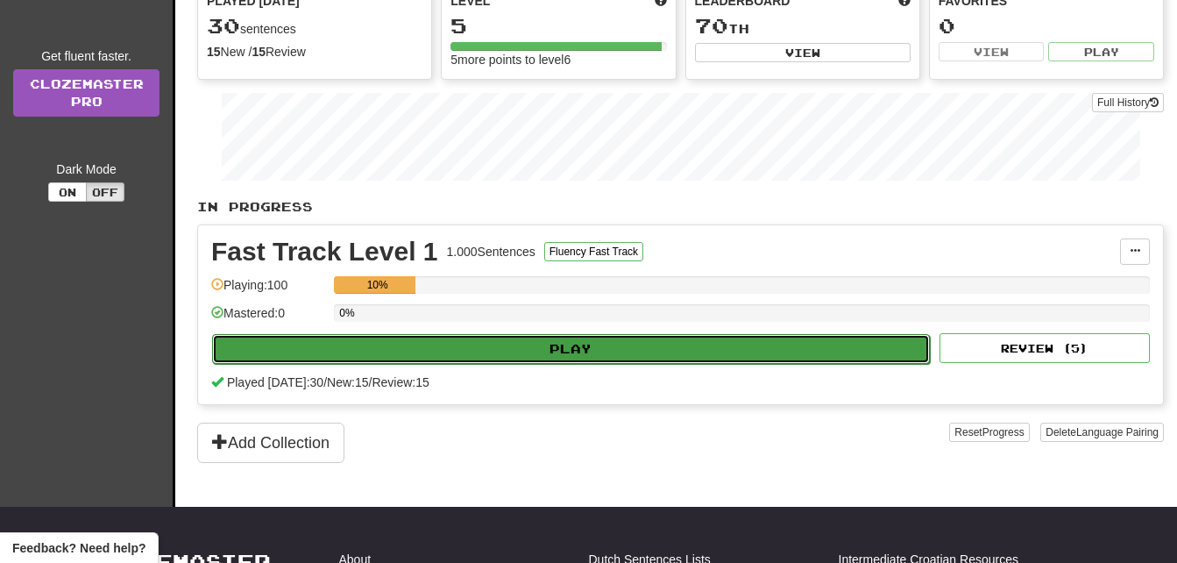
click at [580, 346] on button "Play" at bounding box center [571, 349] width 718 height 30
select select "**"
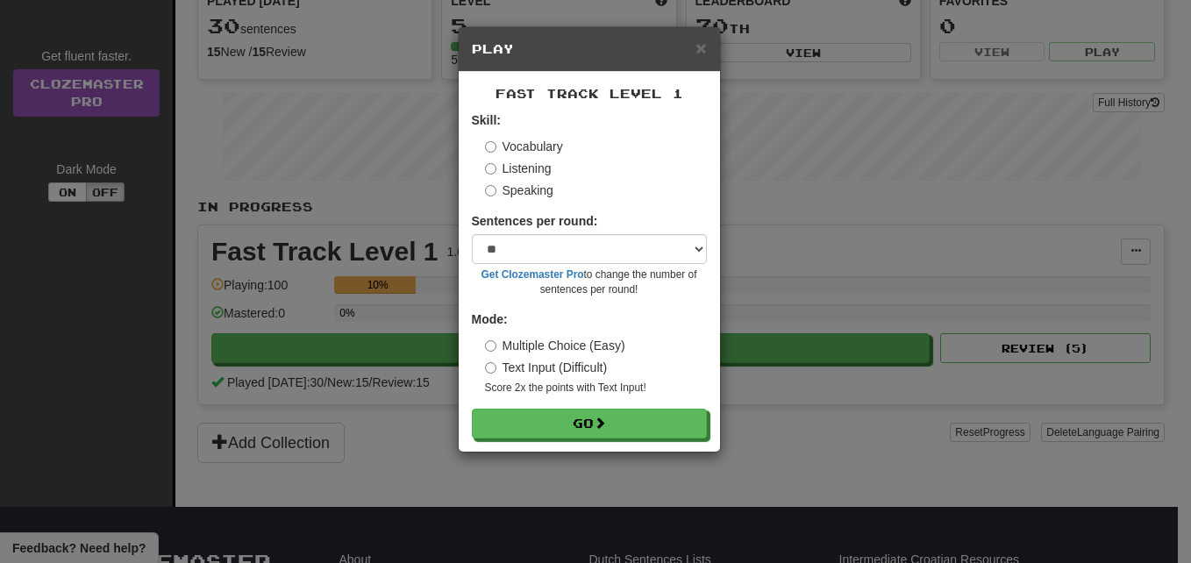
click at [498, 189] on label "Speaking" at bounding box center [519, 190] width 68 height 18
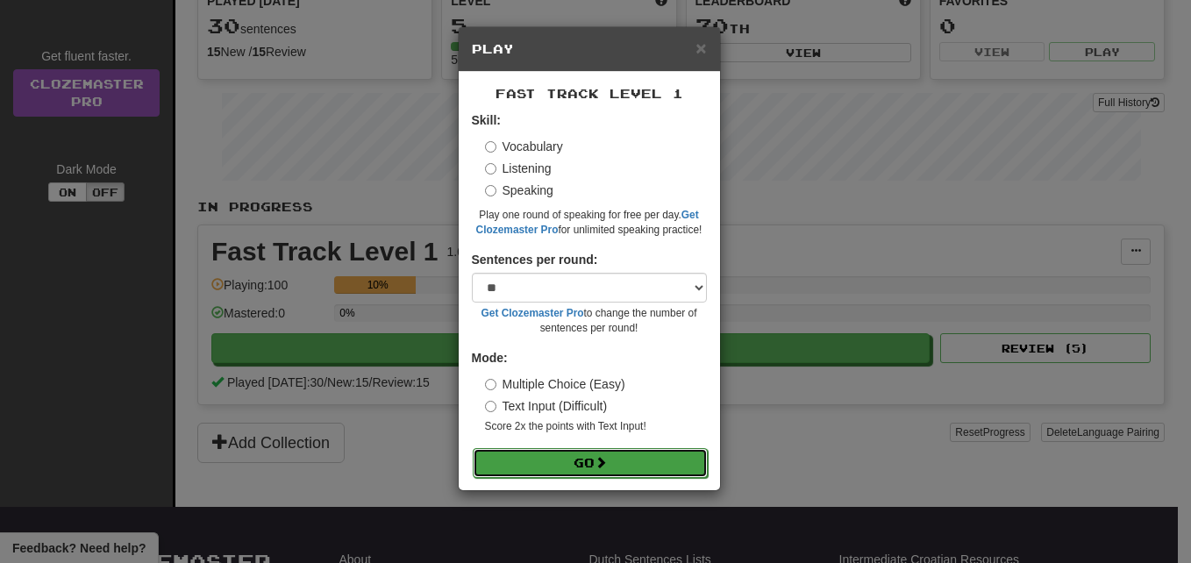
click at [566, 461] on button "Go" at bounding box center [590, 463] width 235 height 30
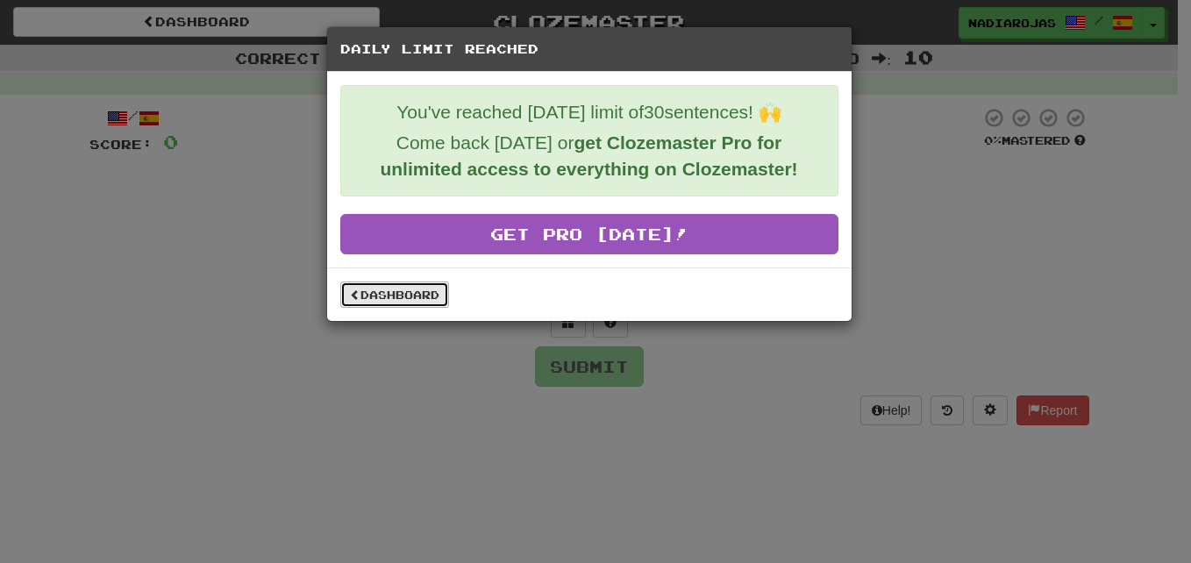
click at [422, 298] on link "Dashboard" at bounding box center [394, 294] width 109 height 26
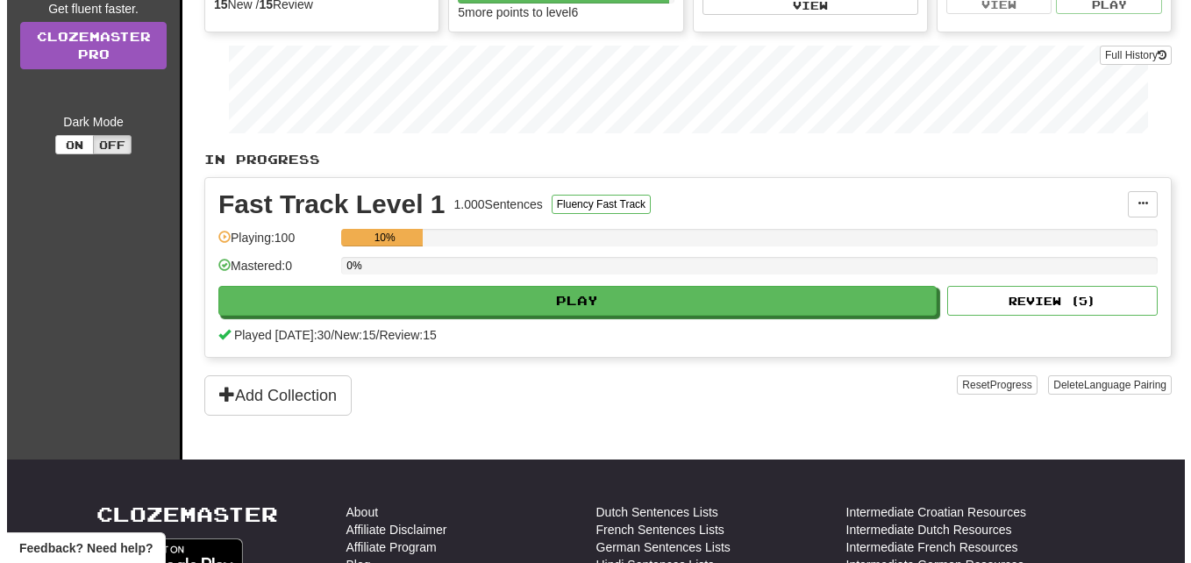
scroll to position [270, 0]
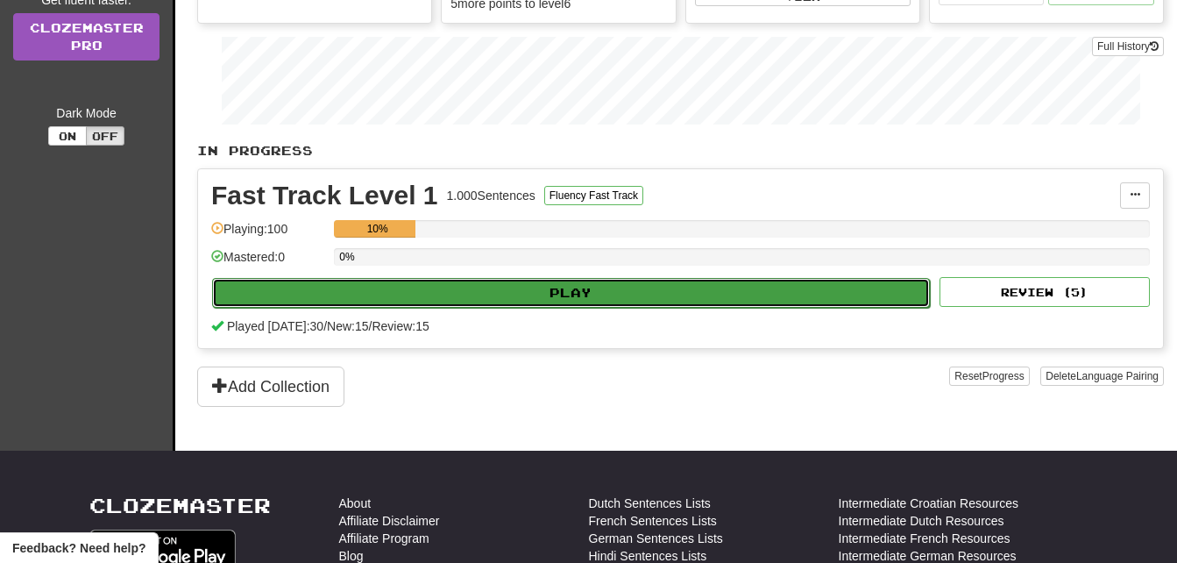
click at [743, 296] on button "Play" at bounding box center [571, 293] width 718 height 30
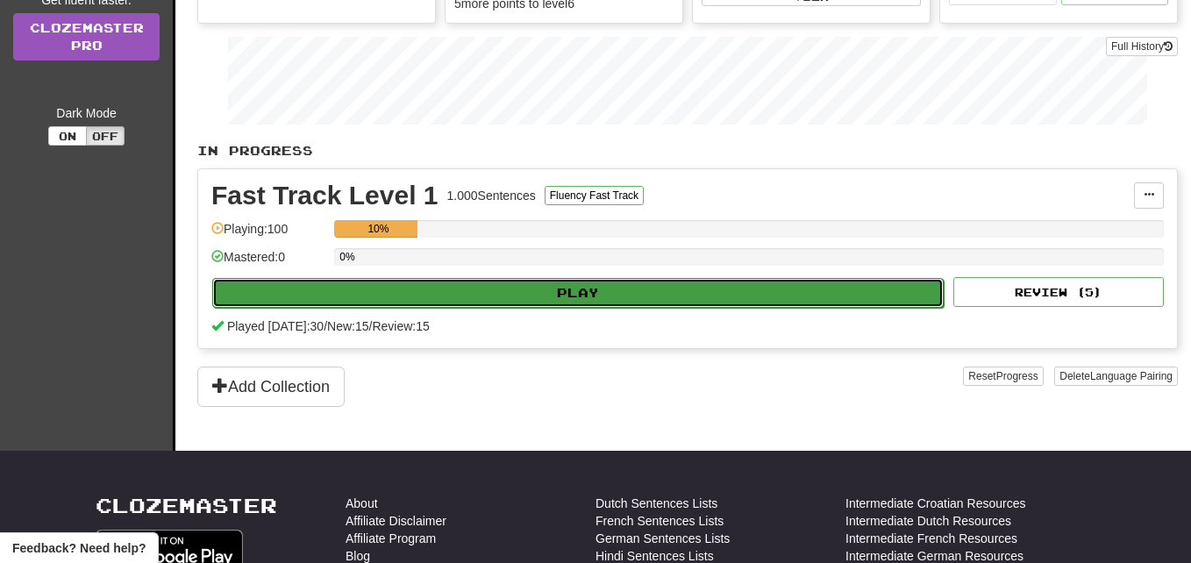
select select "**"
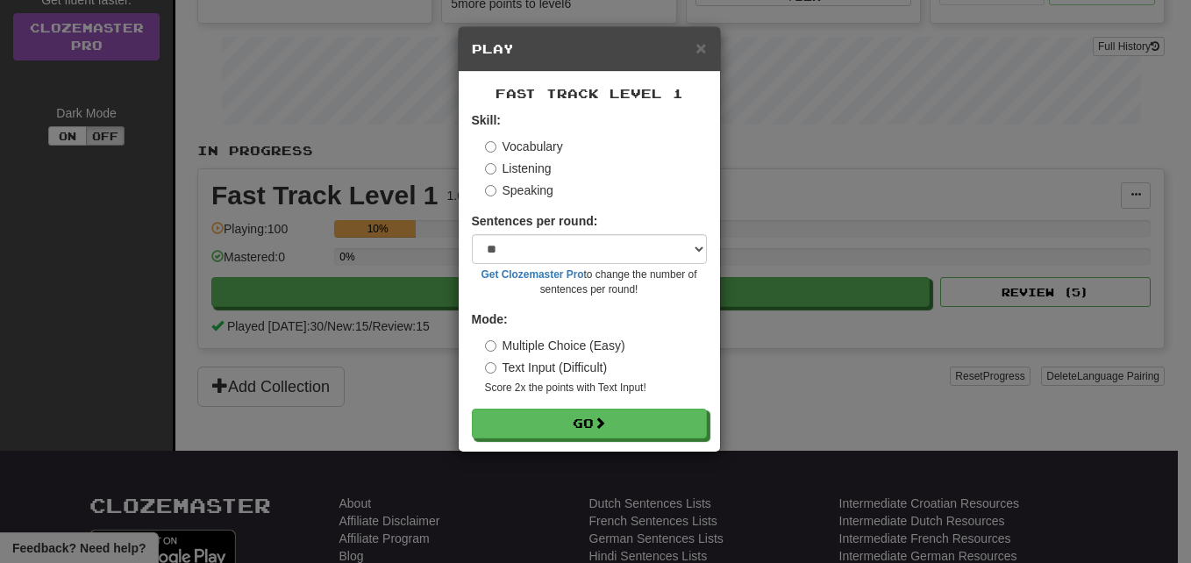
click at [512, 189] on label "Speaking" at bounding box center [519, 190] width 68 height 18
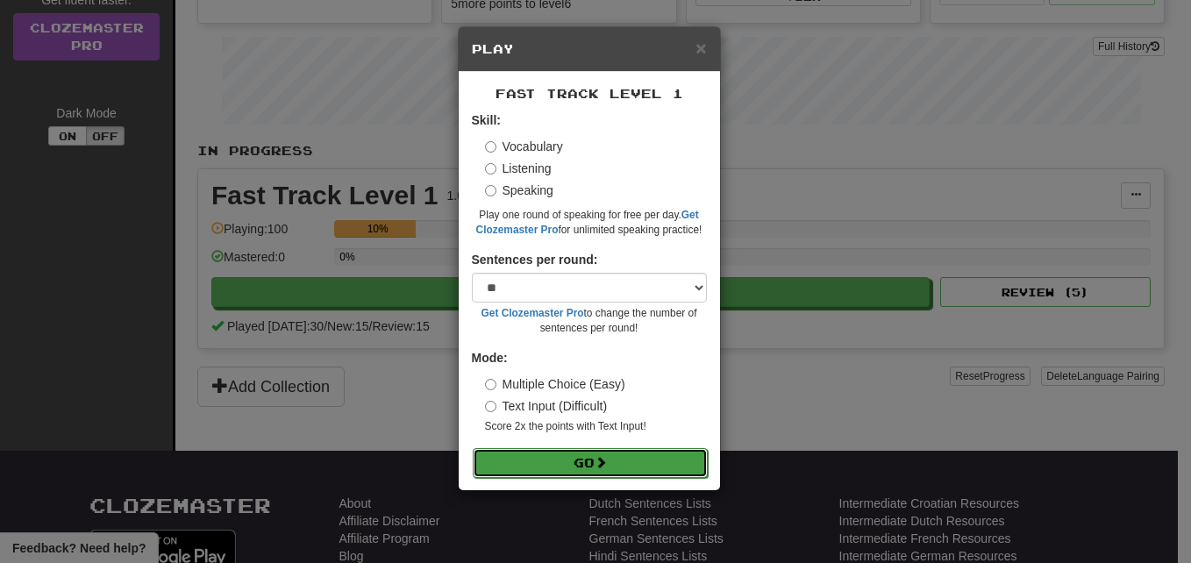
click at [594, 466] on button "Go" at bounding box center [590, 463] width 235 height 30
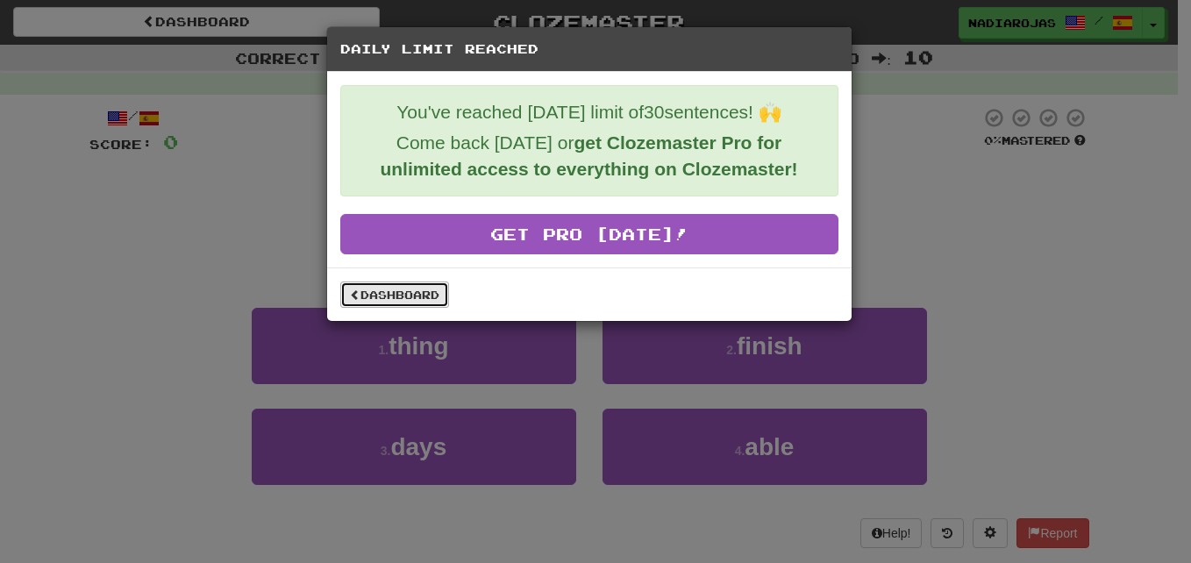
click at [403, 288] on link "Dashboard" at bounding box center [394, 294] width 109 height 26
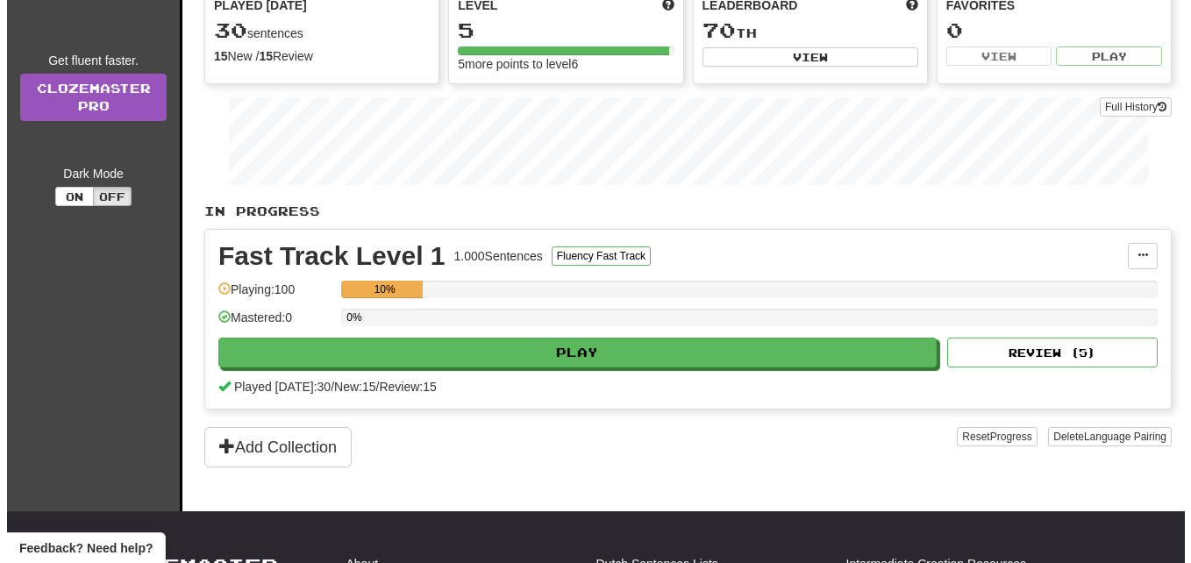
scroll to position [222, 0]
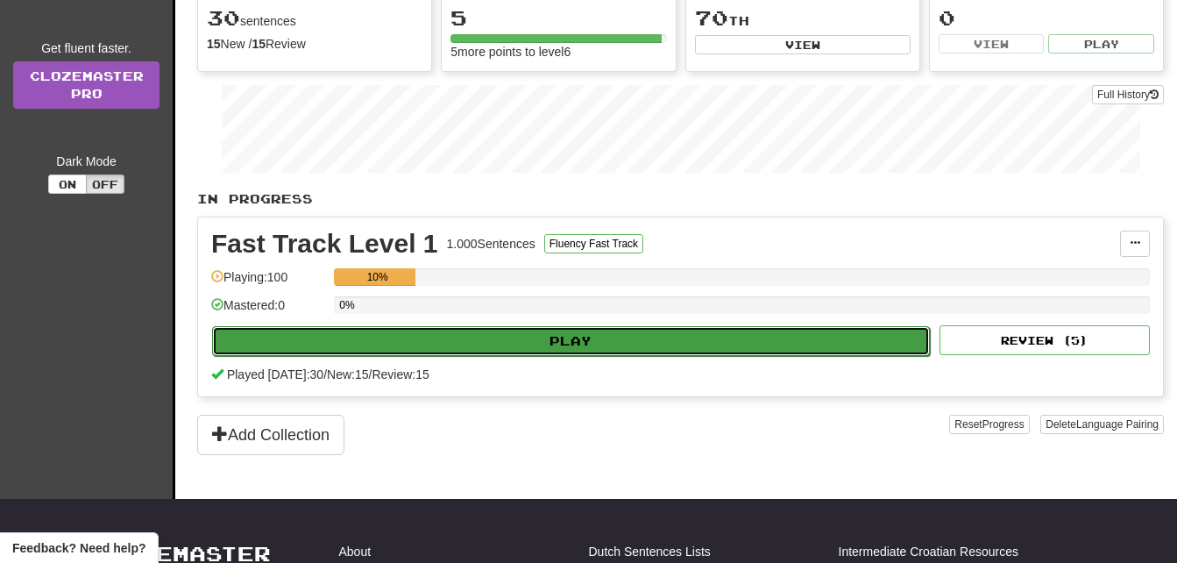
click at [736, 343] on button "Play" at bounding box center [571, 341] width 718 height 30
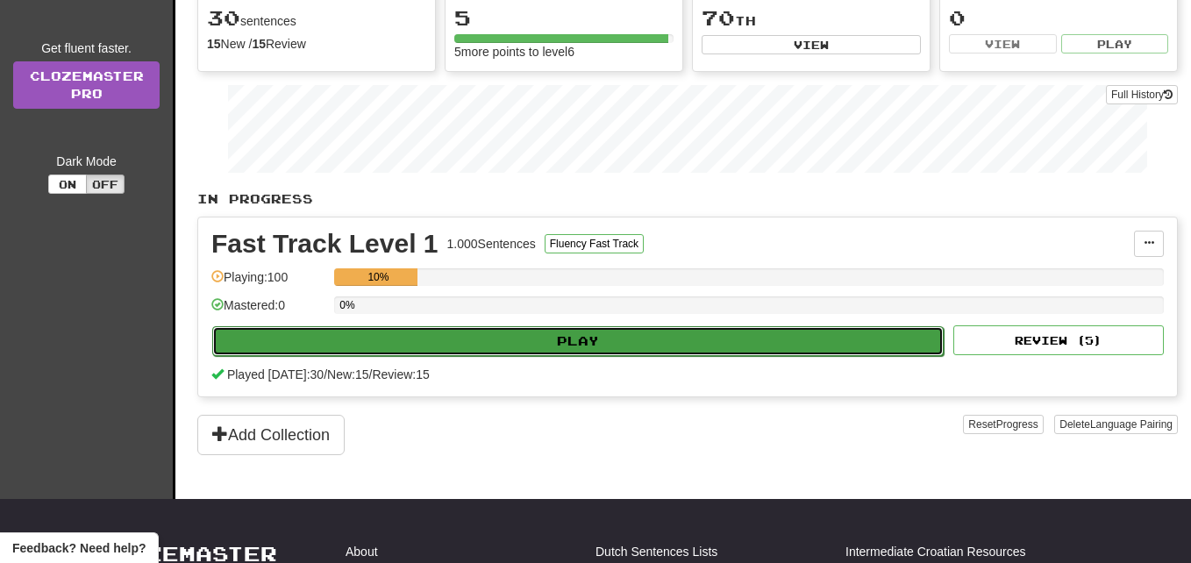
select select "**"
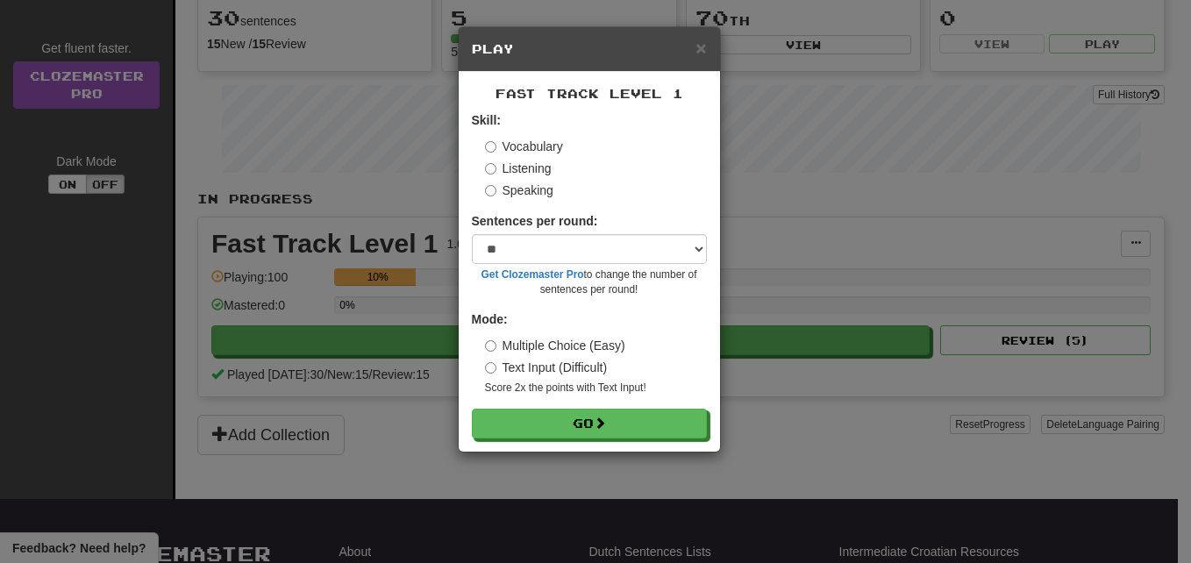
click at [504, 194] on label "Speaking" at bounding box center [519, 190] width 68 height 18
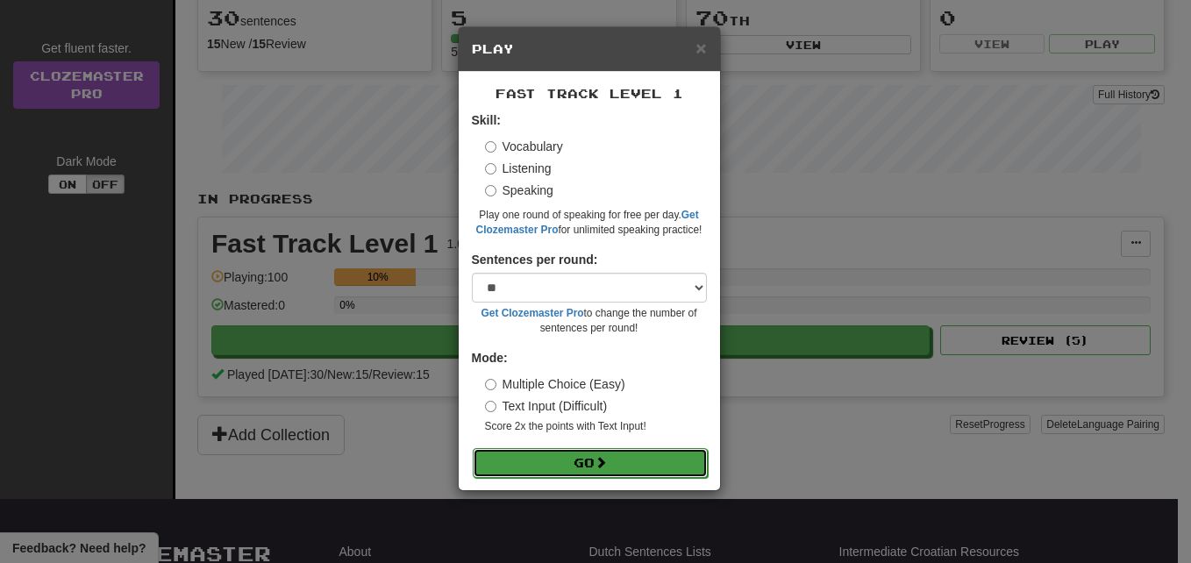
click at [644, 459] on button "Go" at bounding box center [590, 463] width 235 height 30
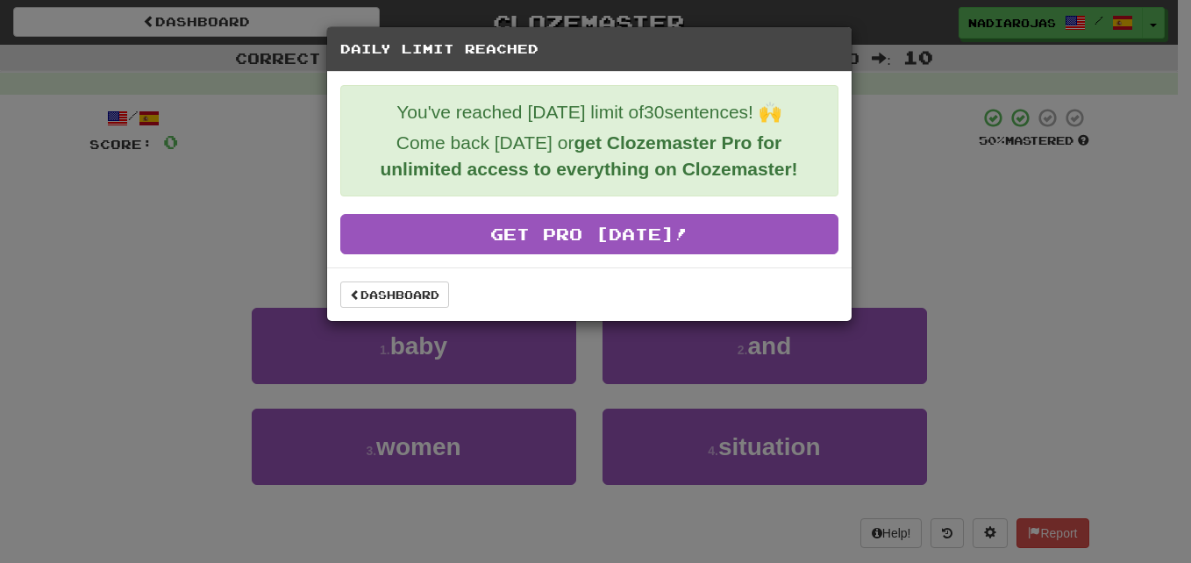
click at [936, 305] on div "Daily Limit Reached You've reached today's limit of 30 sentences! 🙌 Come back t…" at bounding box center [595, 281] width 1191 height 563
click at [993, 314] on div "Daily Limit Reached You've reached today's limit of 30 sentences! 🙌 Come back t…" at bounding box center [595, 281] width 1191 height 563
click at [374, 284] on link "Dashboard" at bounding box center [394, 294] width 109 height 26
